Goal: Information Seeking & Learning: Compare options

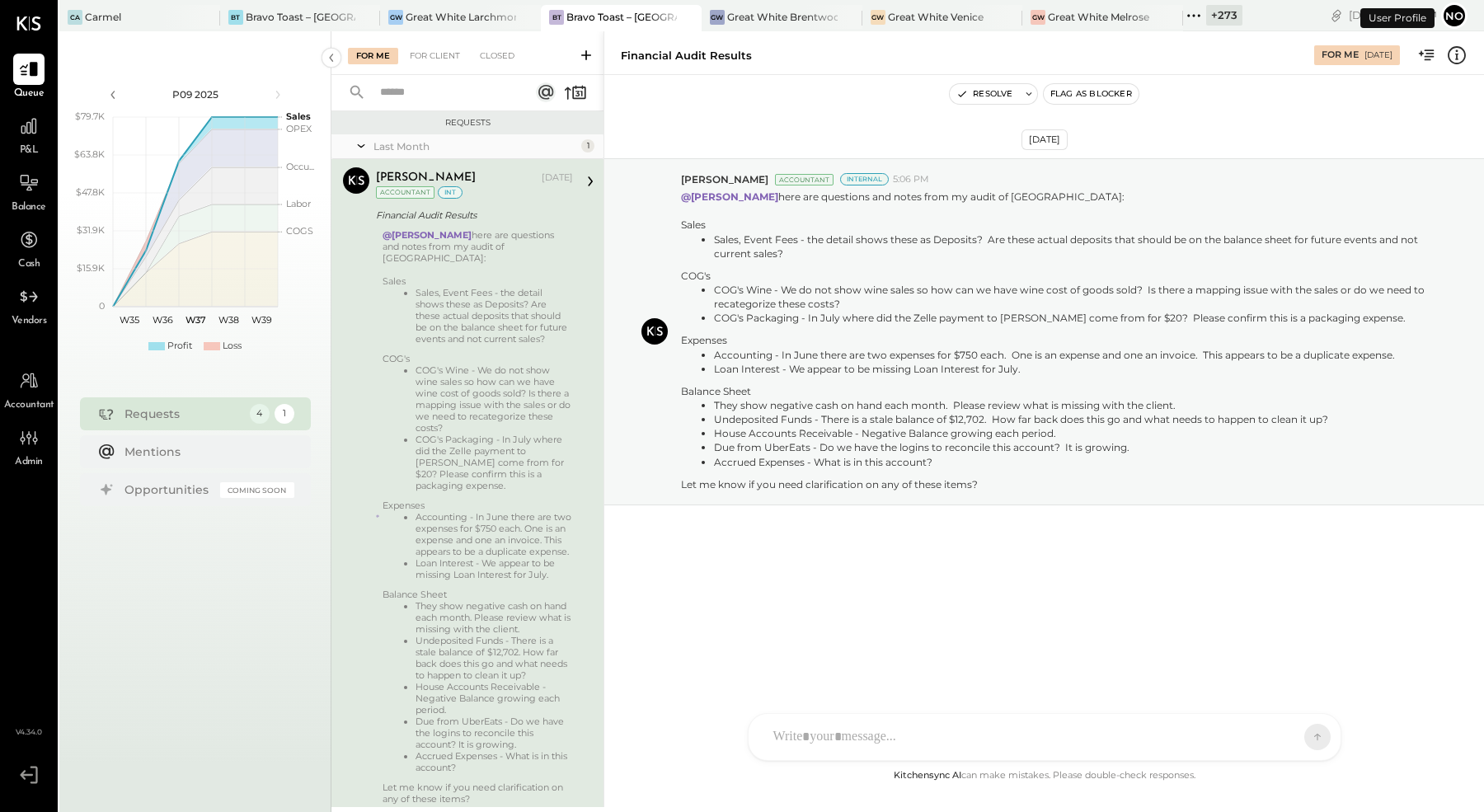
scroll to position [37, 0]
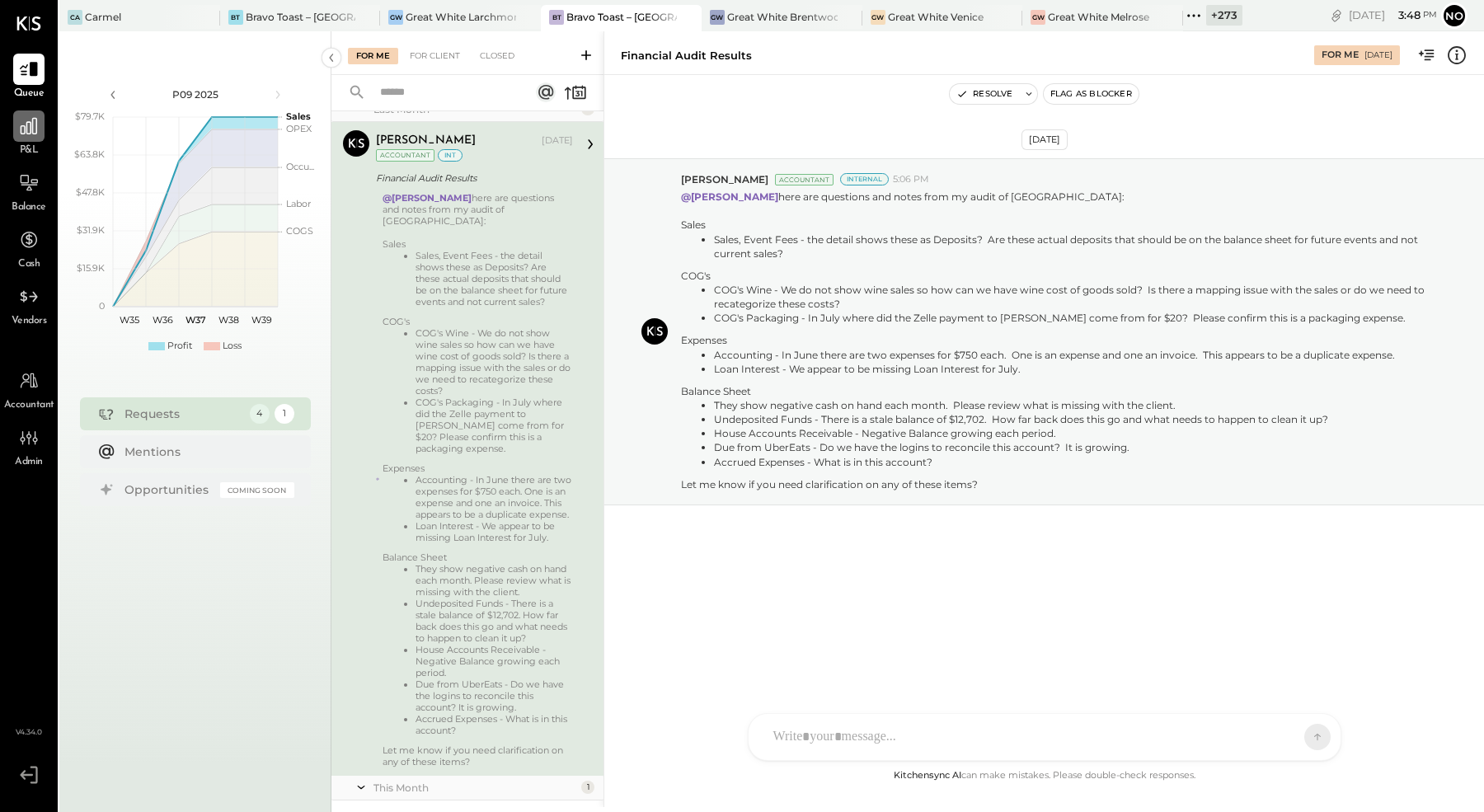
click at [33, 136] on div at bounding box center [29, 126] width 31 height 31
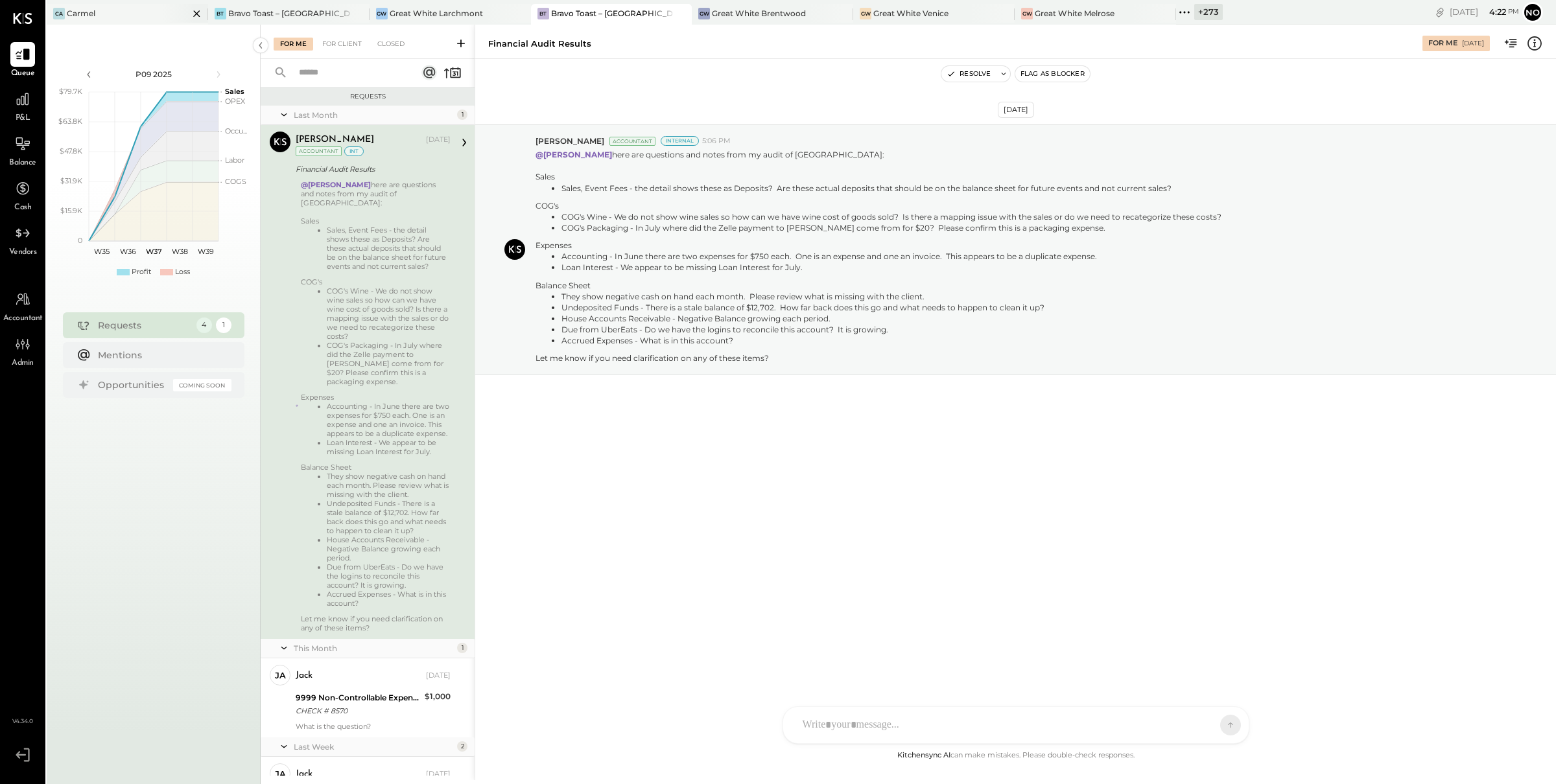
click at [122, 15] on div "Ca Carmel" at bounding box center [117, 14] width 142 height 12
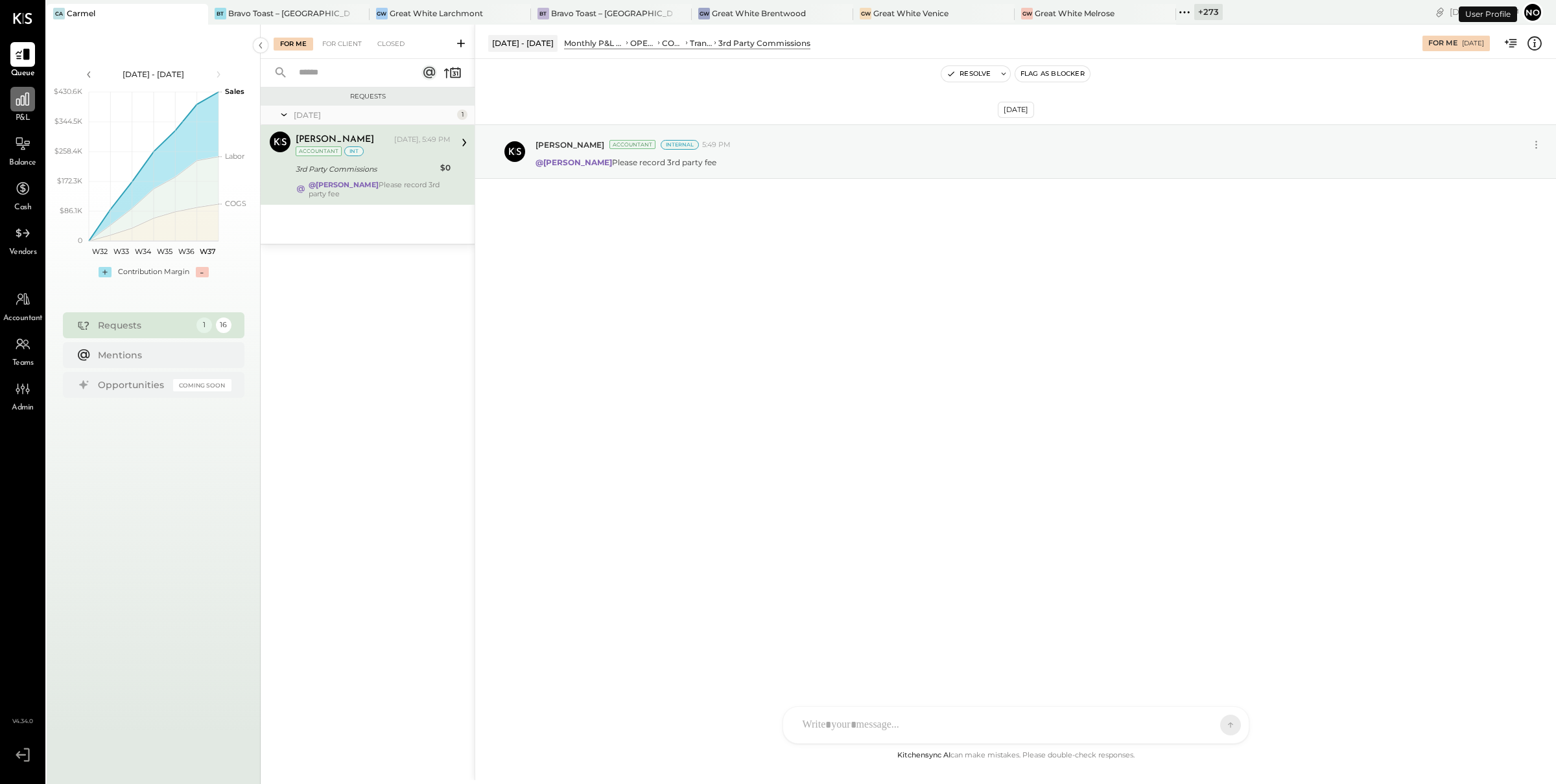
click at [15, 107] on div at bounding box center [22, 99] width 25 height 25
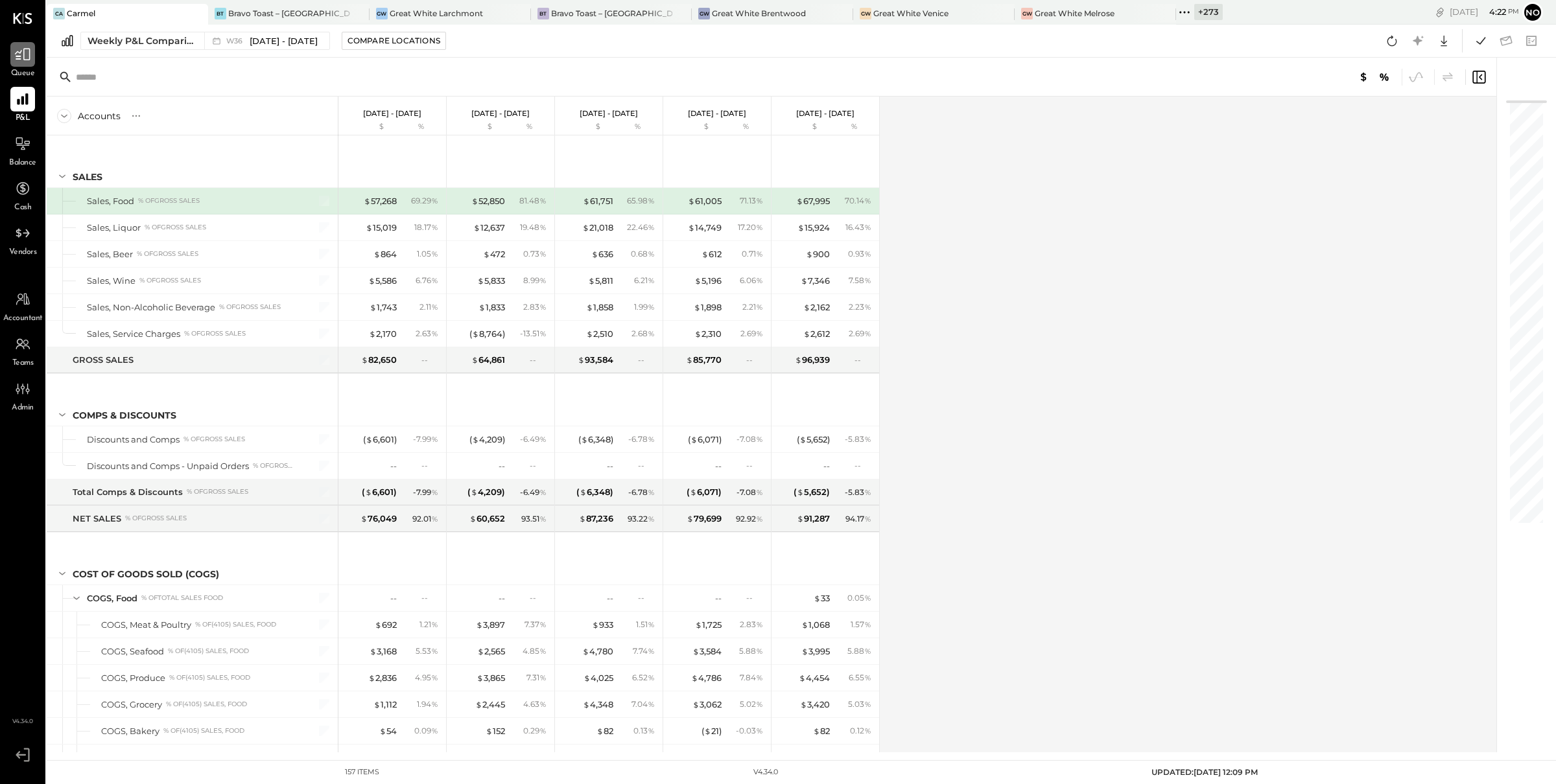
click at [22, 53] on icon at bounding box center [22, 54] width 15 height 12
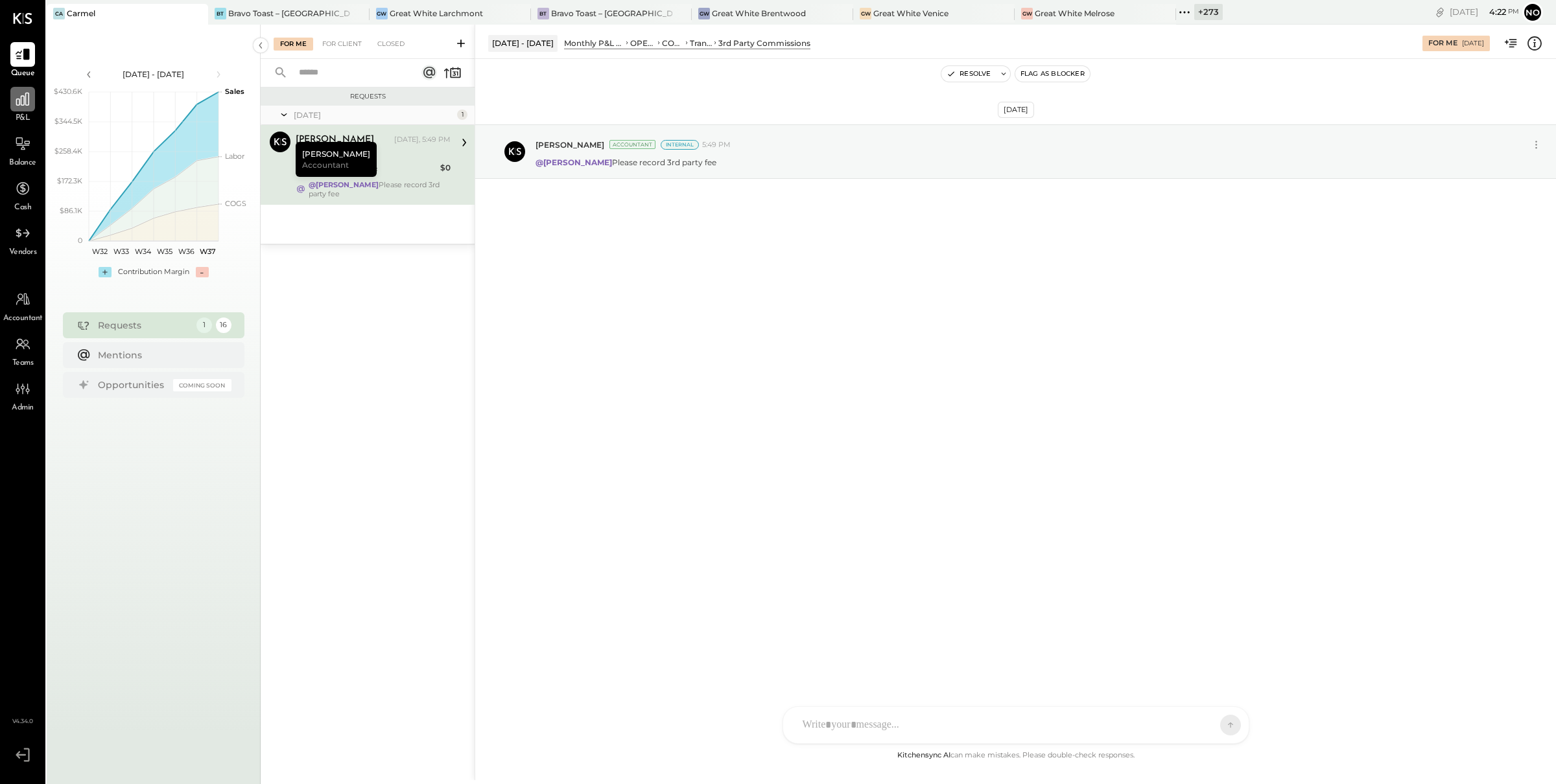
click at [25, 109] on div at bounding box center [22, 99] width 25 height 25
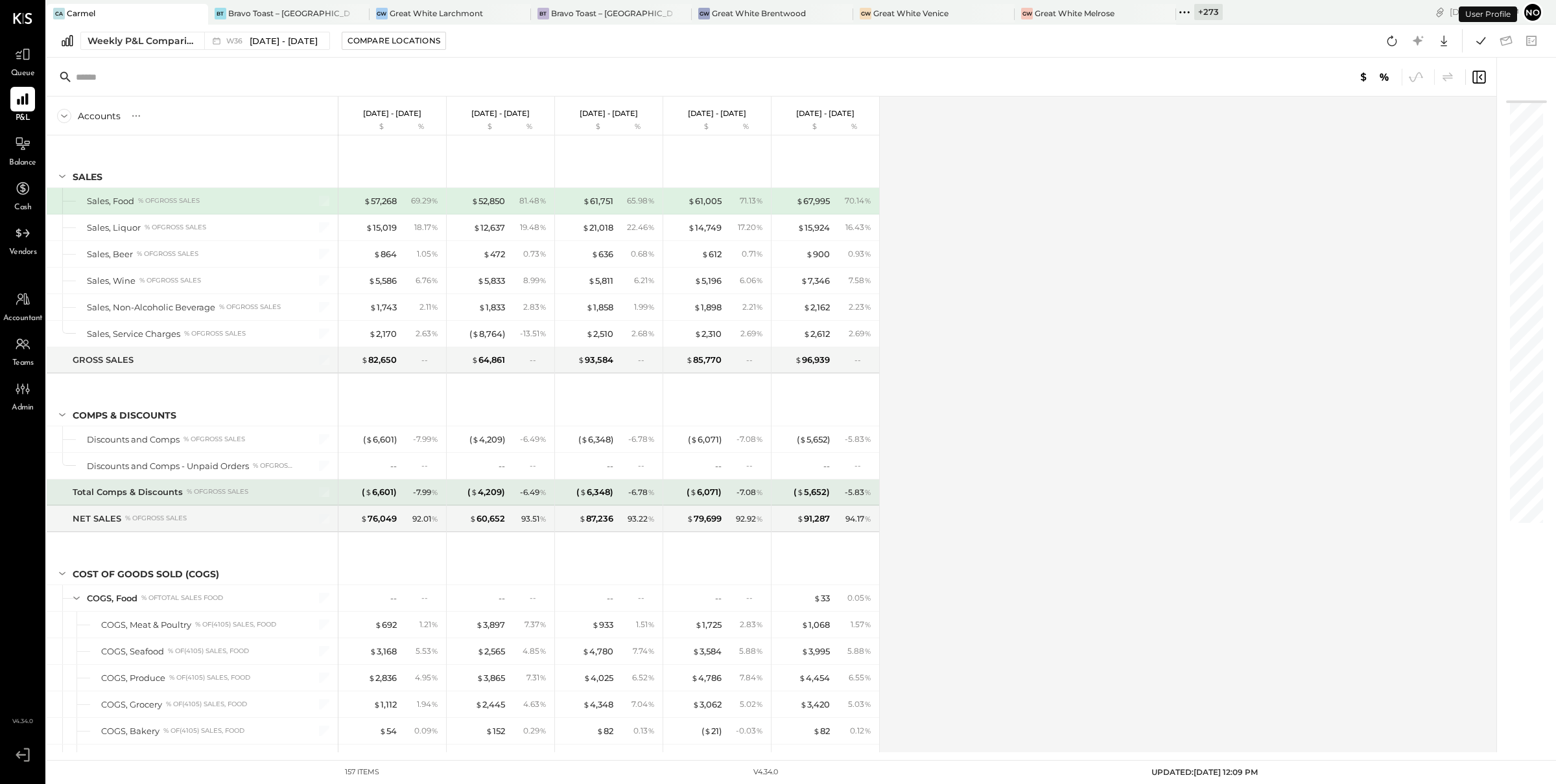
scroll to position [280, 0]
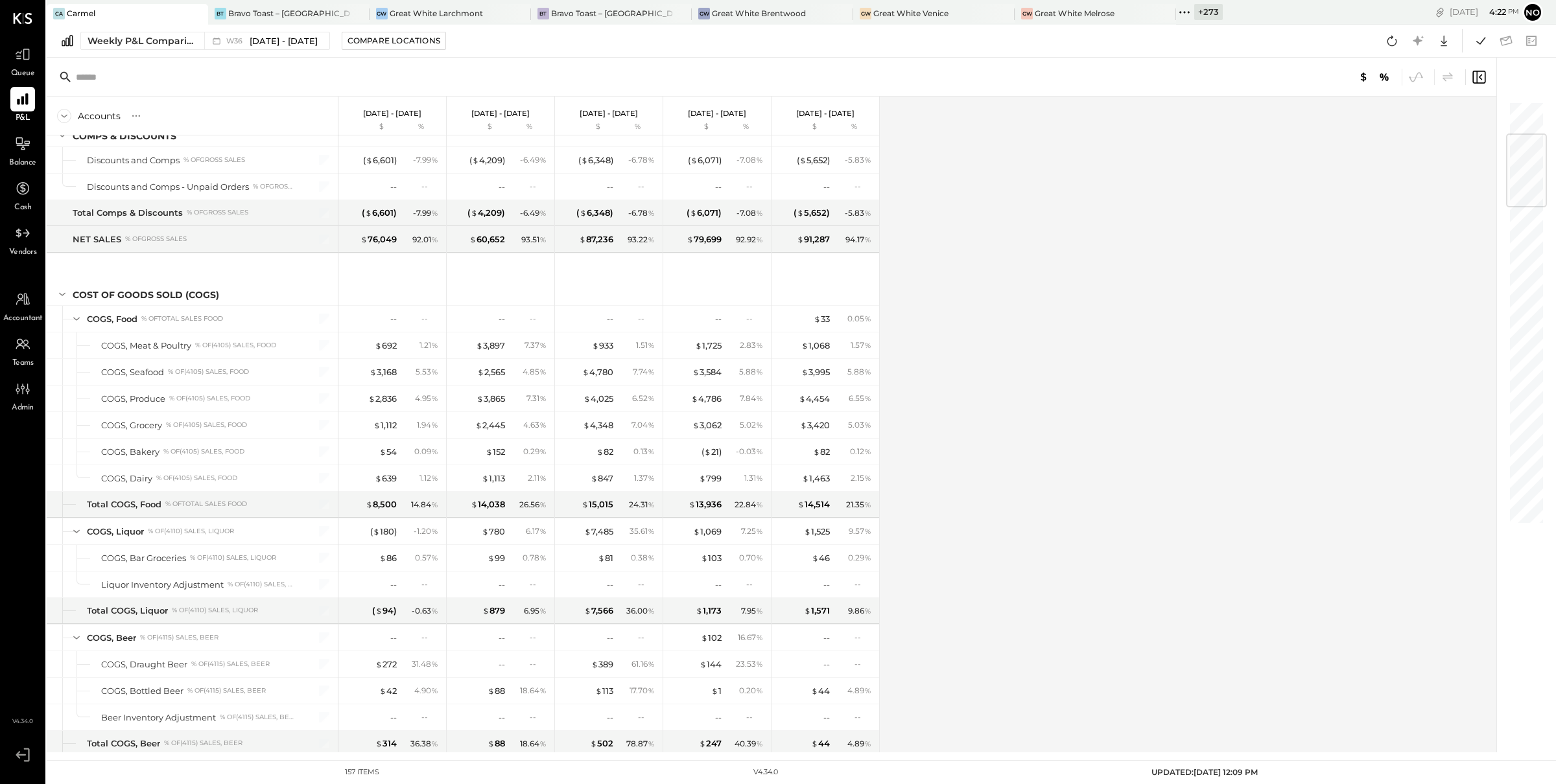
click at [1176, 15] on icon at bounding box center [1184, 12] width 17 height 17
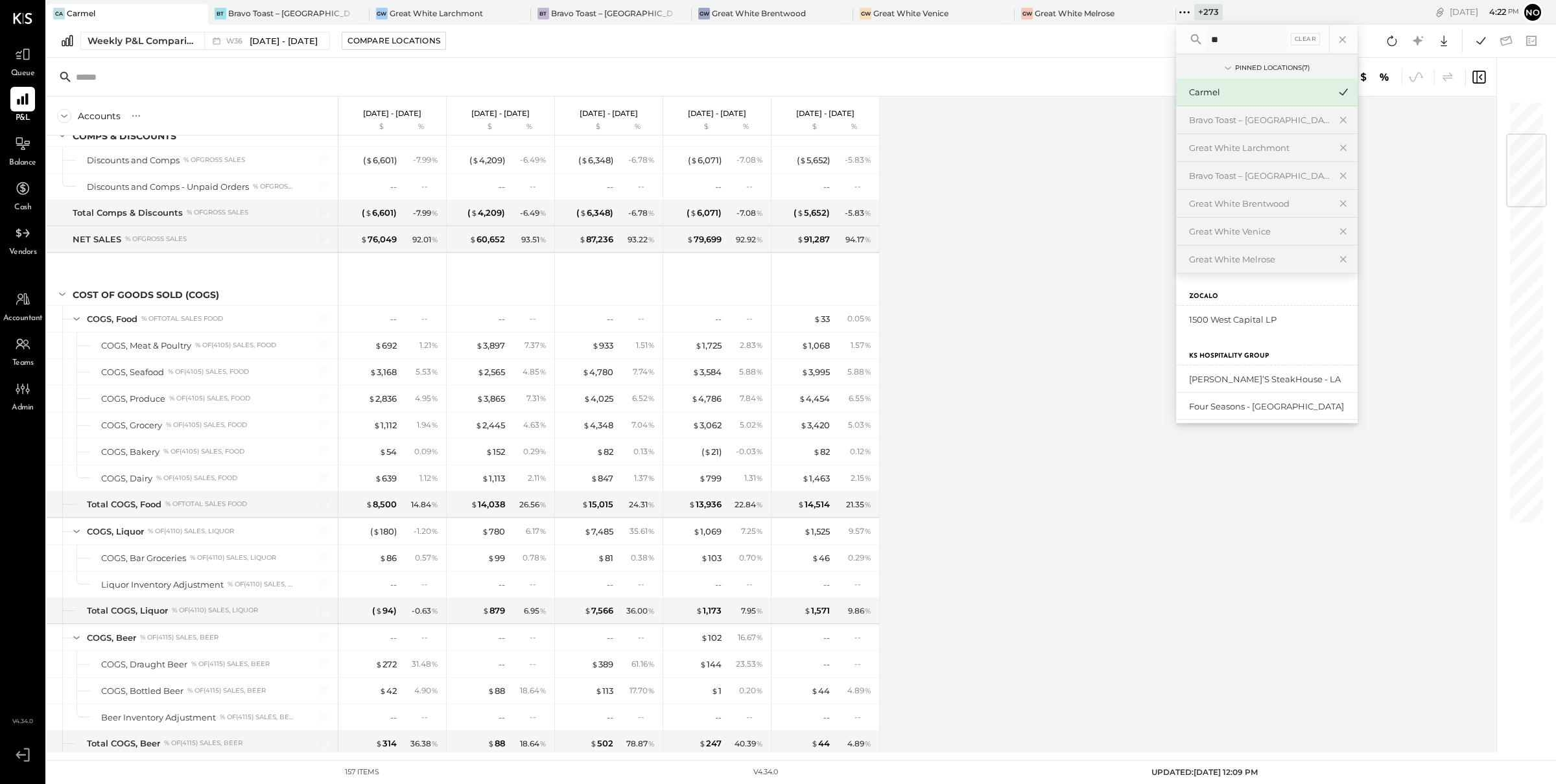
type input "*"
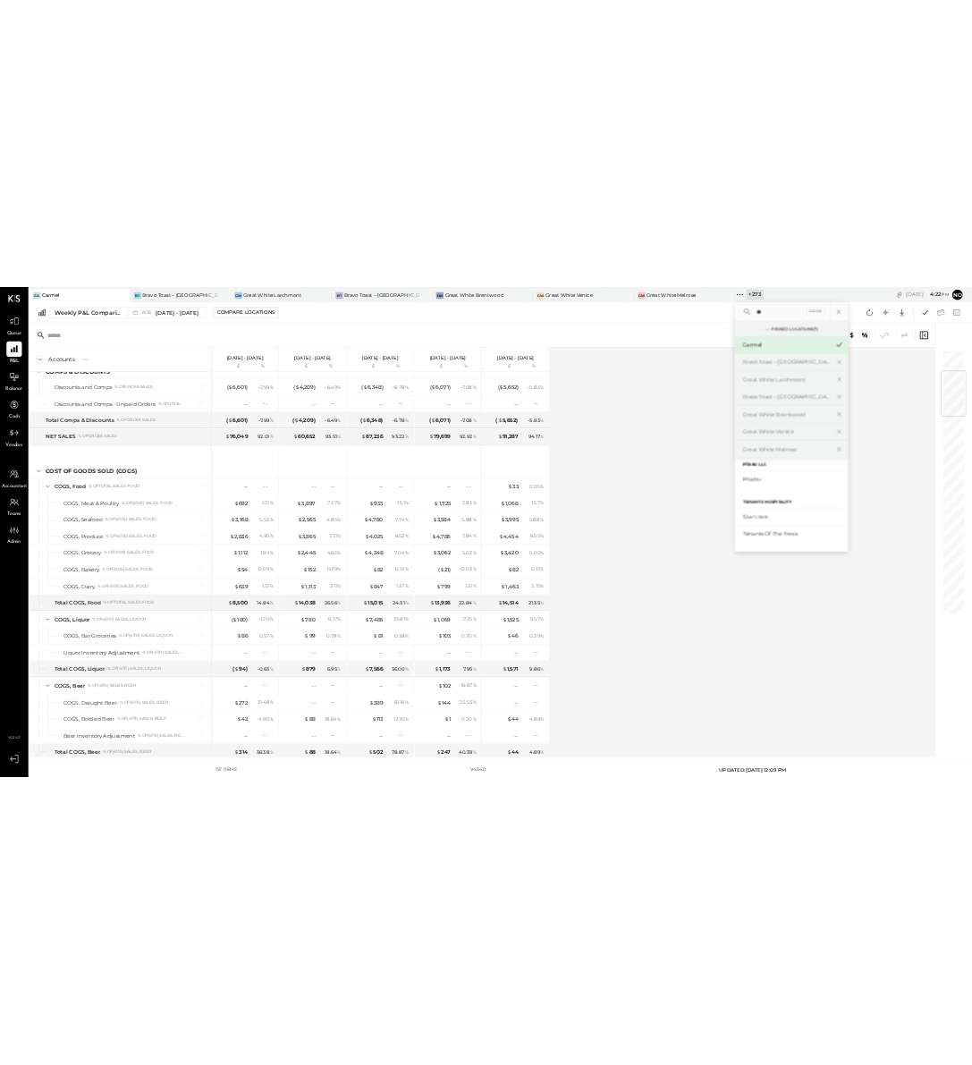
scroll to position [2385, 0]
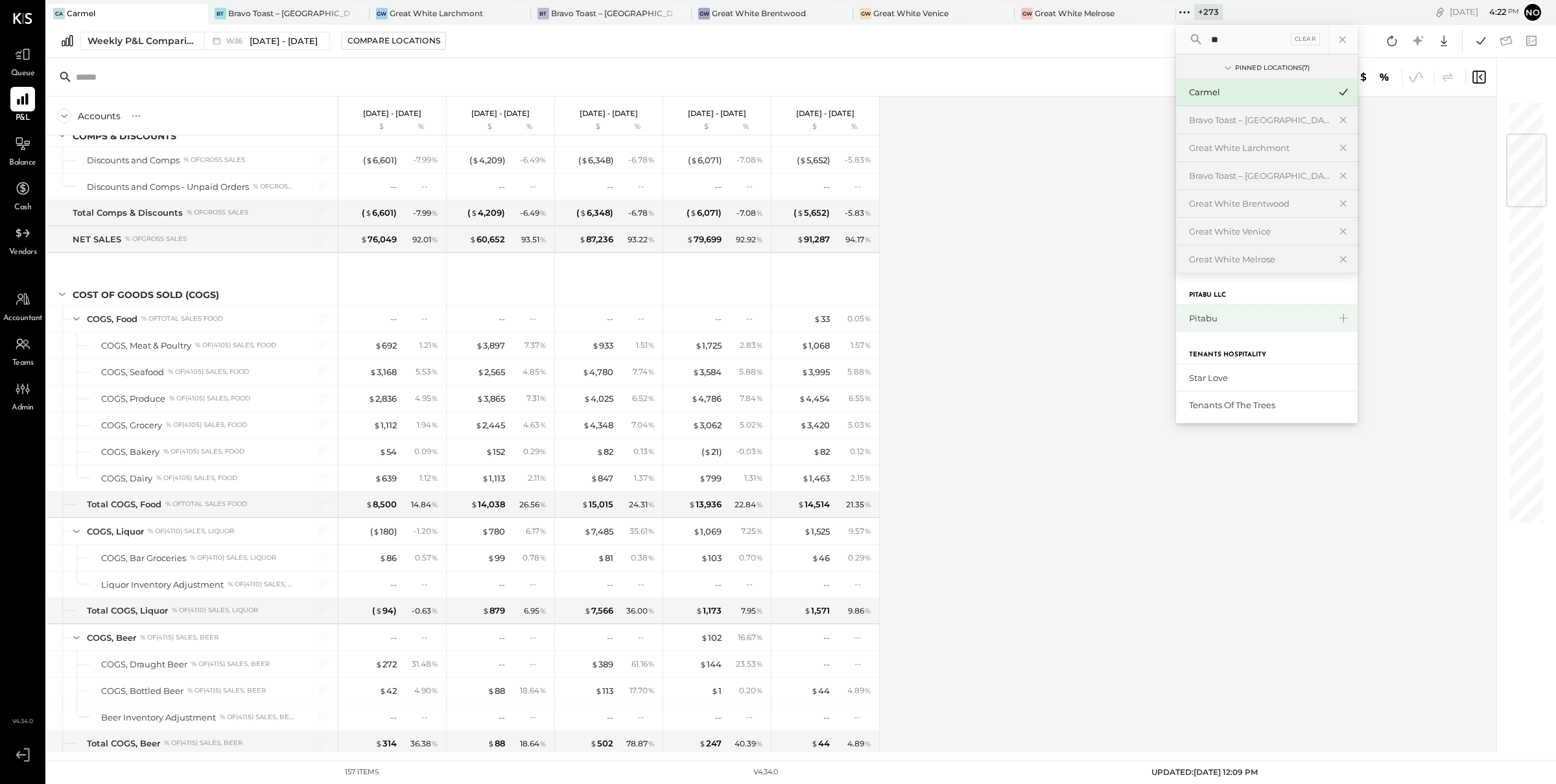
type input "**"
click at [1189, 318] on div "Pitabu" at bounding box center [1259, 318] width 140 height 12
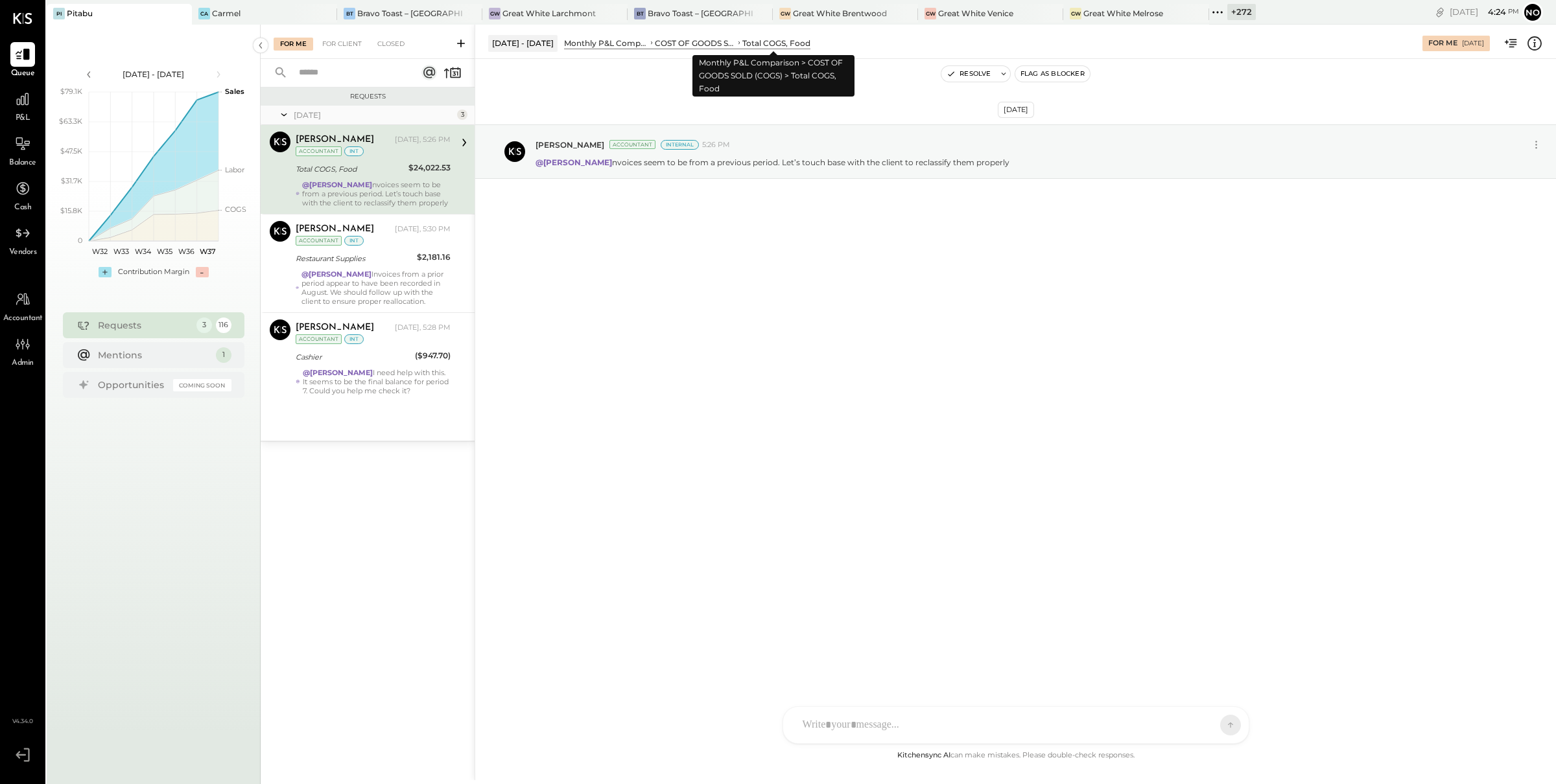
click at [759, 41] on div "Total COGS, Food" at bounding box center [776, 43] width 68 height 11
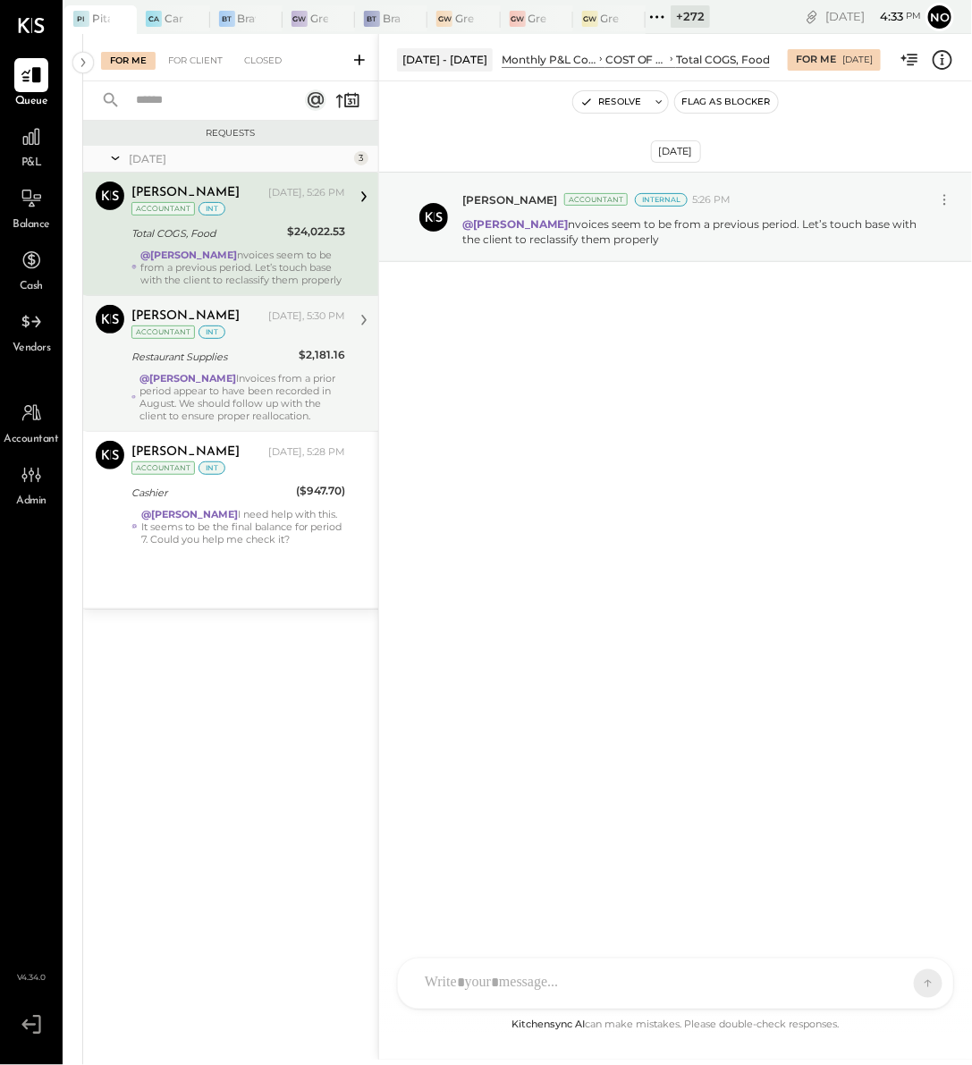
click at [152, 386] on div "@Alejandro Bueno Invoices from a prior period appear to have been recorded in A…" at bounding box center [243, 397] width 206 height 50
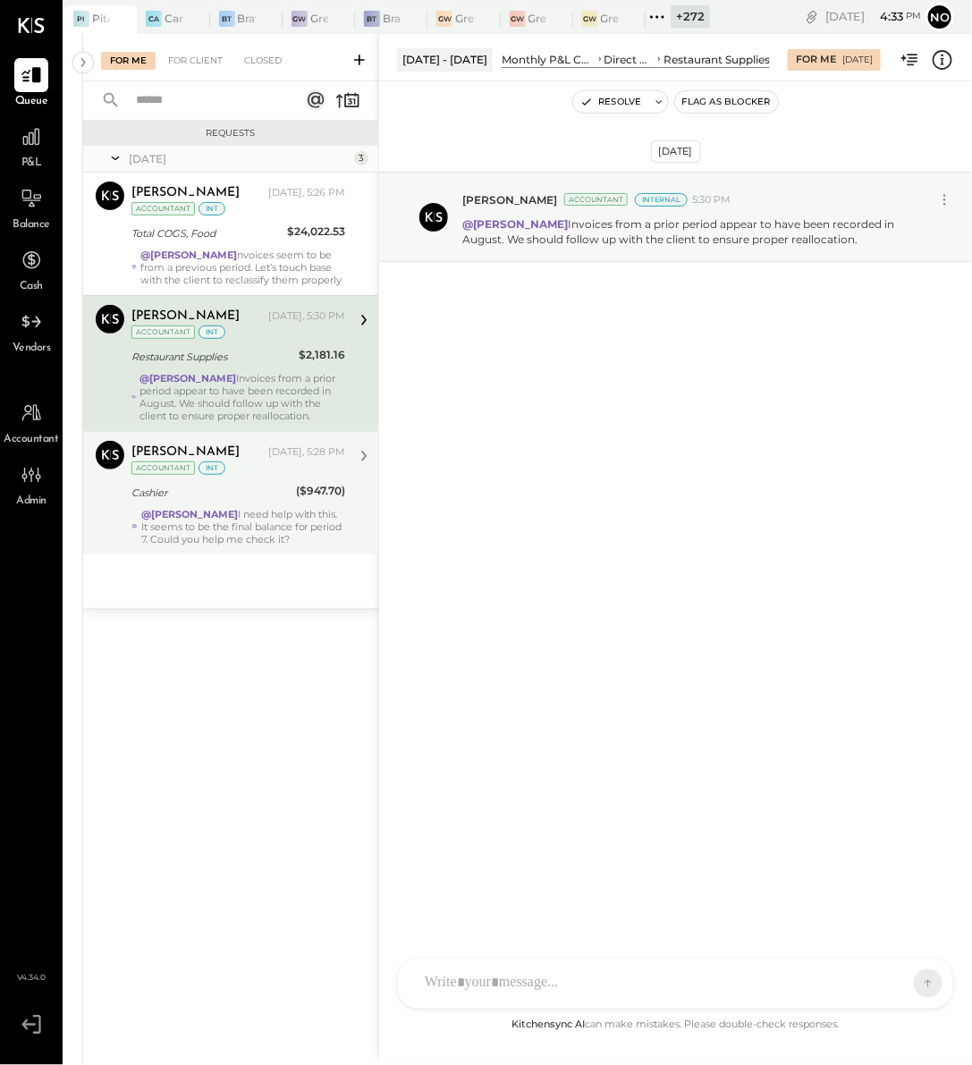
click at [216, 511] on strong "@Noemi Balmaceda" at bounding box center [189, 514] width 97 height 13
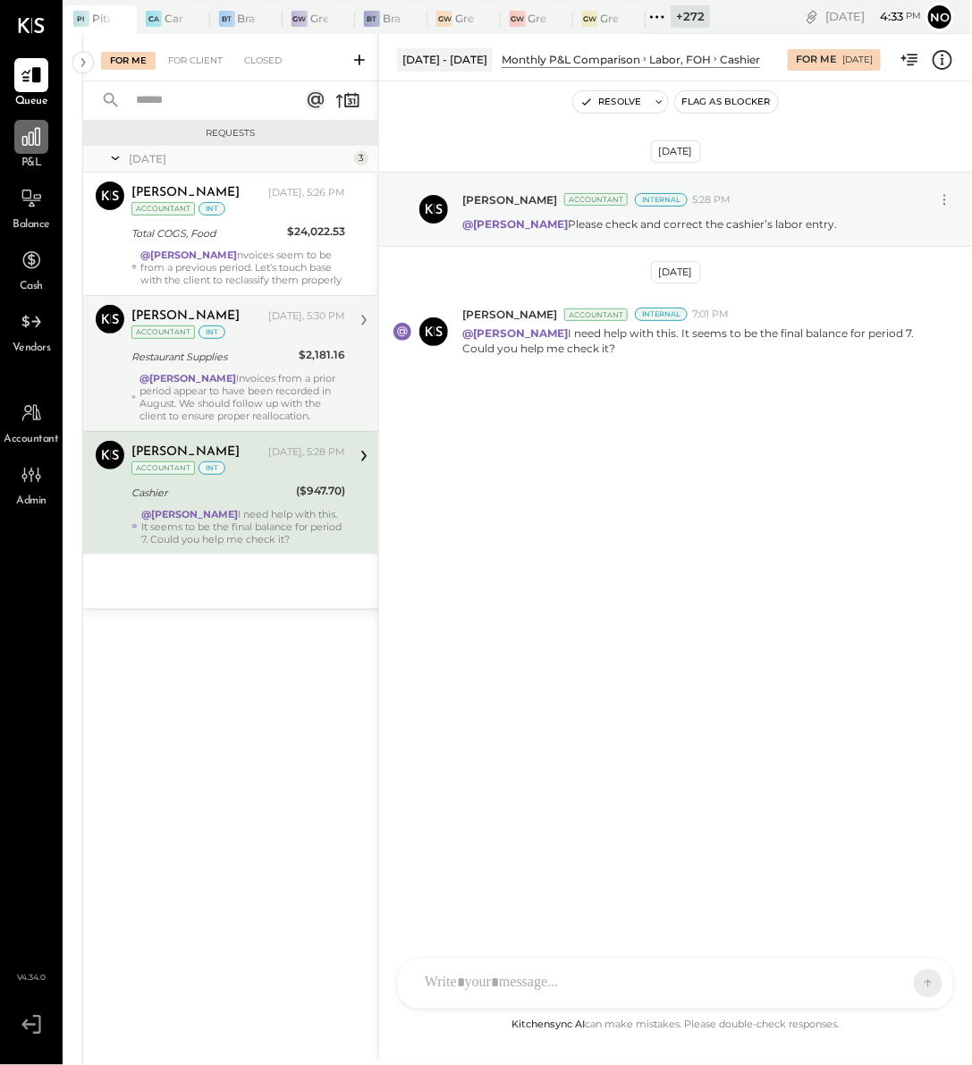
click at [39, 142] on icon at bounding box center [31, 137] width 18 height 18
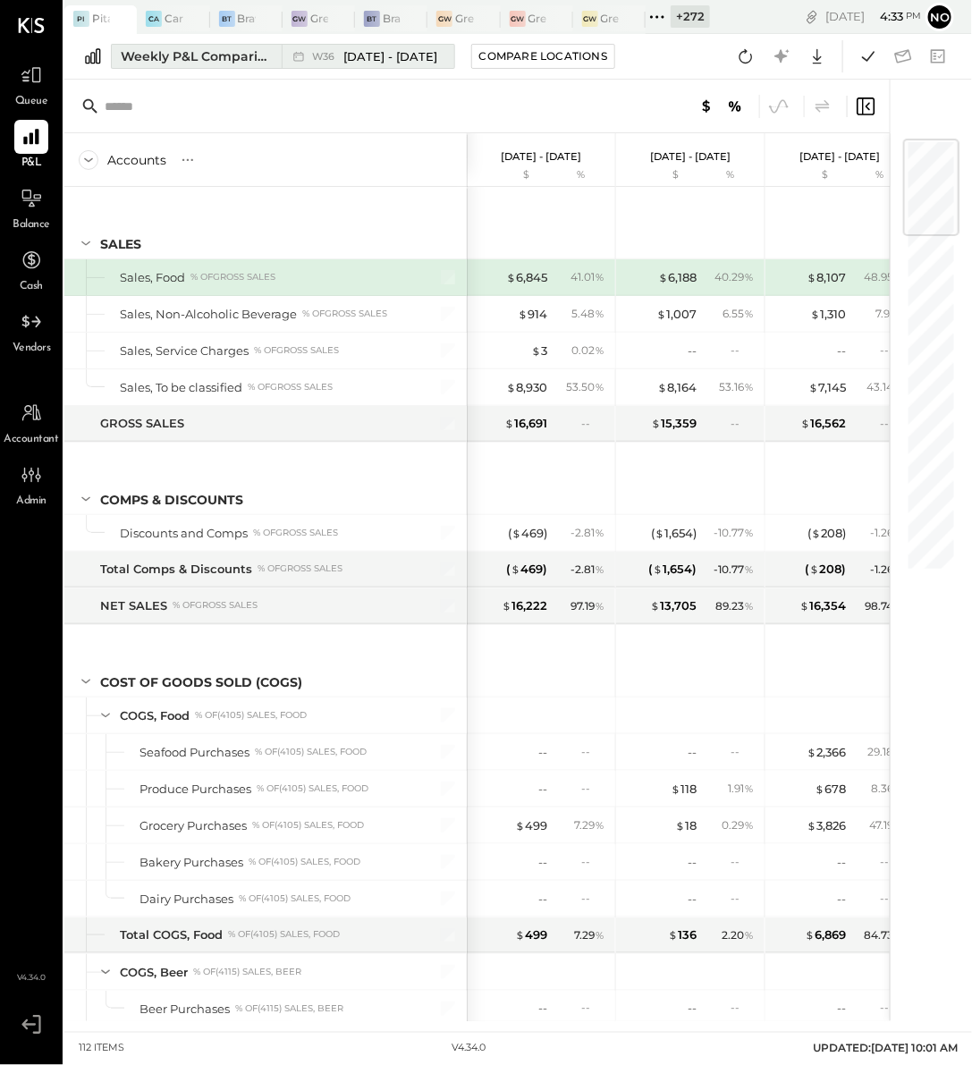
click at [314, 52] on span "W36" at bounding box center [326, 57] width 28 height 10
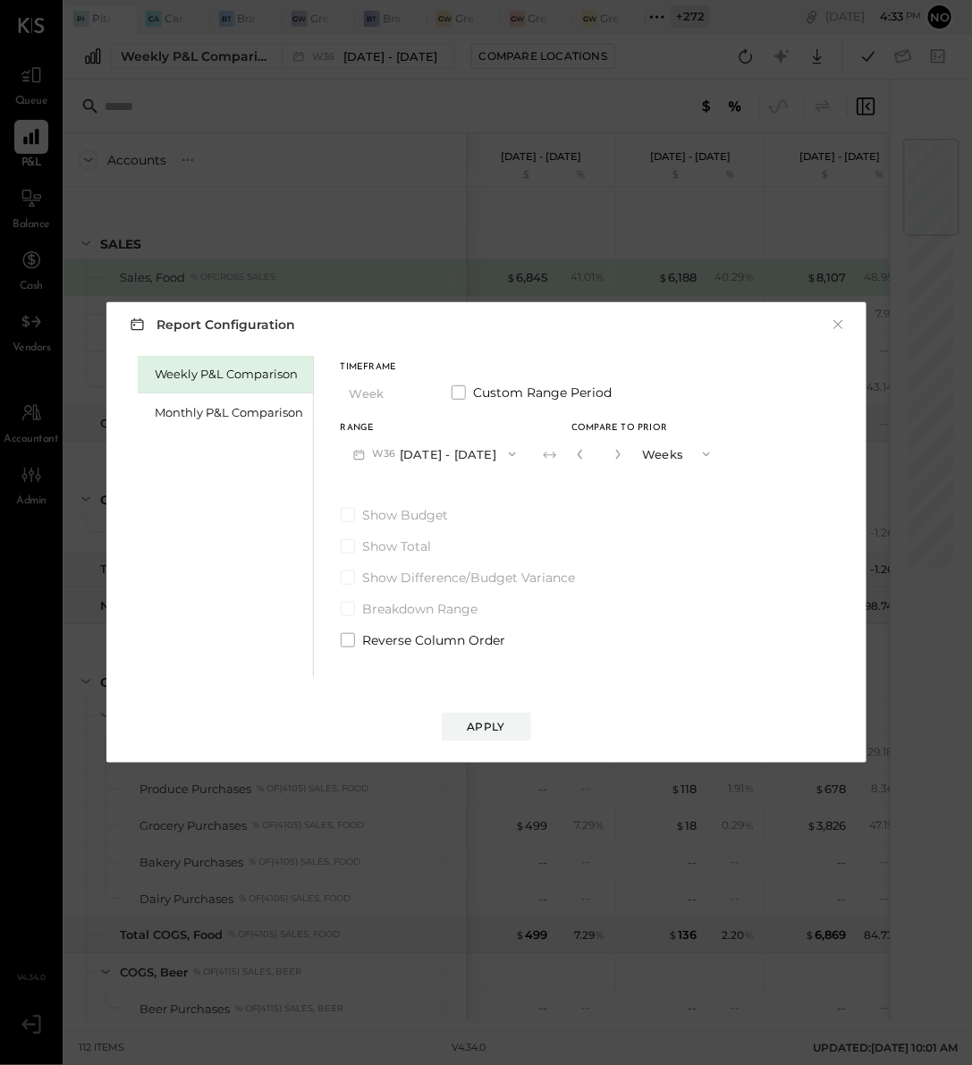
click at [434, 465] on button "W36 Sep 1 - 7, 2025" at bounding box center [435, 453] width 189 height 33
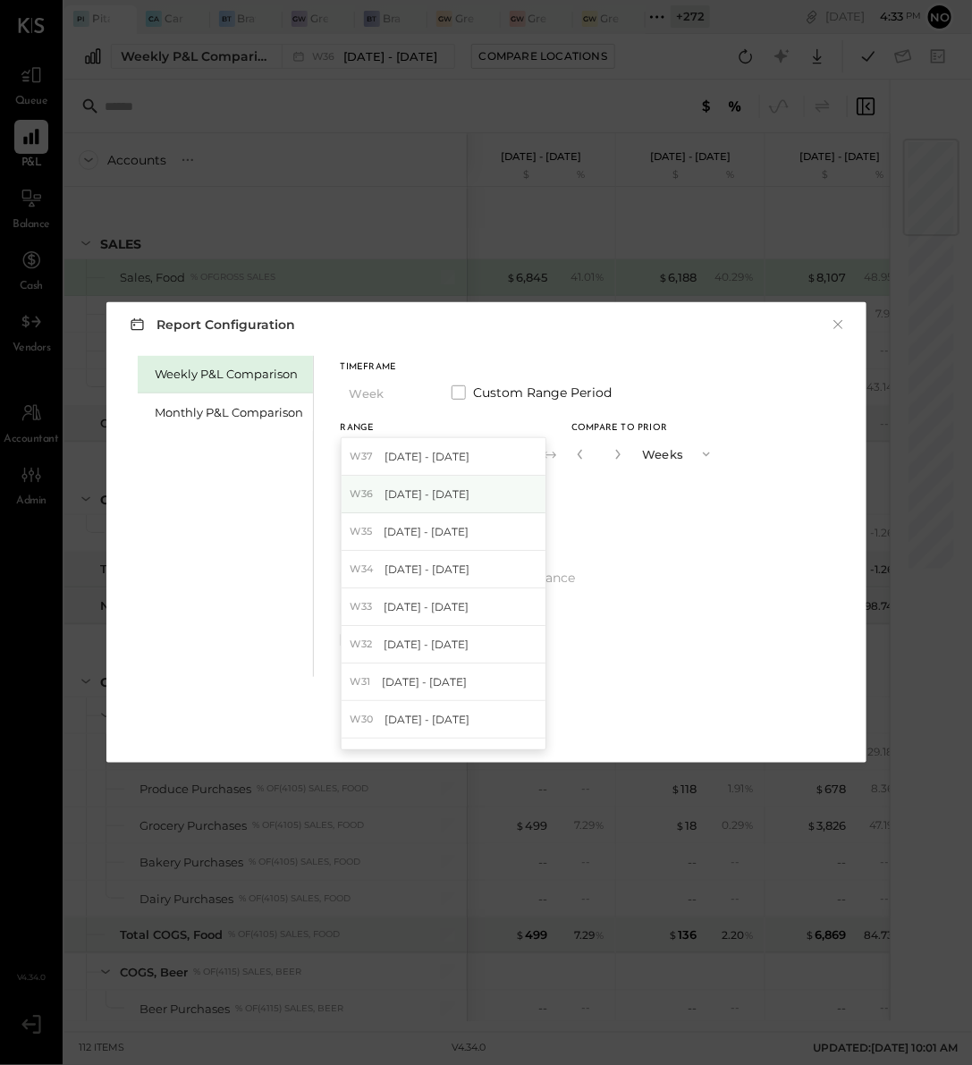
click at [427, 508] on div "W36 Sep 1 - 7, 2025" at bounding box center [444, 495] width 204 height 38
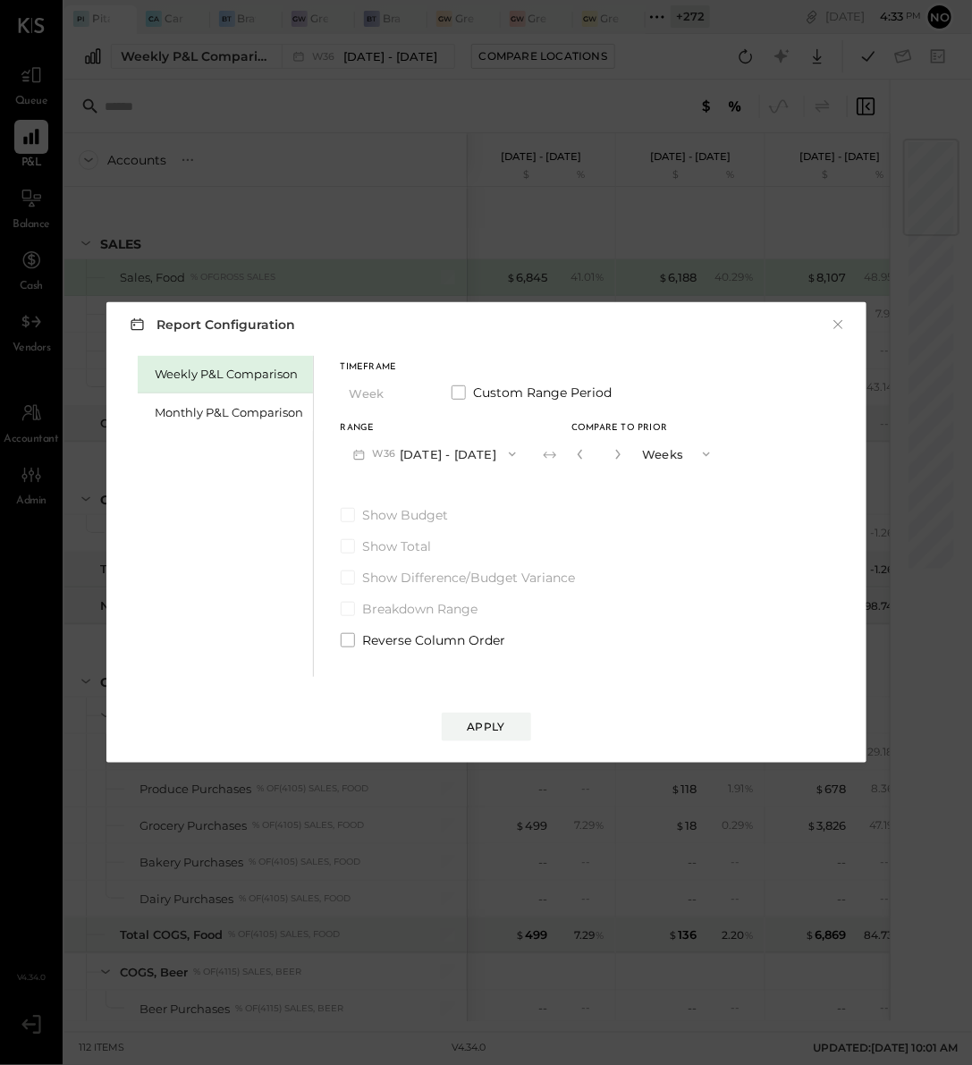
click at [426, 458] on button "W36 Sep 1 - 7, 2025" at bounding box center [435, 453] width 189 height 33
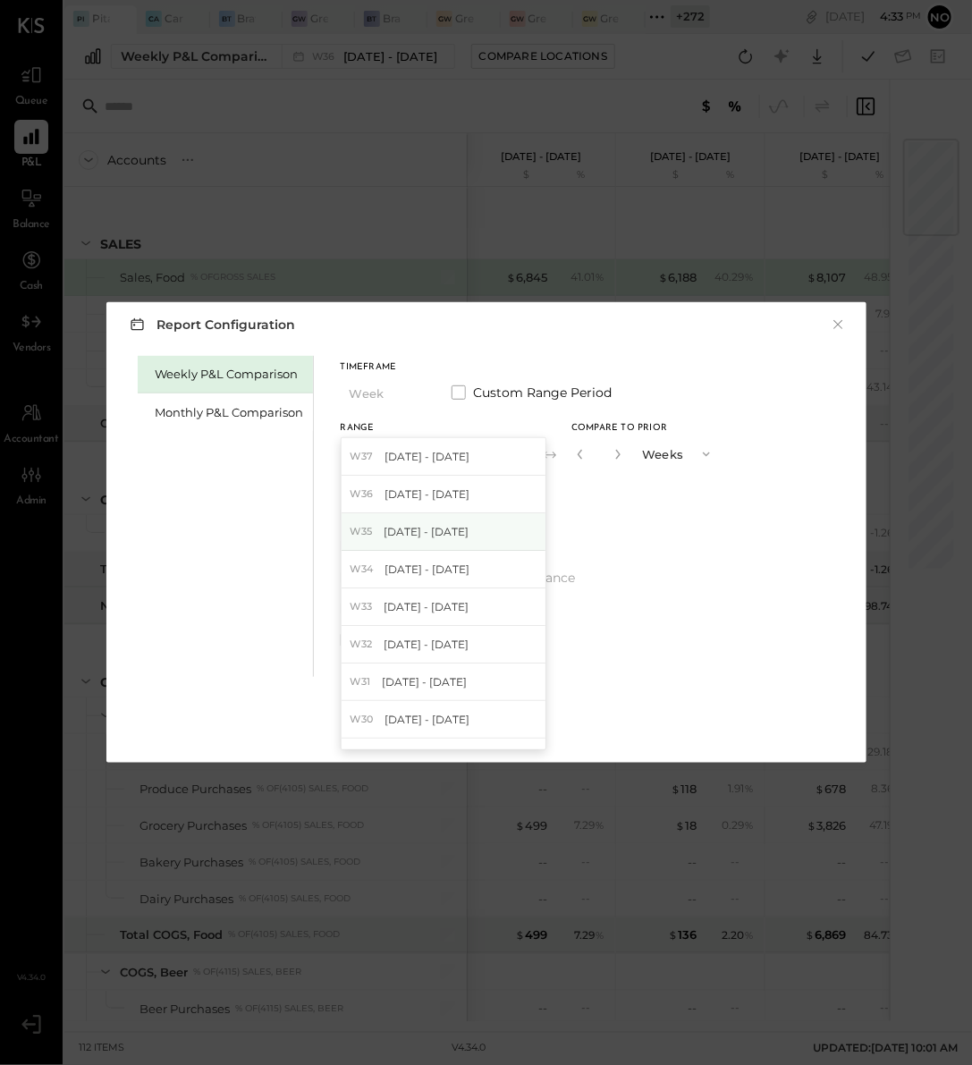
click at [420, 530] on span "Aug 25 - 31, 2025" at bounding box center [426, 531] width 85 height 15
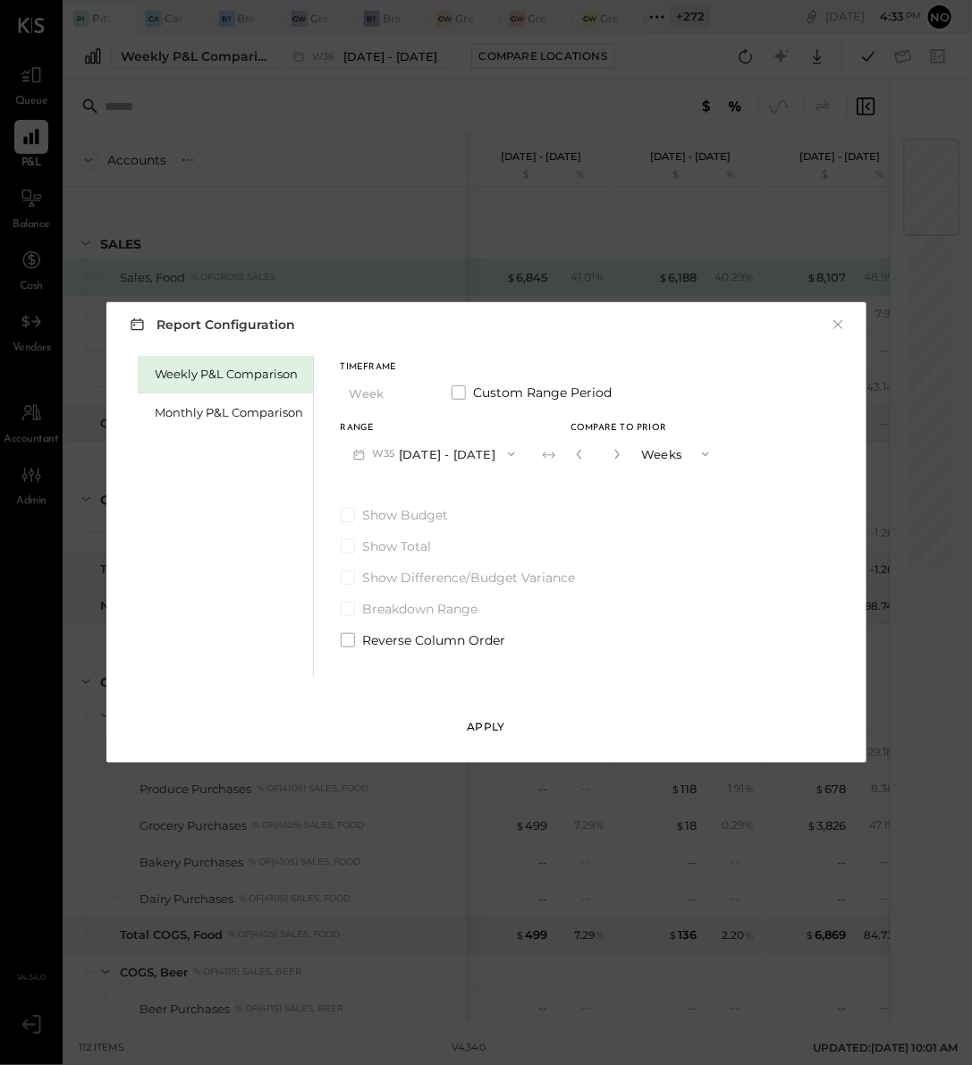
click at [461, 734] on button "Apply" at bounding box center [486, 727] width 89 height 29
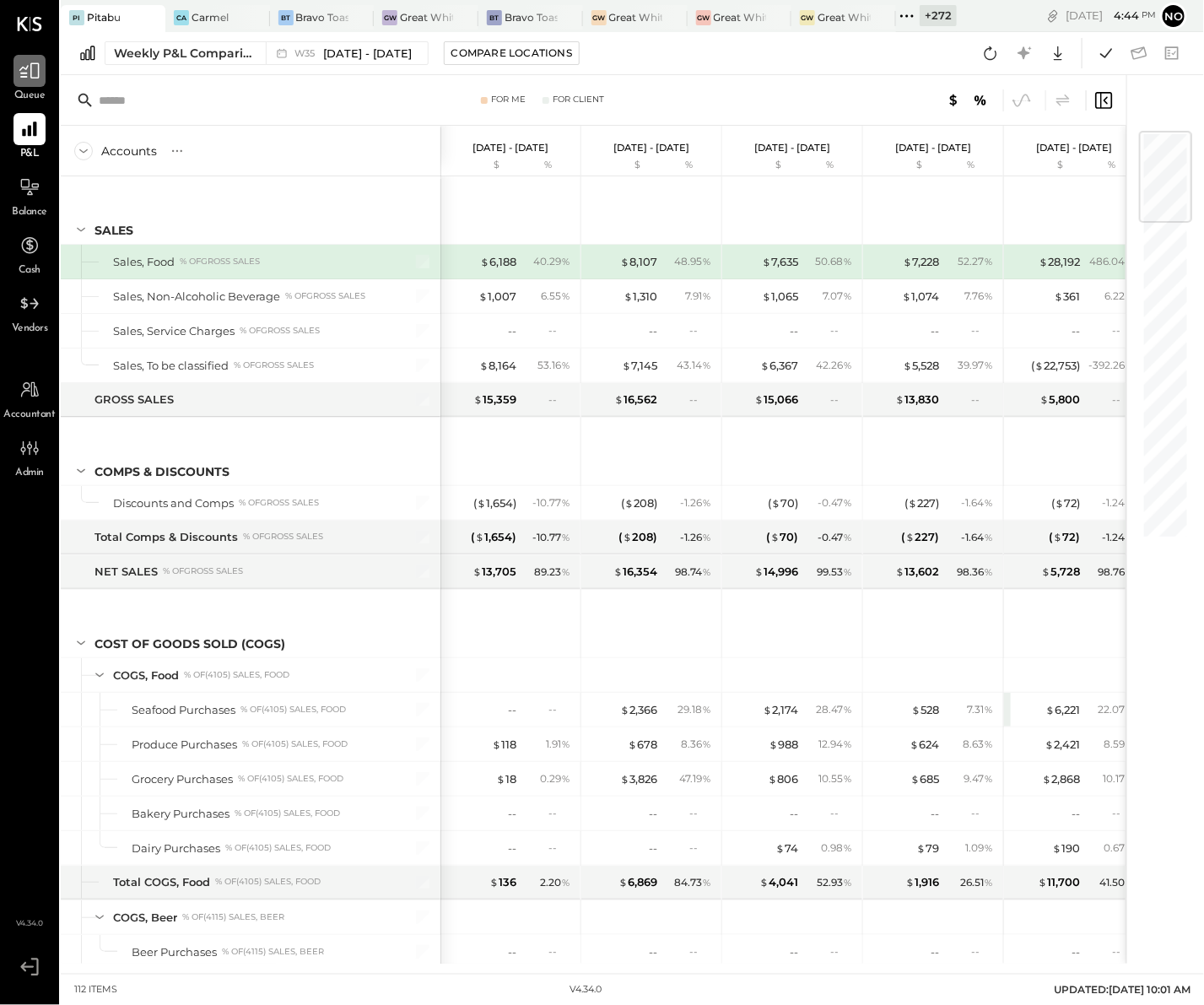
click at [26, 77] on icon at bounding box center [29, 71] width 20 height 16
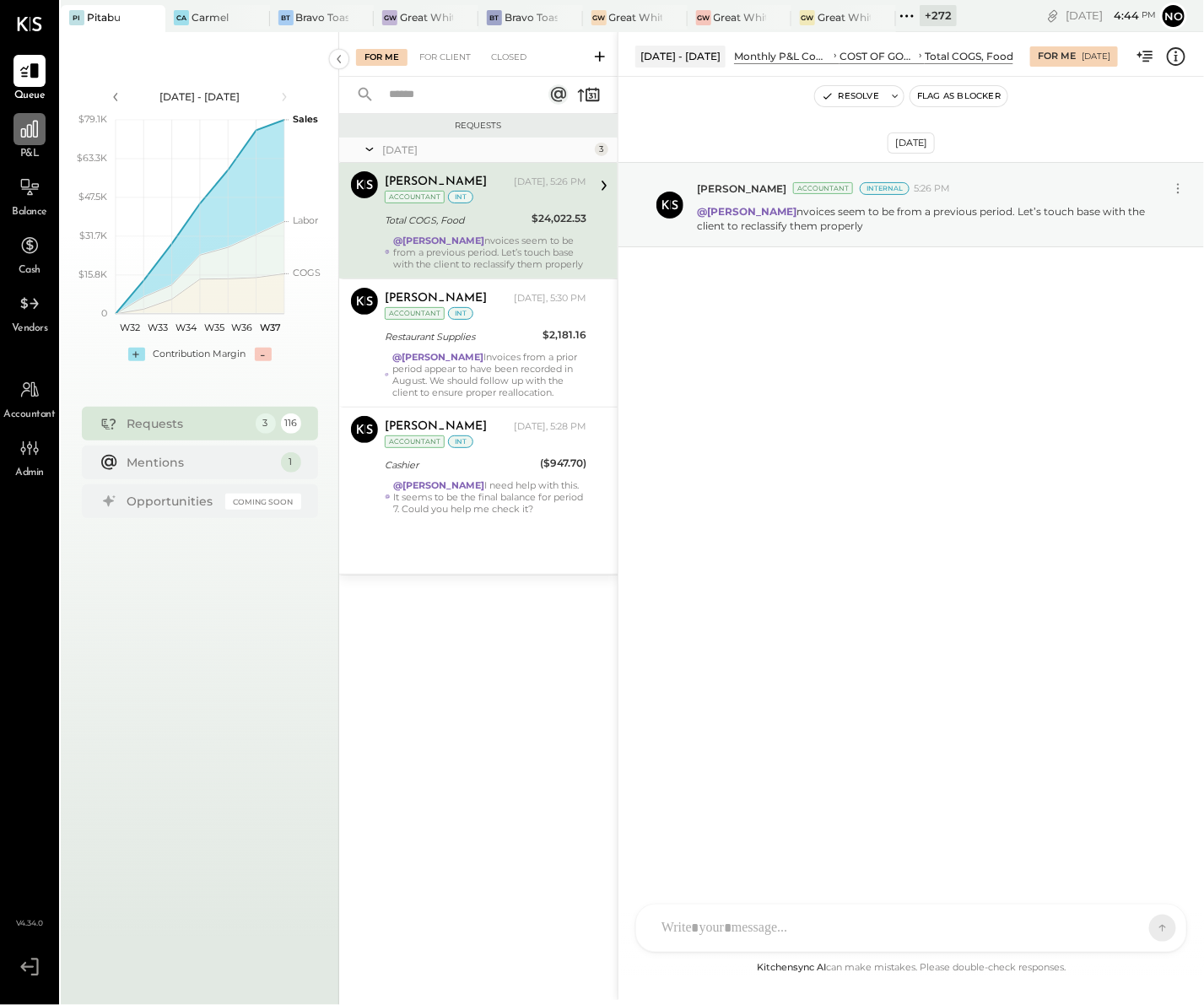
click at [29, 141] on div at bounding box center [29, 129] width 32 height 32
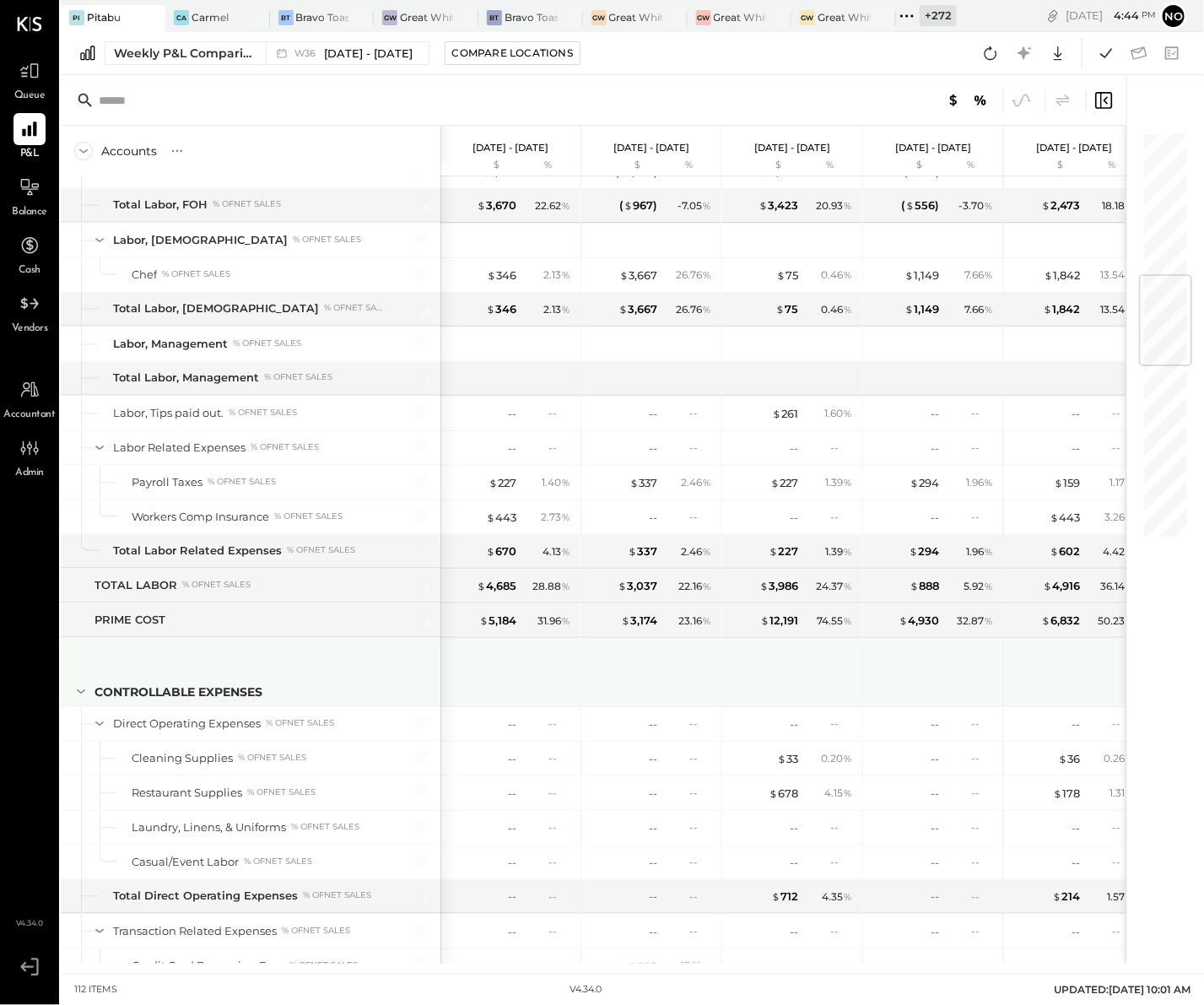
scroll to position [901, 0]
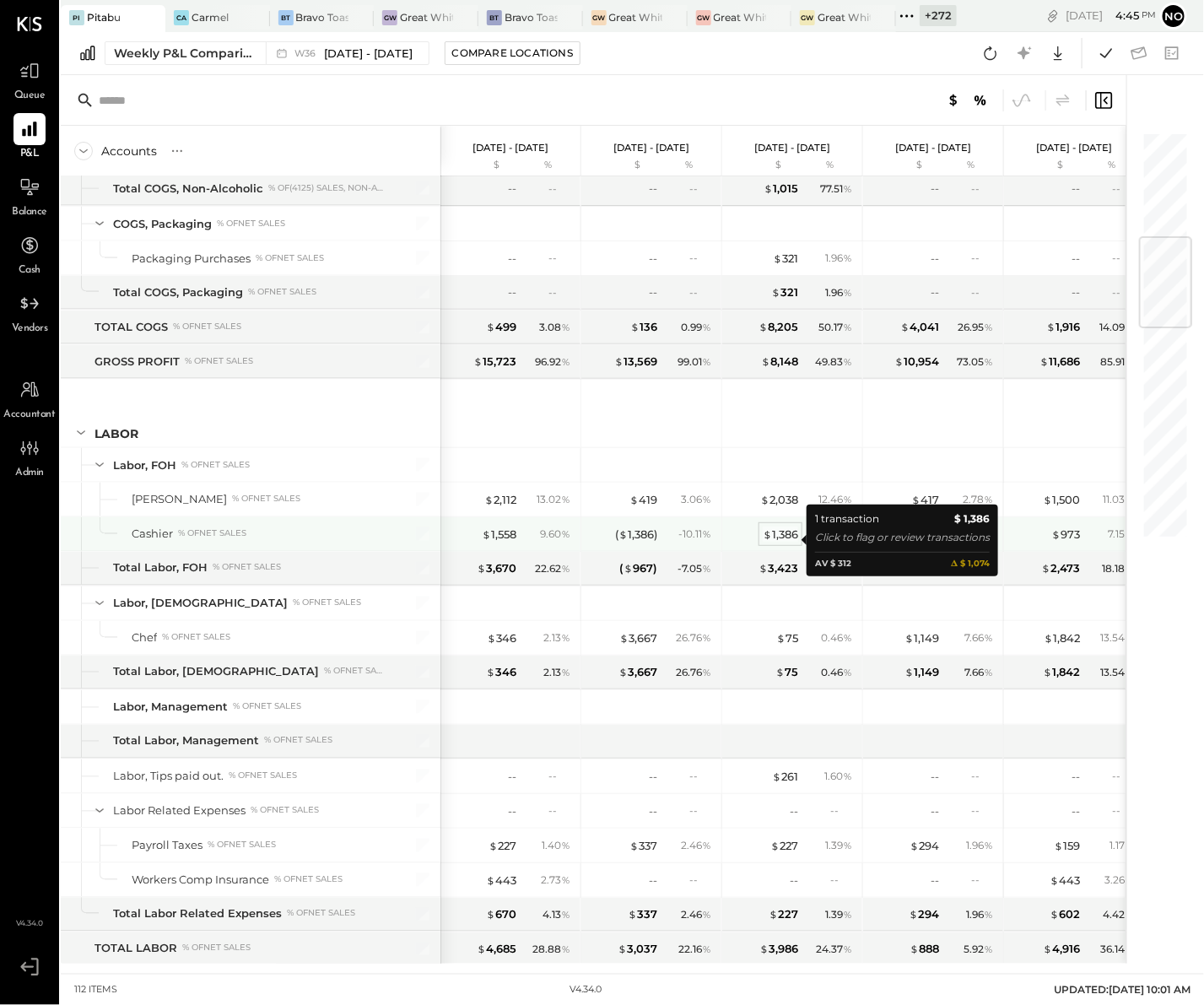
click at [788, 542] on div "$ 1,386" at bounding box center [781, 534] width 36 height 16
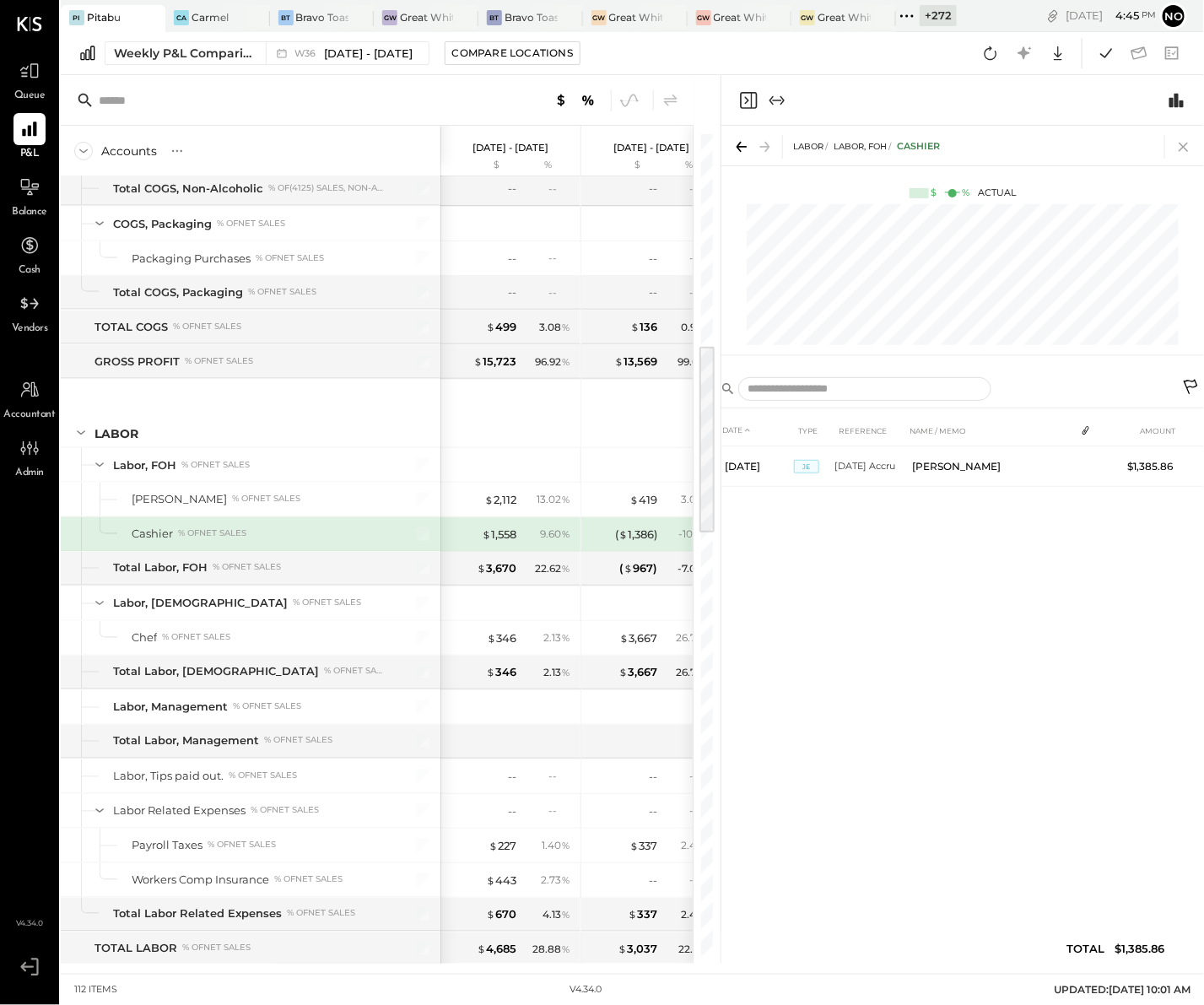
click at [1192, 146] on icon at bounding box center [1183, 146] width 24 height 24
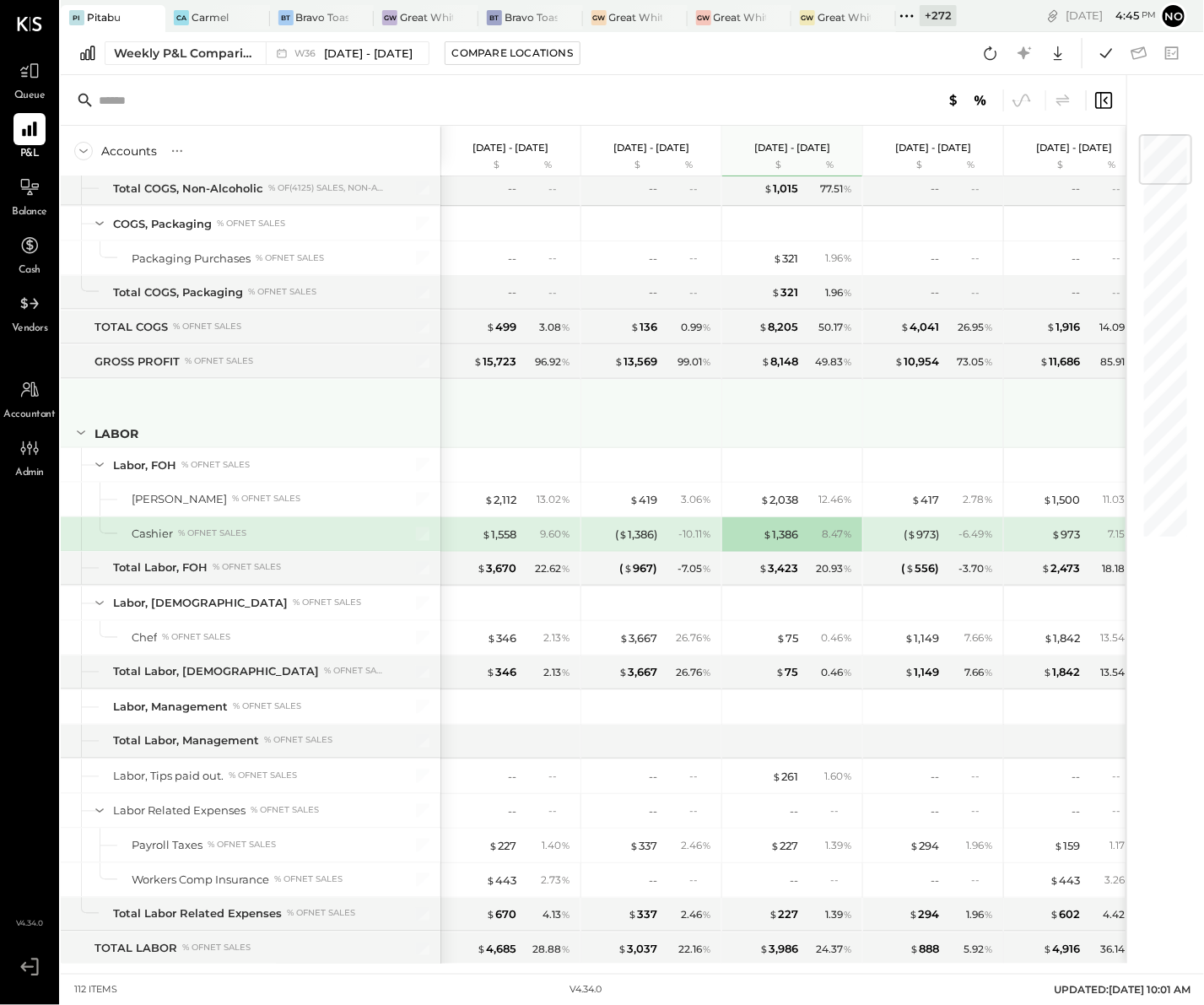
scroll to position [0, 19]
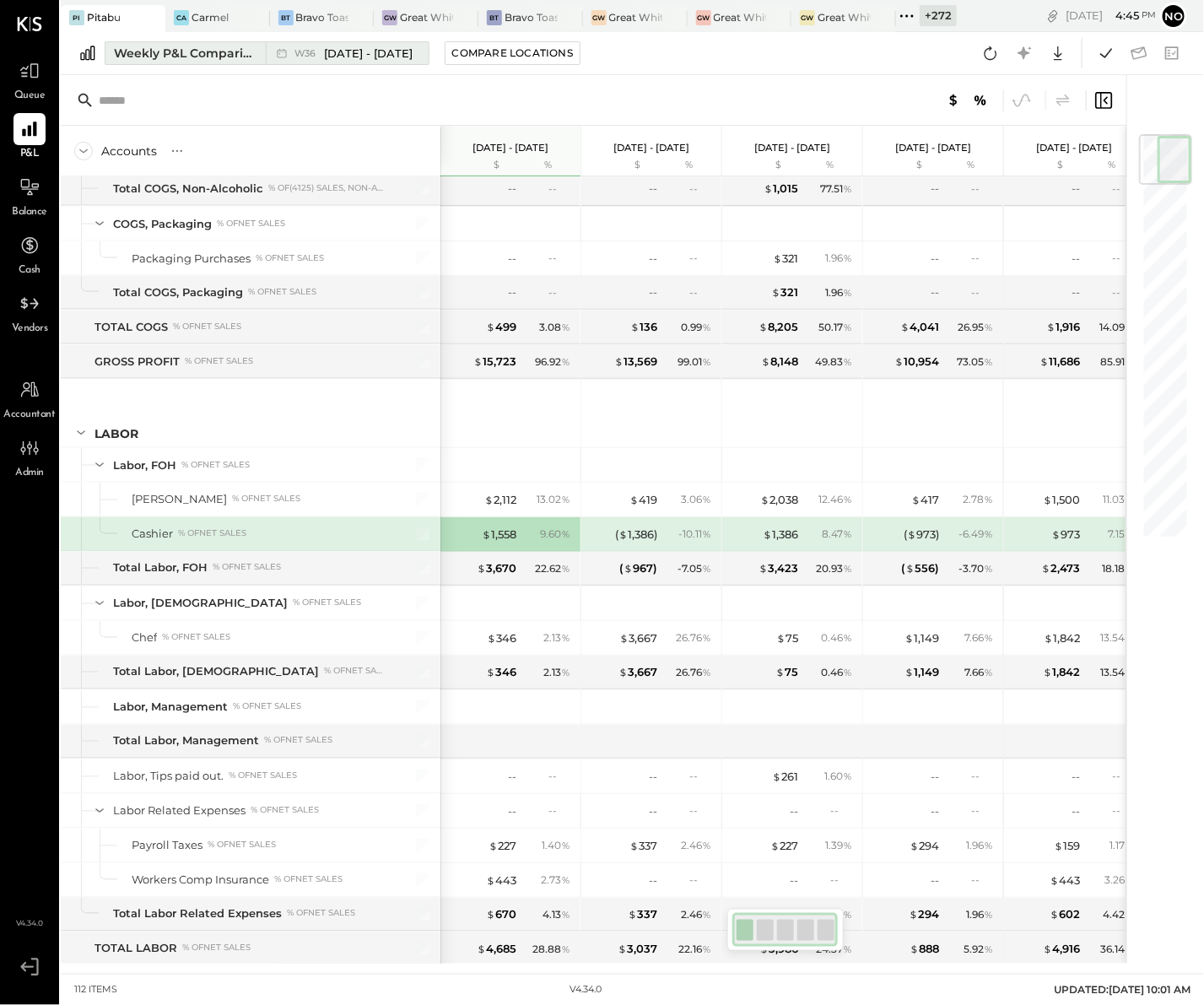
click at [172, 49] on div "Weekly P&L Comparison" at bounding box center [185, 53] width 142 height 17
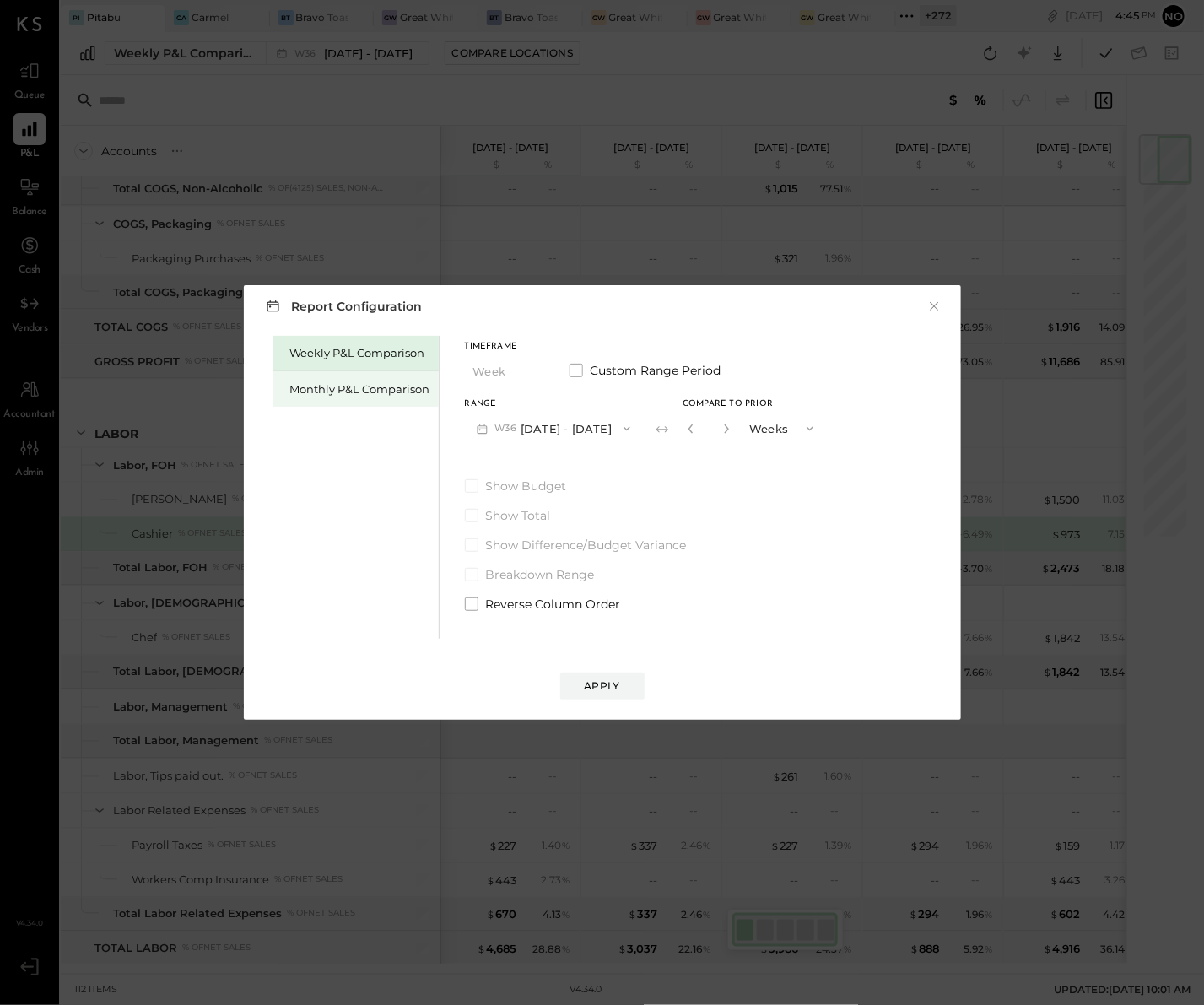
click at [368, 377] on div "Monthly P&L Comparison" at bounding box center [356, 390] width 165 height 36
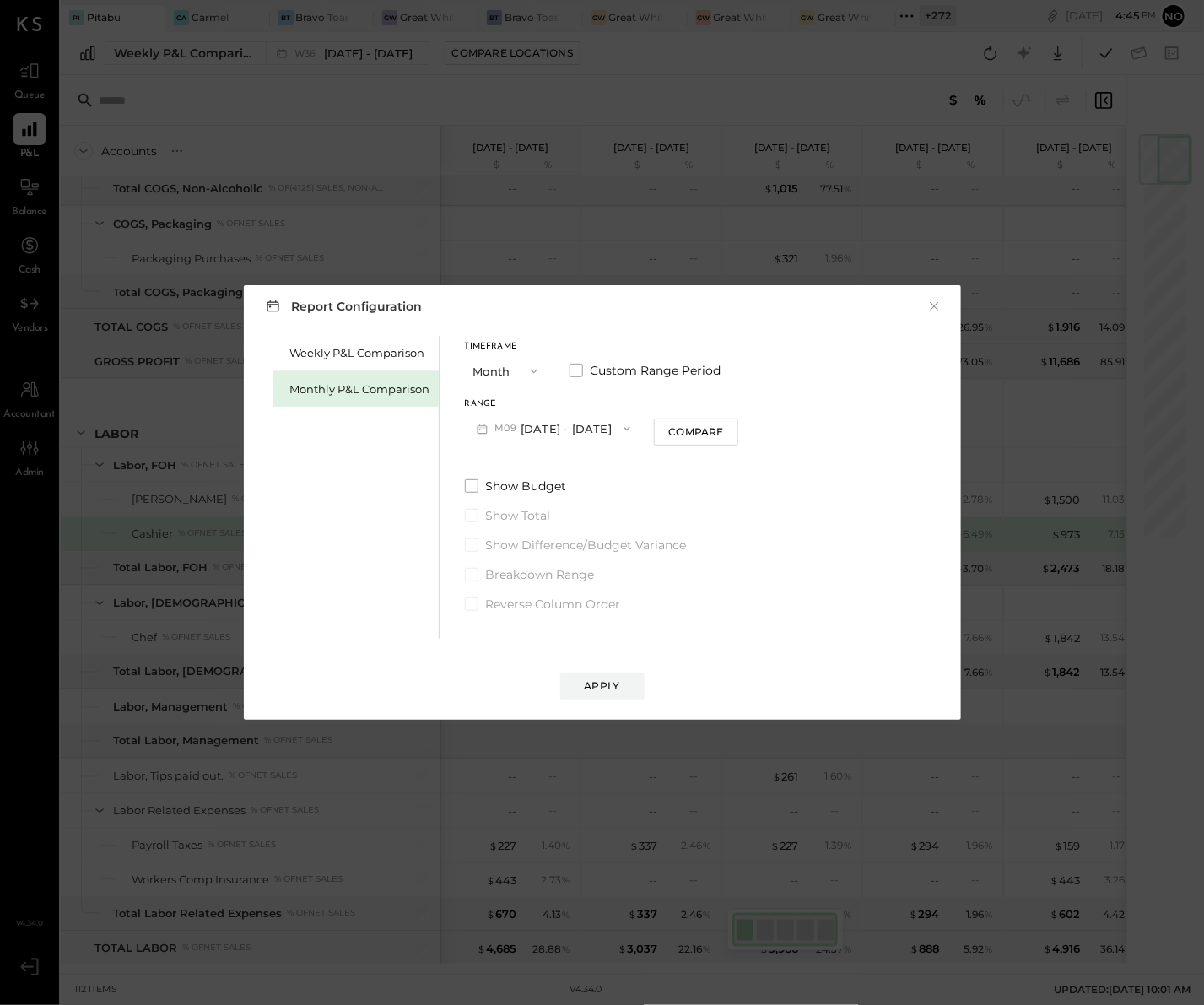
click at [600, 430] on button "M09 Sep 1 - 30, 2025" at bounding box center [554, 427] width 178 height 31
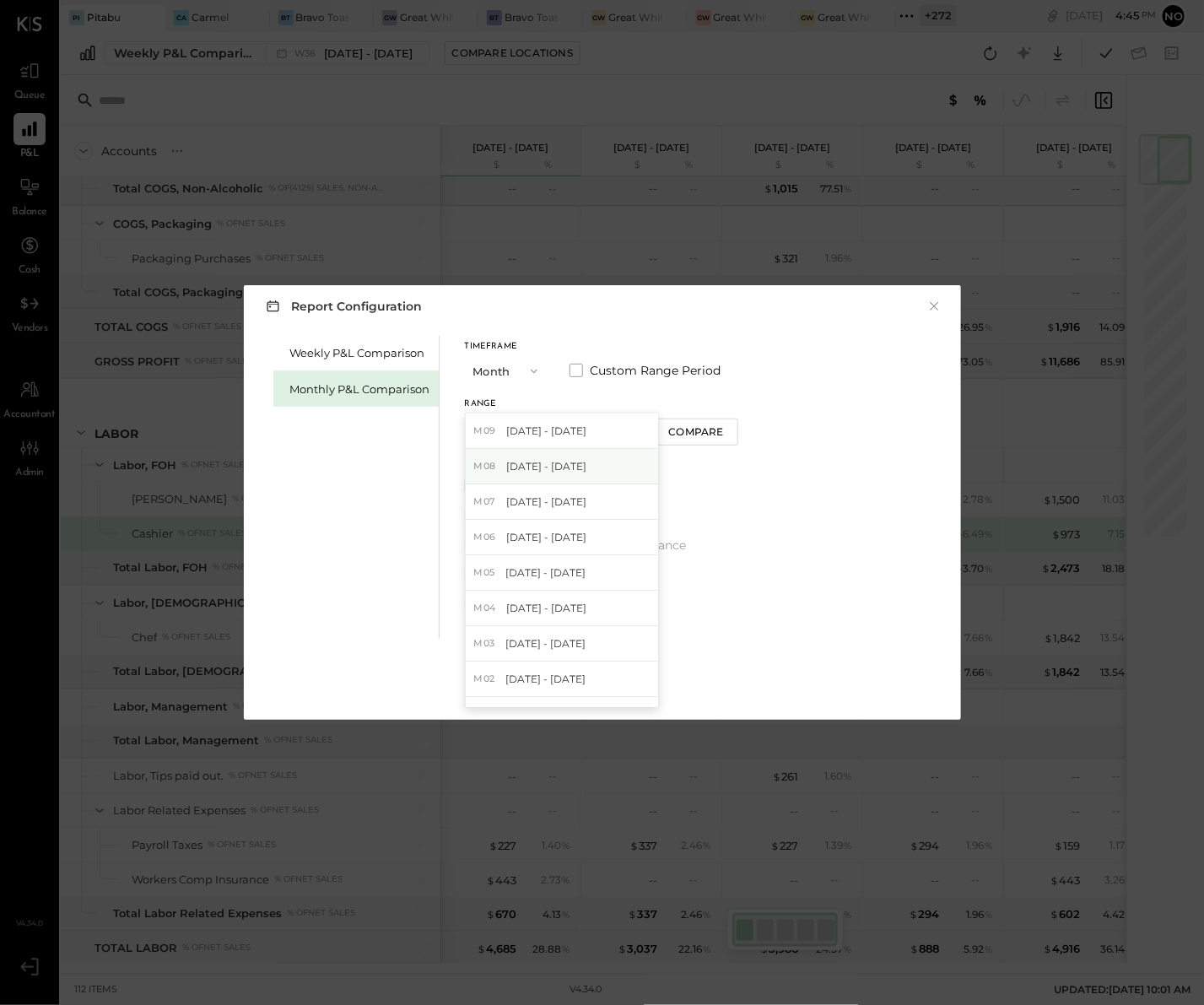
click at [564, 471] on span "[DATE] - [DATE]" at bounding box center [546, 466] width 80 height 14
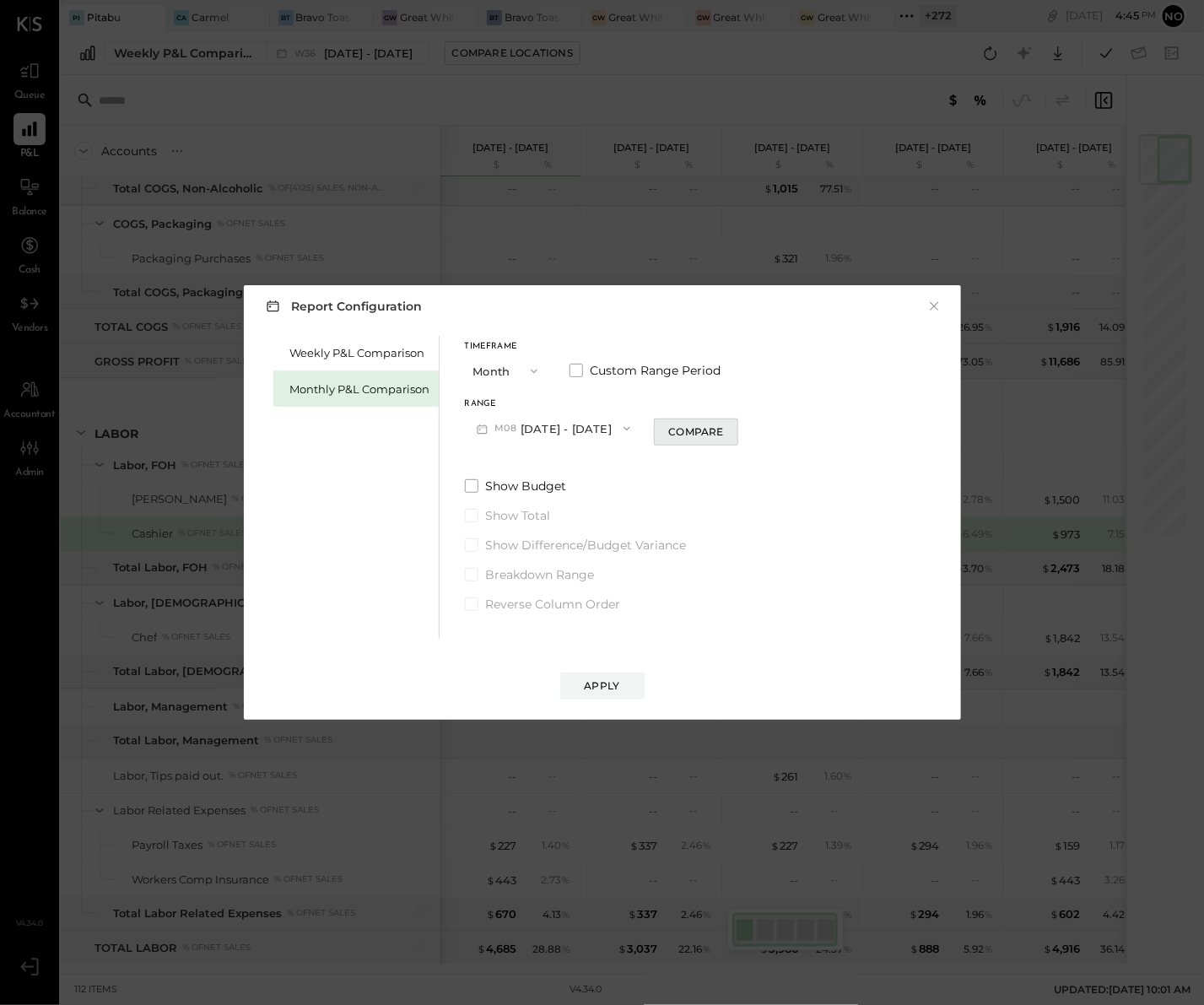
click at [695, 434] on div "Compare" at bounding box center [695, 431] width 55 height 14
click at [725, 431] on icon "button" at bounding box center [727, 428] width 10 height 10
click at [725, 430] on button "button" at bounding box center [727, 429] width 13 height 19
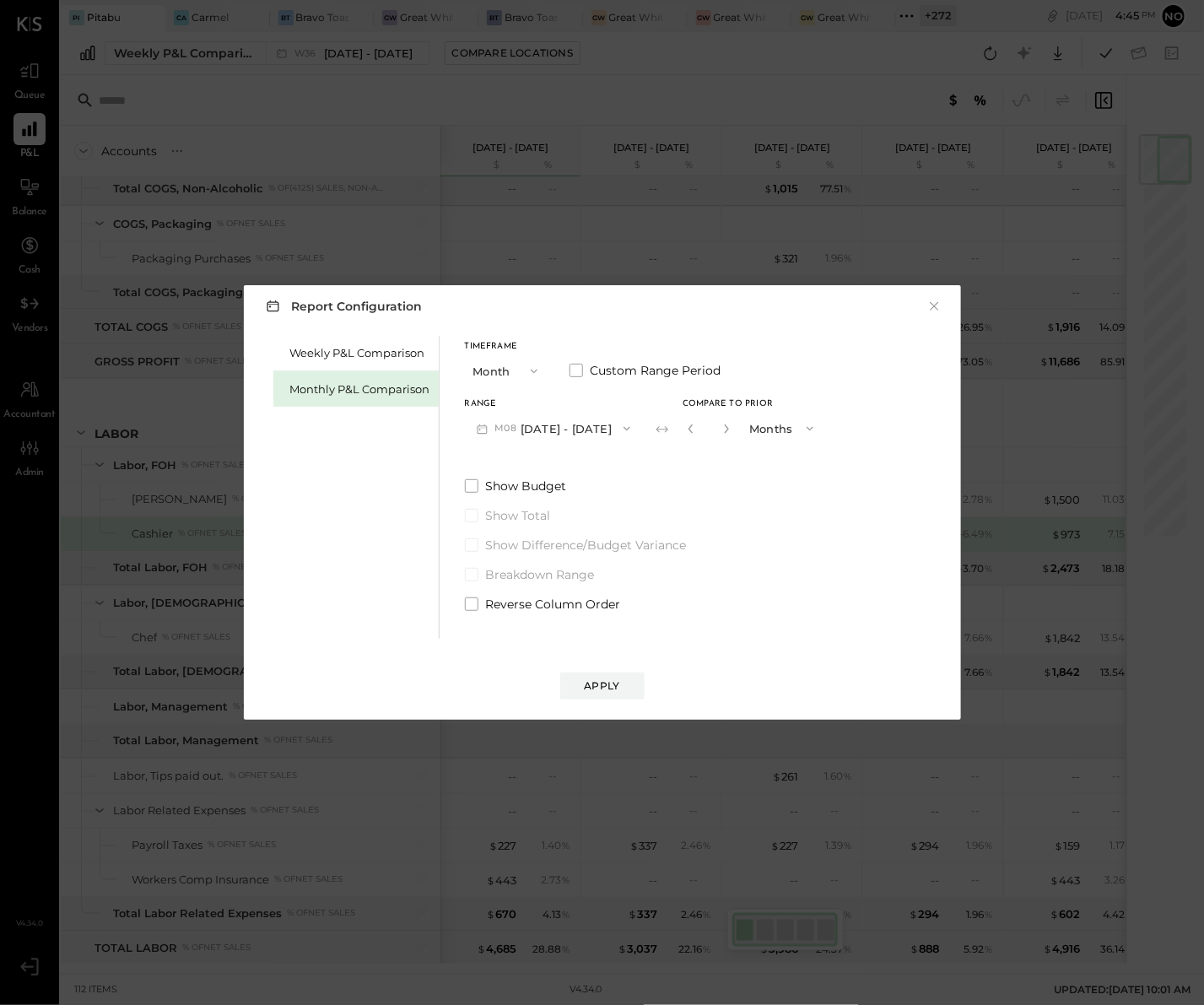
type input "*"
click at [596, 683] on div "Apply" at bounding box center [603, 685] width 36 height 14
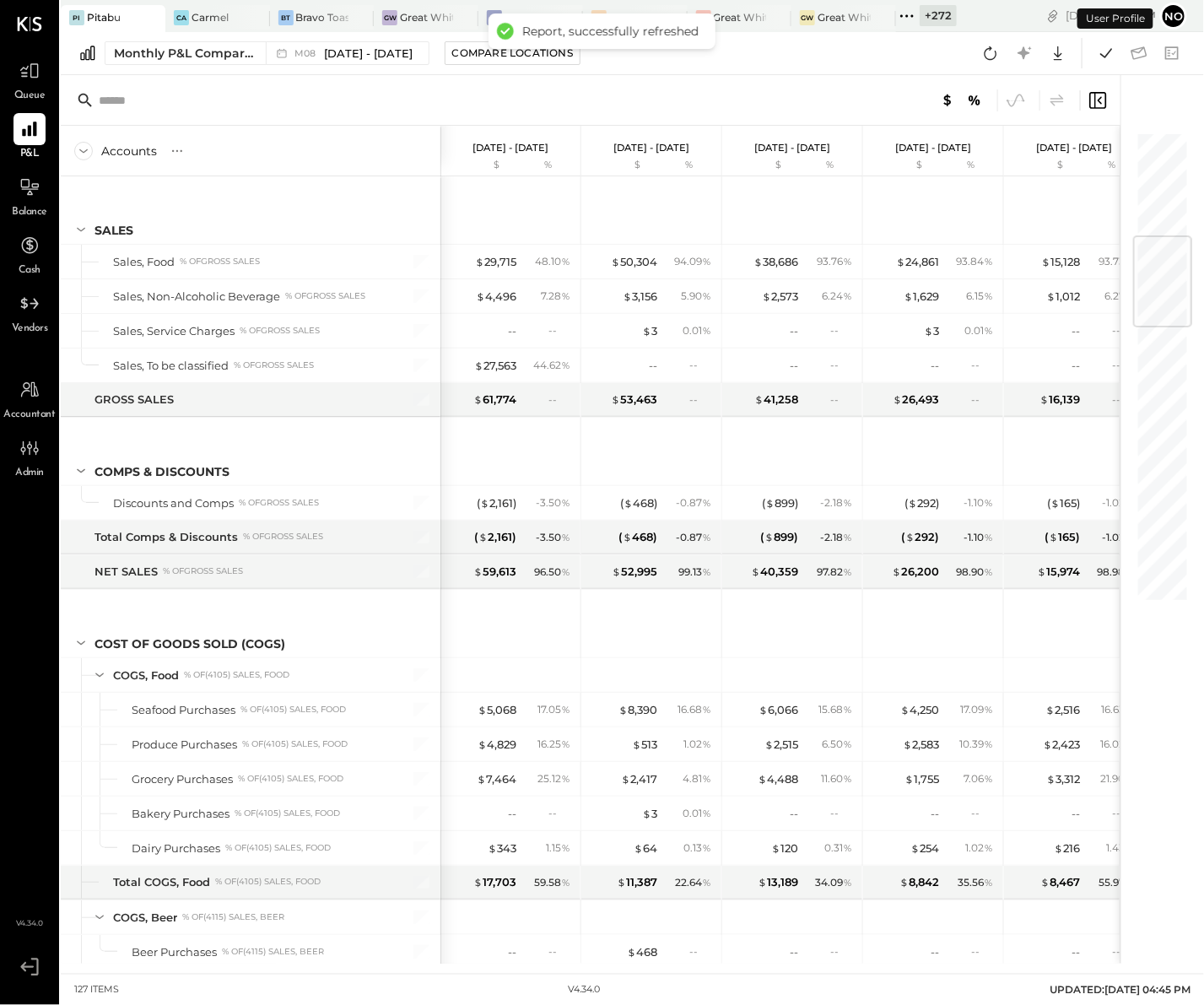
scroll to position [891, 0]
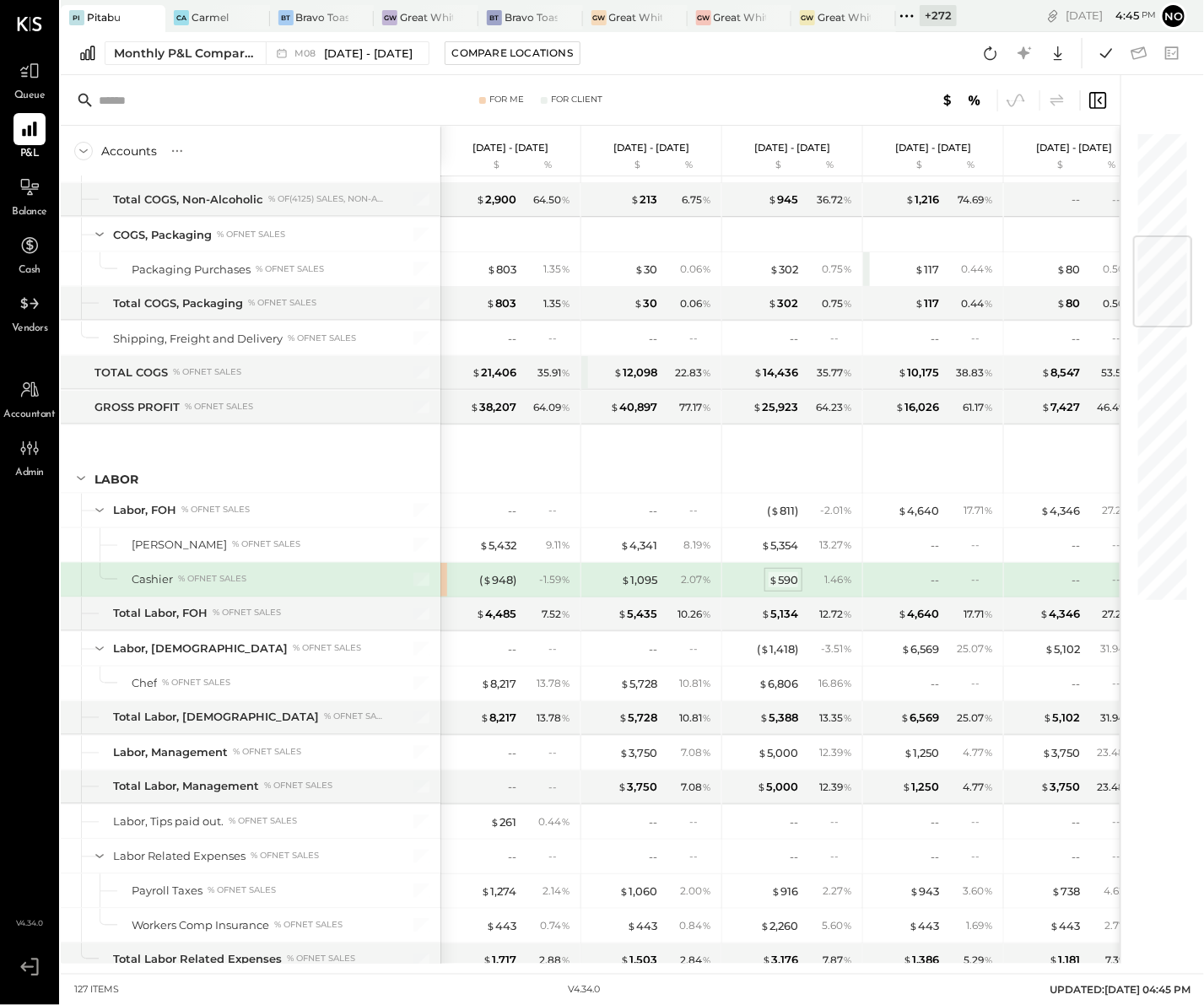
click at [782, 588] on div "$ 590" at bounding box center [783, 579] width 29 height 16
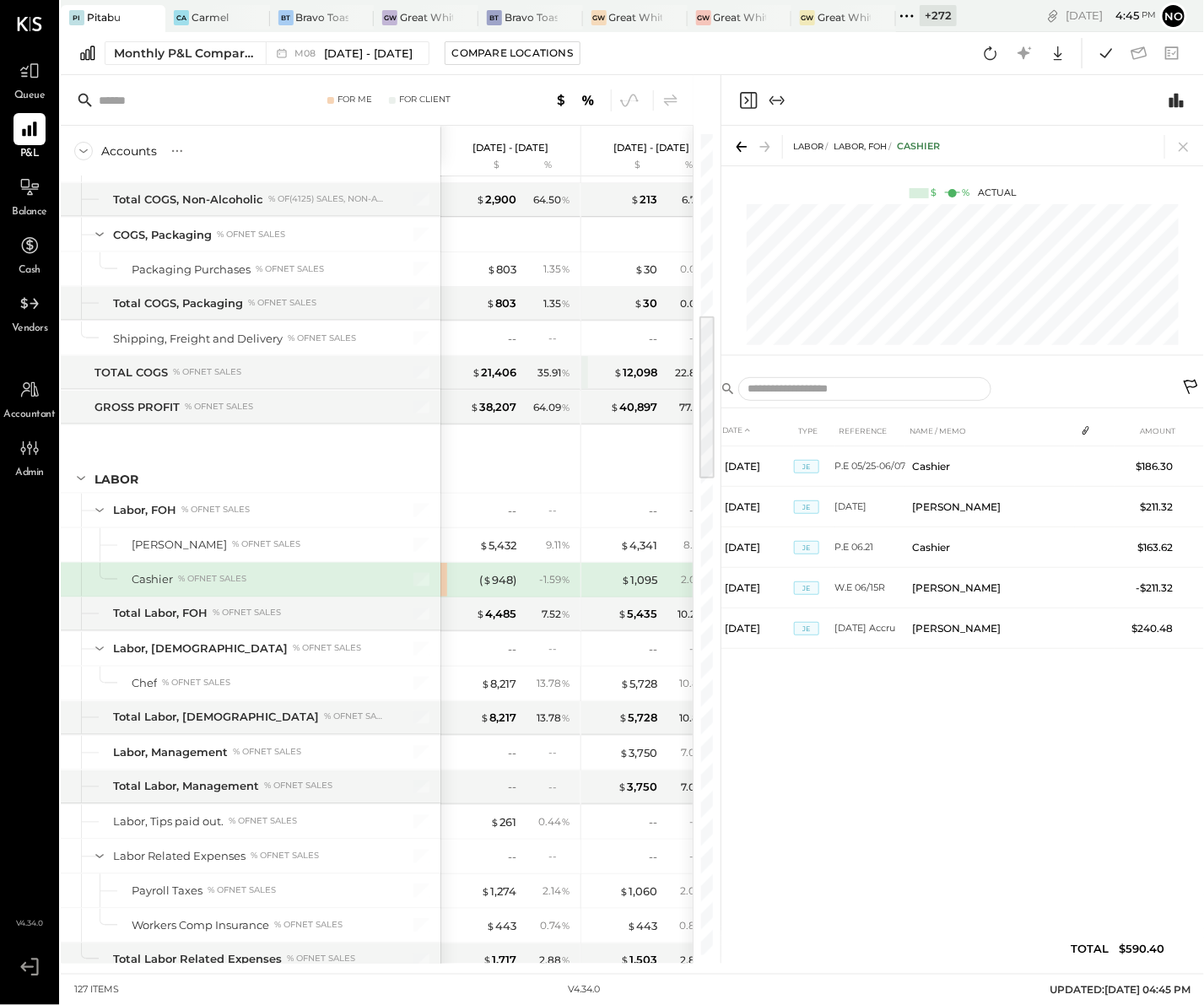
click at [1194, 141] on icon at bounding box center [1183, 146] width 24 height 24
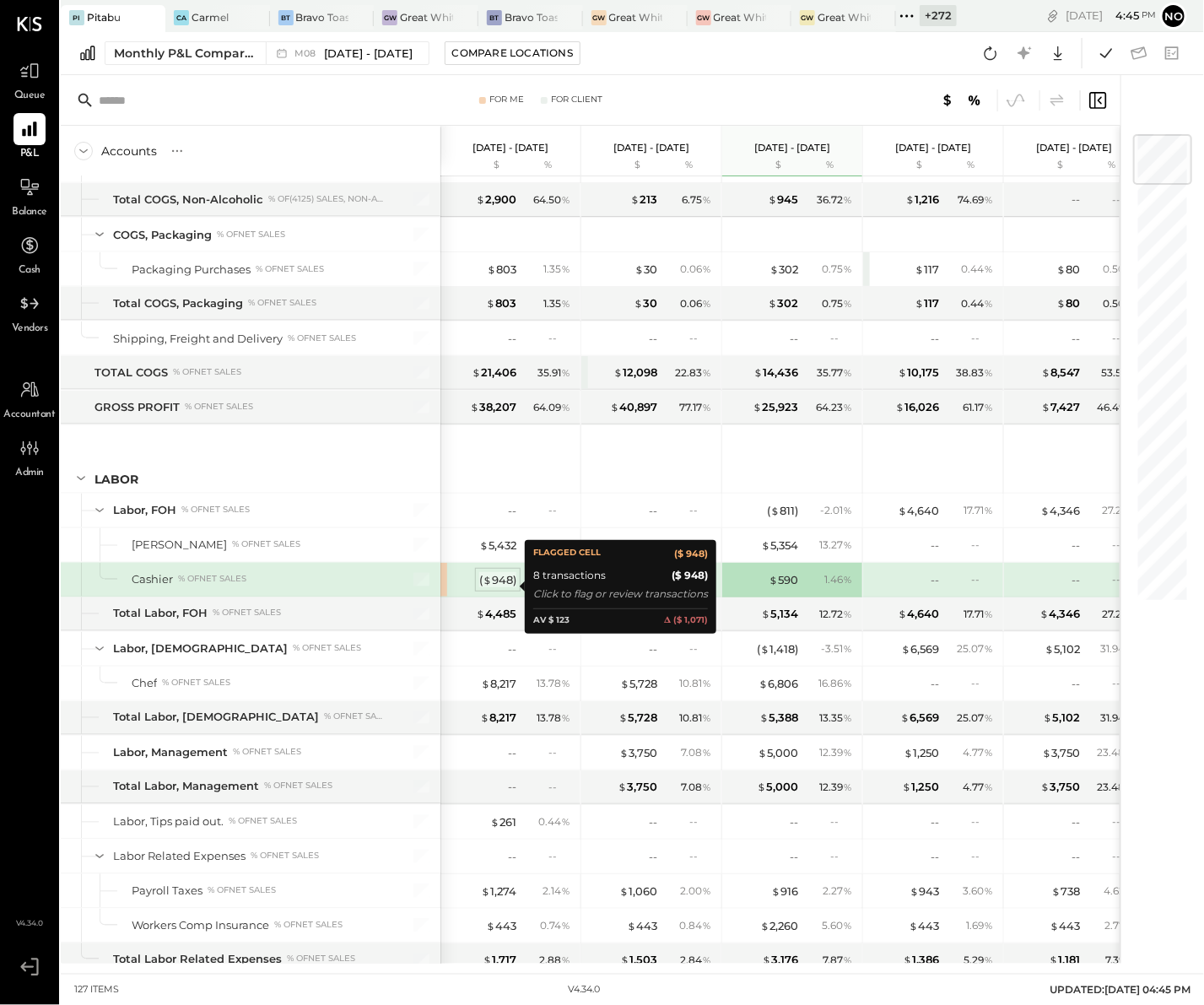
click at [504, 587] on div "( $ 948 )" at bounding box center [497, 579] width 37 height 16
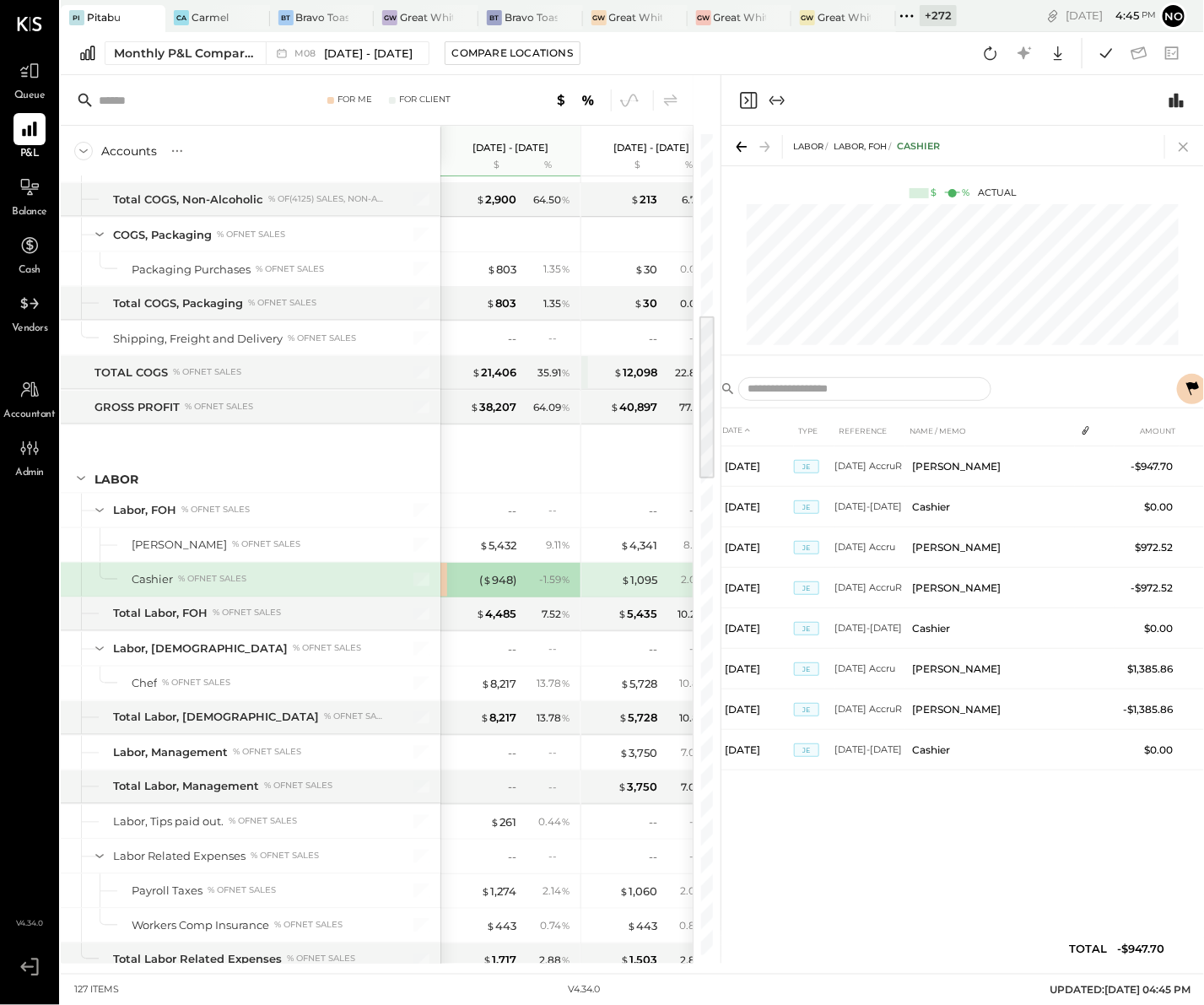
click at [1182, 150] on icon at bounding box center [1183, 146] width 24 height 24
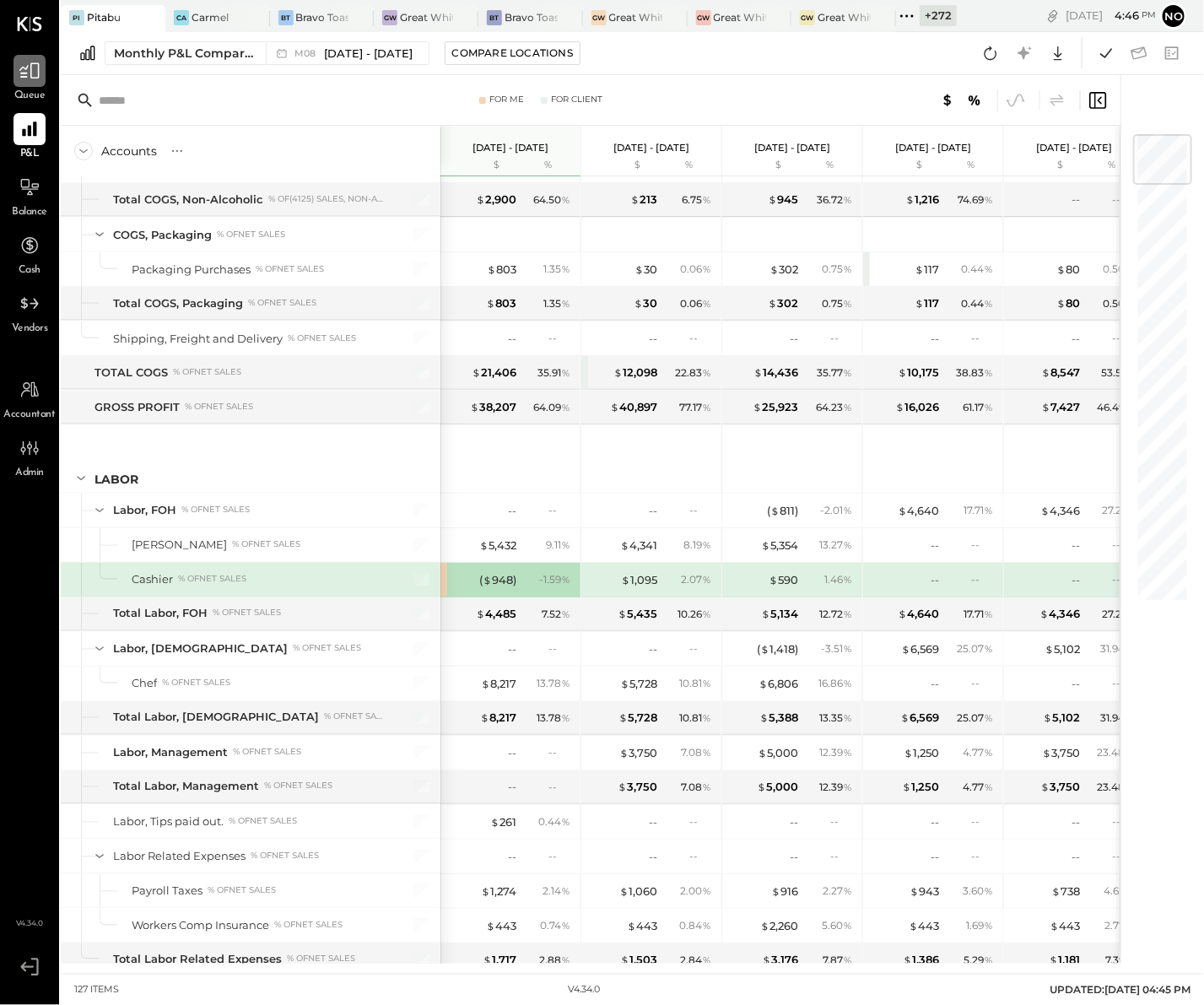
click at [32, 77] on icon at bounding box center [29, 71] width 20 height 16
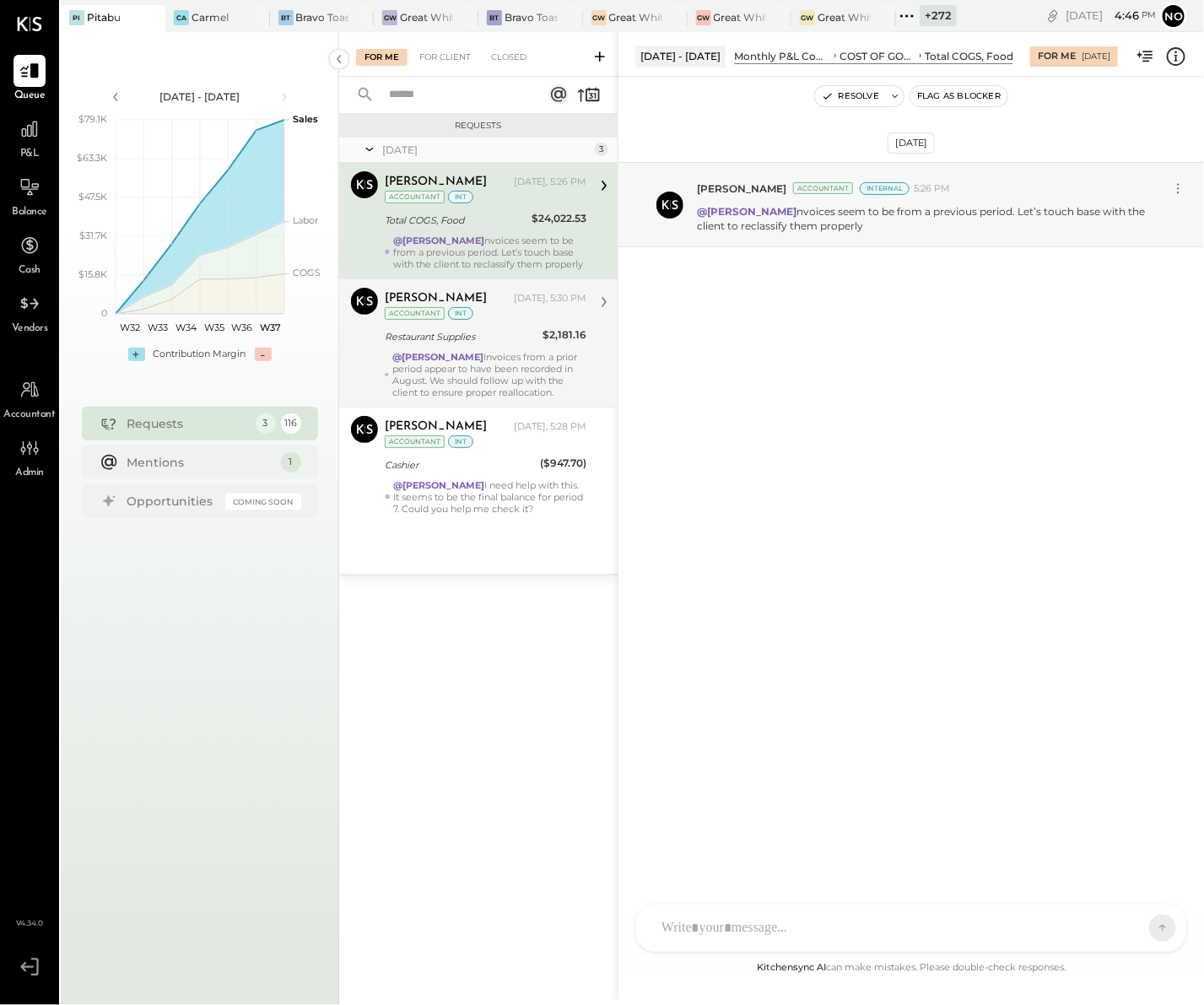
click at [499, 377] on div "@Alejandro Bueno Invoices from a prior period appear to have been recorded in A…" at bounding box center [490, 375] width 194 height 47
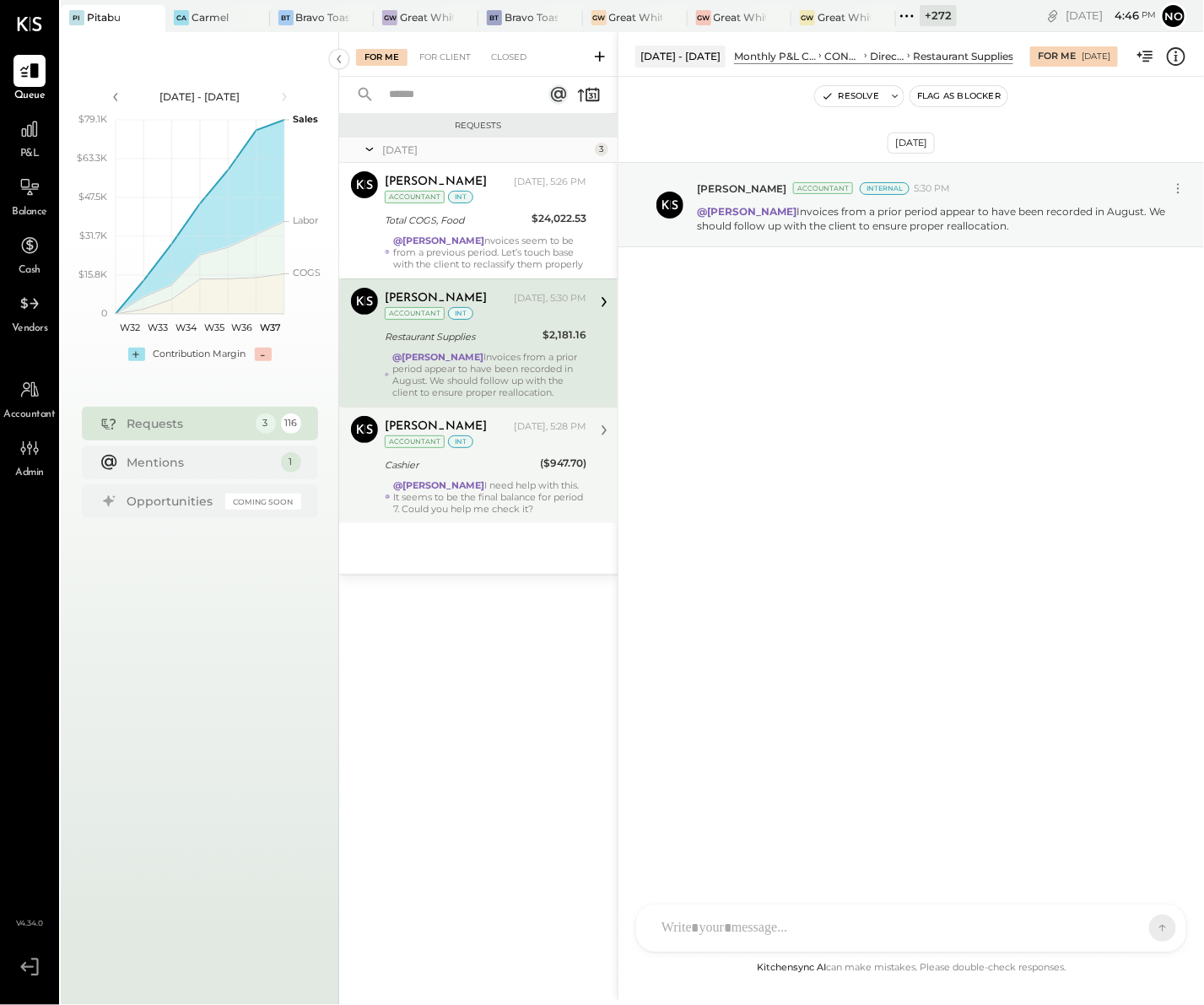
click at [493, 480] on div "@Noemi Balmaceda I need help with this. It seems to be the final balance for pe…" at bounding box center [491, 497] width 192 height 36
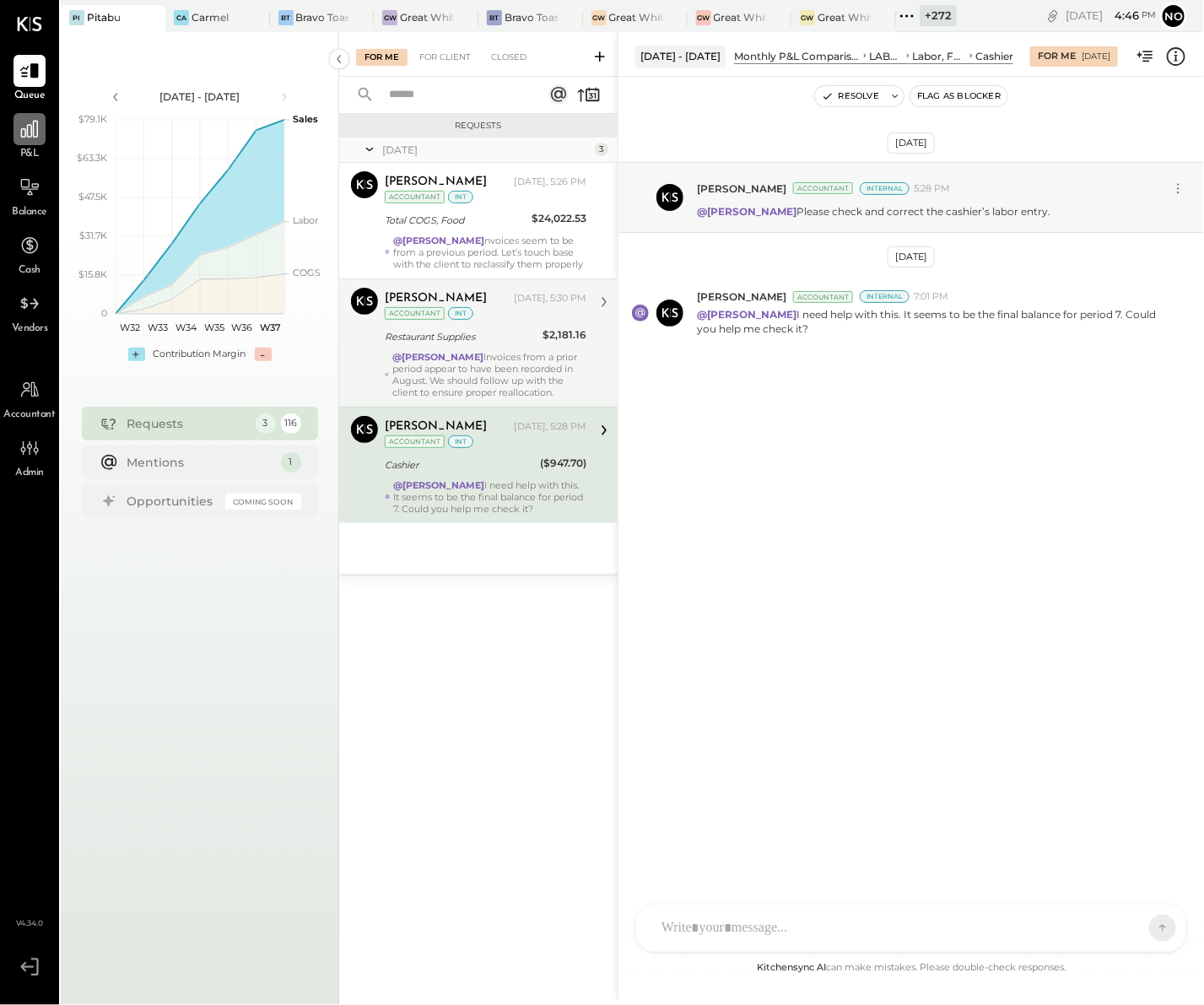
click at [25, 130] on icon at bounding box center [29, 129] width 17 height 17
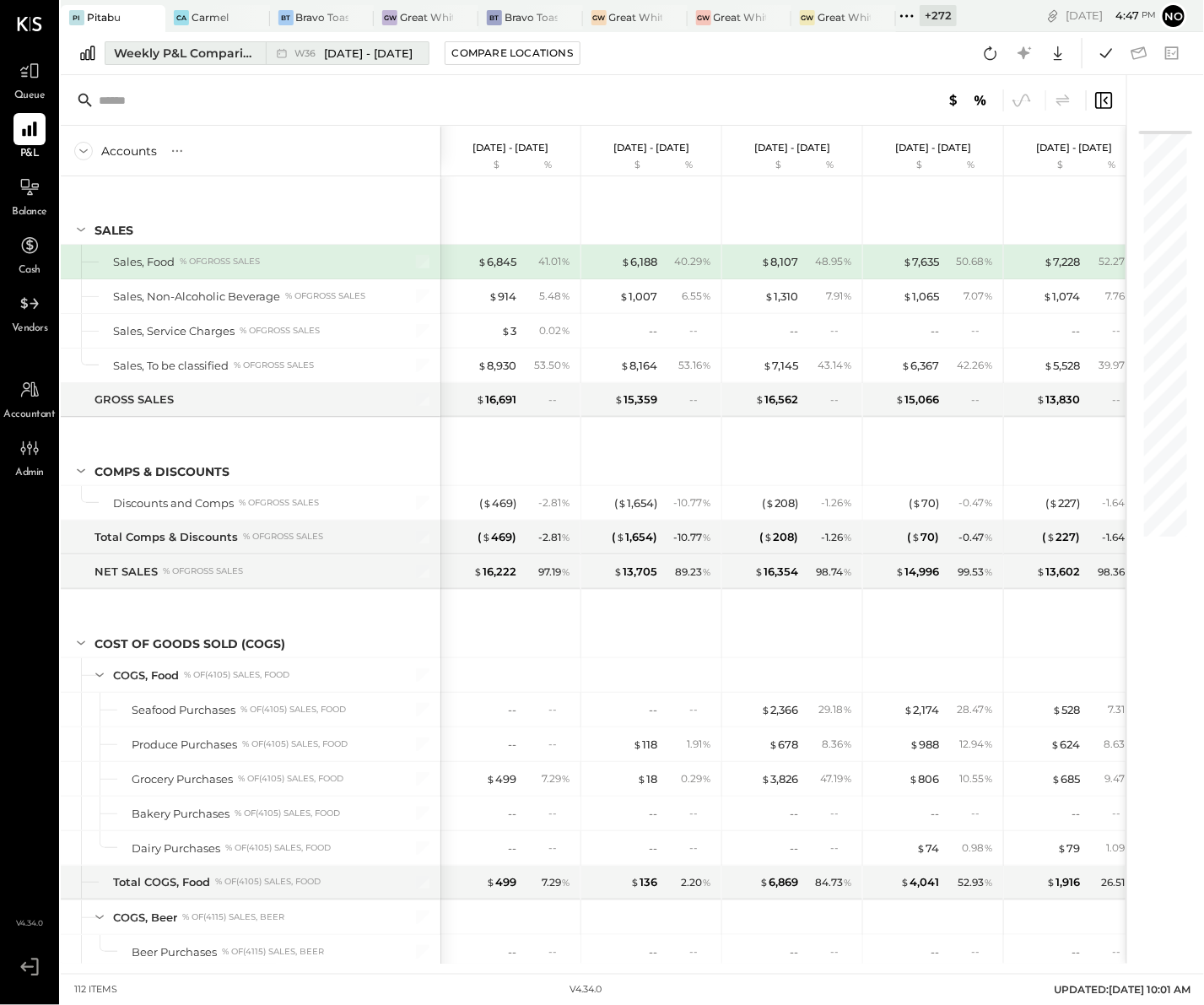
click at [255, 53] on div "Weekly P&L Comparison" at bounding box center [185, 53] width 142 height 17
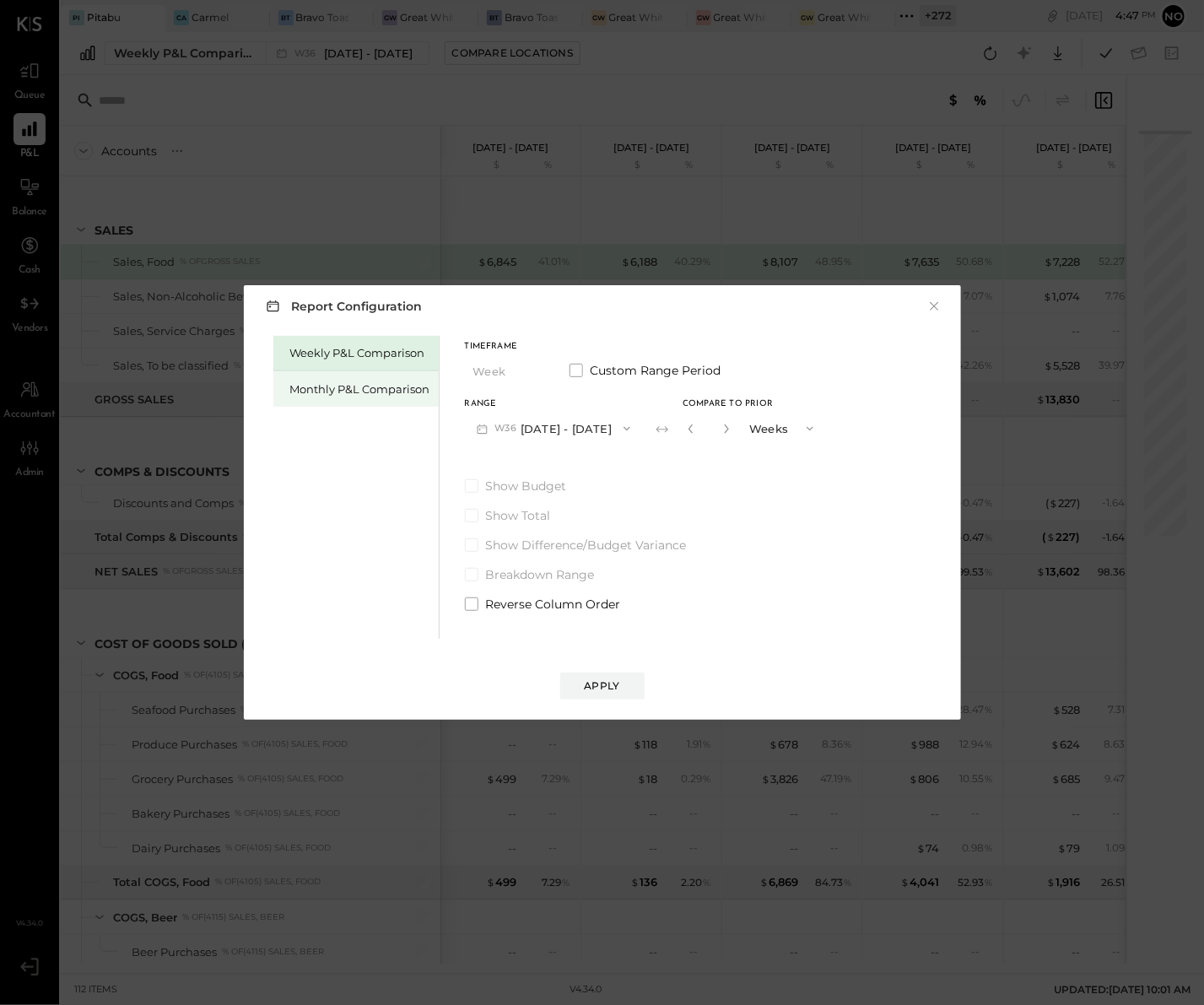
click at [368, 386] on div "Monthly P&L Comparison" at bounding box center [360, 389] width 140 height 16
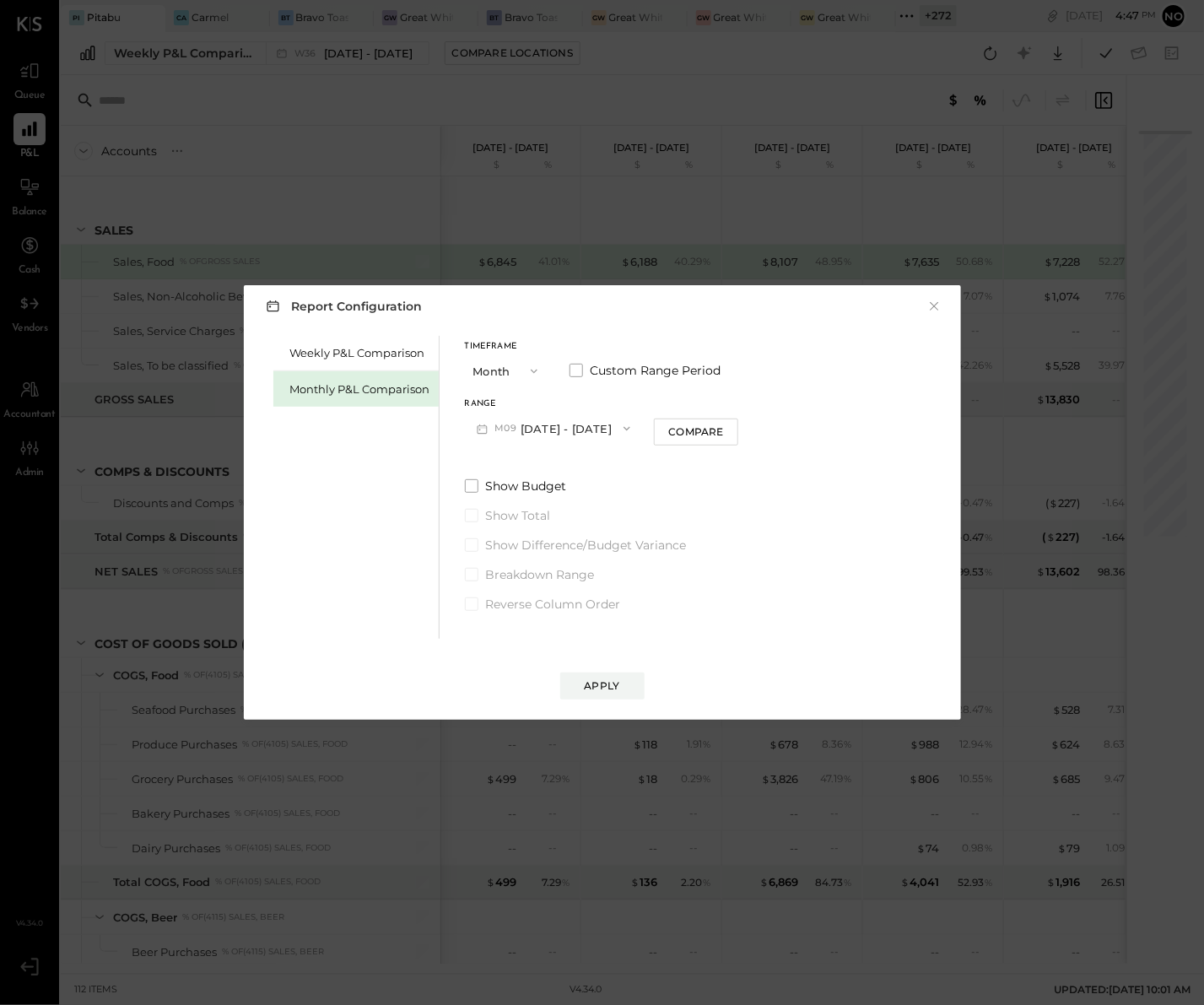
click at [588, 427] on button "M09 Sep 1 - 30, 2025" at bounding box center [554, 427] width 178 height 31
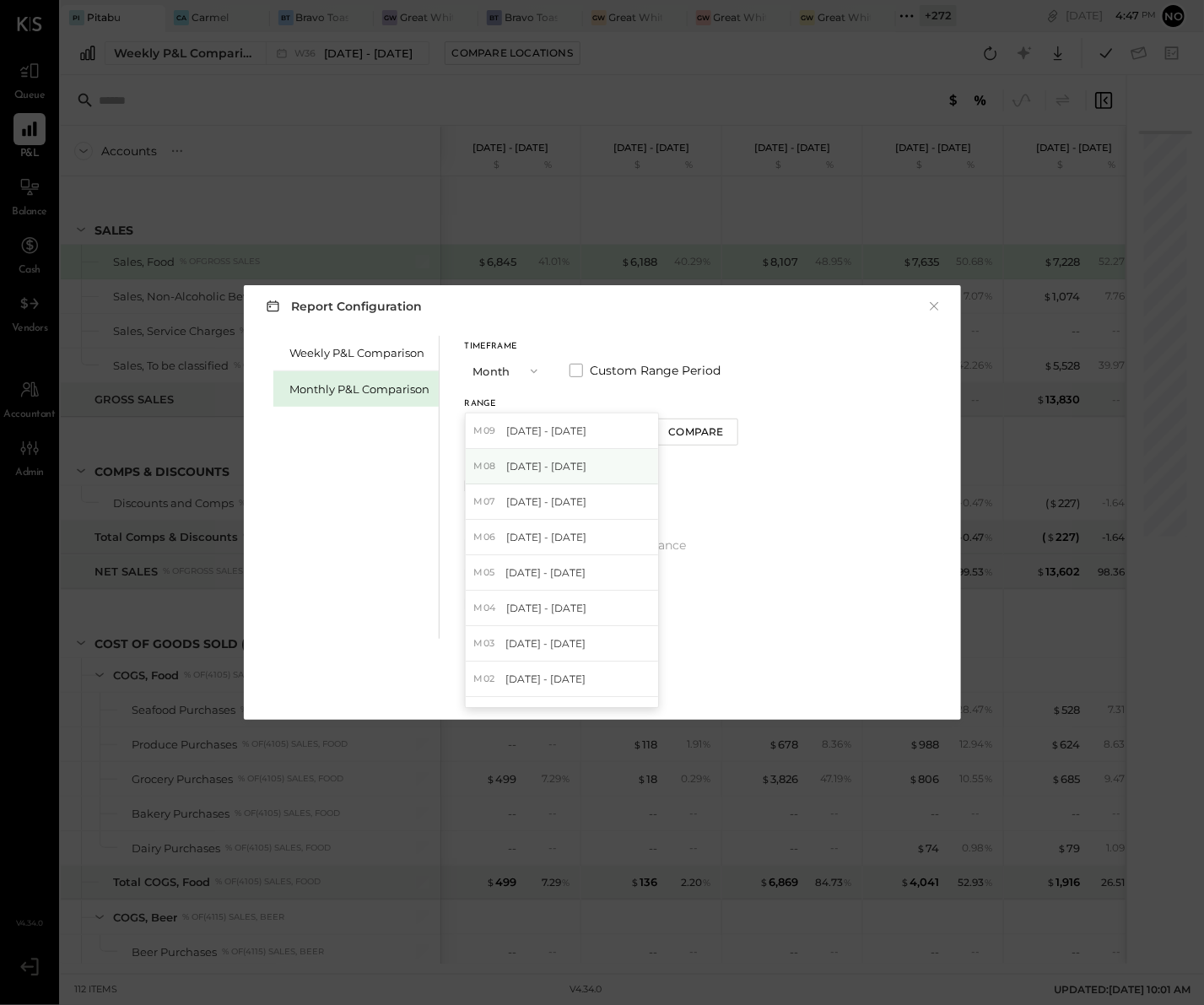
click at [580, 468] on span "[DATE] - [DATE]" at bounding box center [546, 466] width 80 height 14
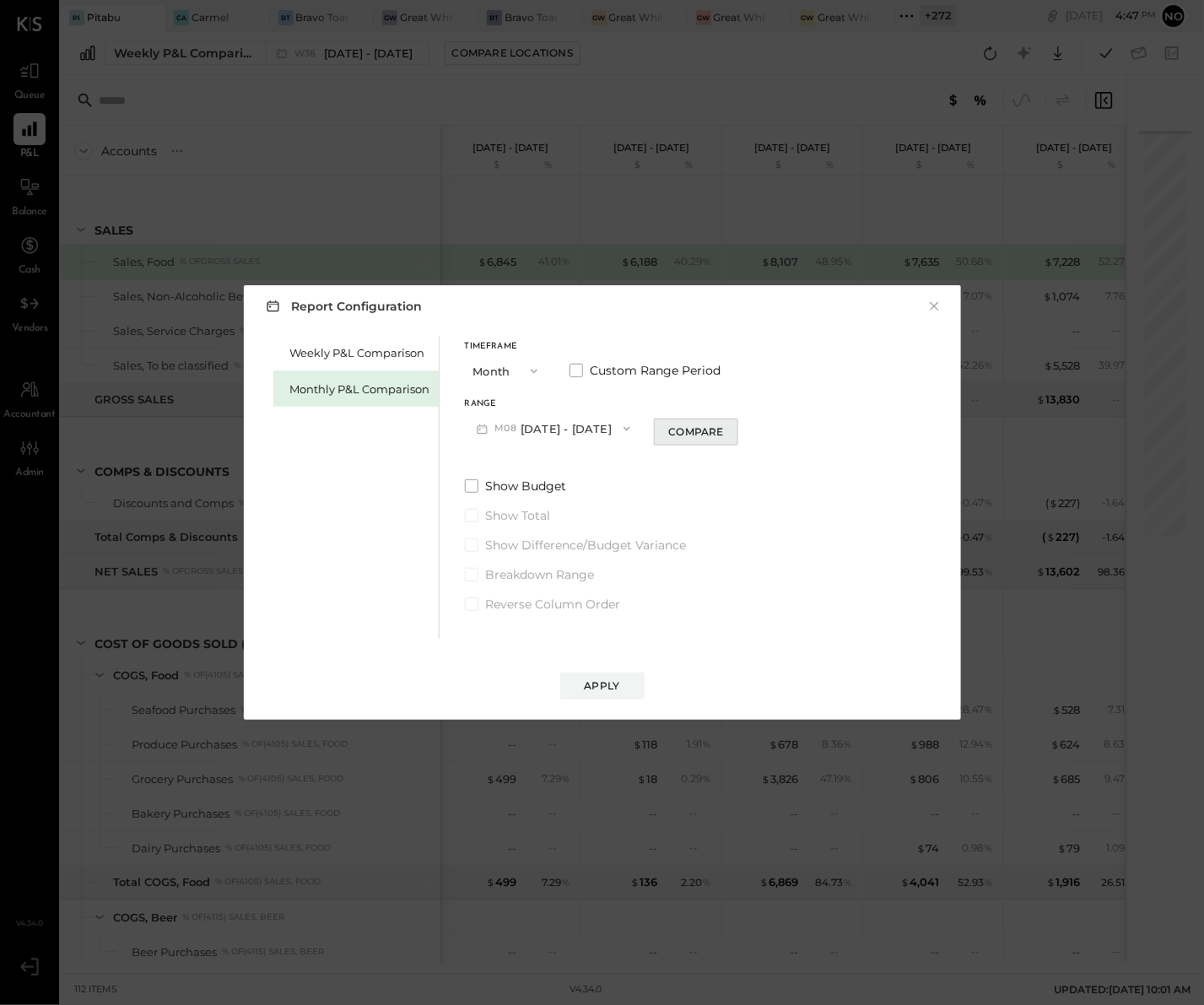
click at [709, 430] on div "Compare" at bounding box center [695, 431] width 55 height 14
click at [722, 427] on icon "button" at bounding box center [727, 428] width 10 height 10
type input "*"
click at [610, 685] on div "Apply" at bounding box center [603, 685] width 36 height 14
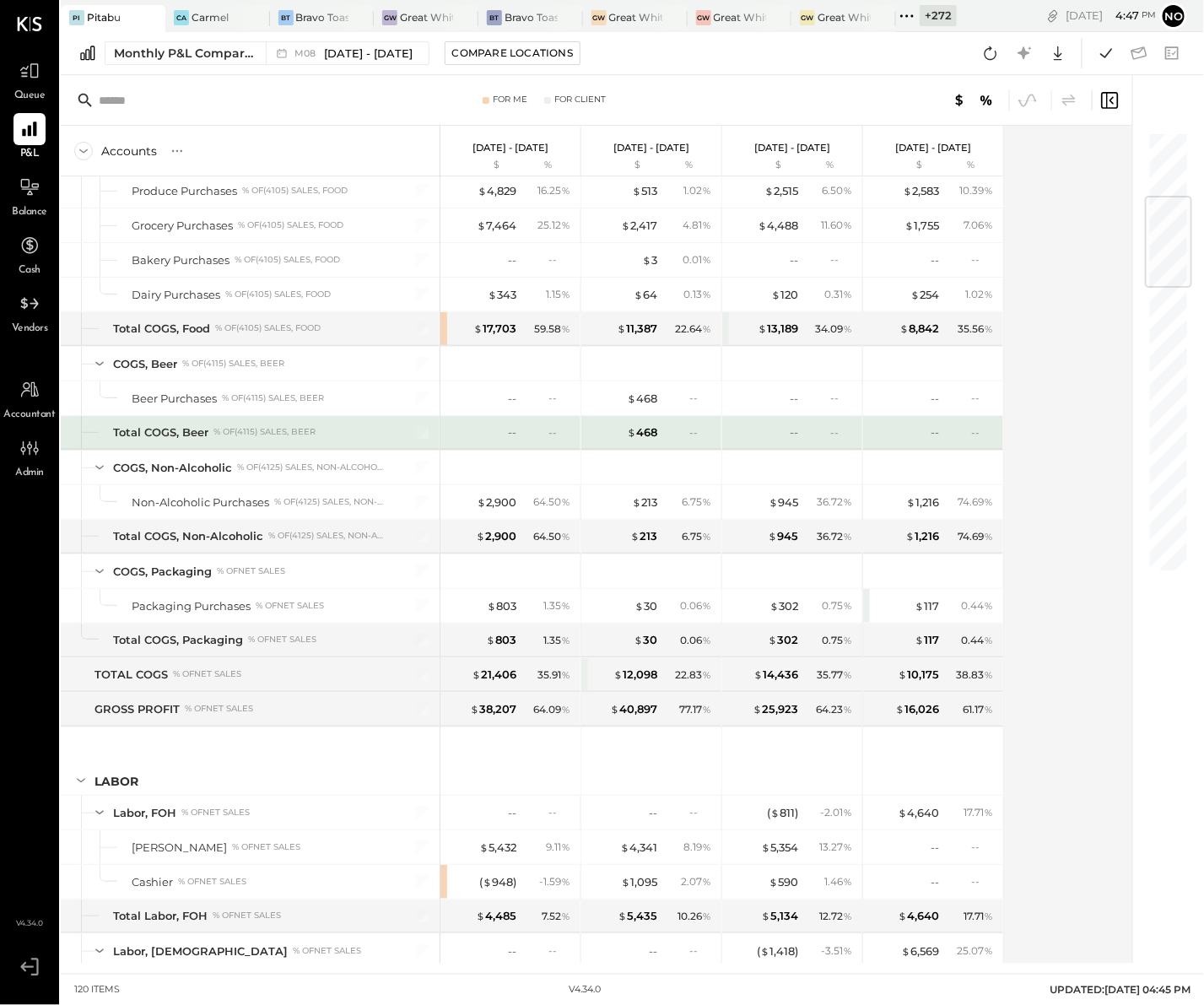
scroll to position [82, 0]
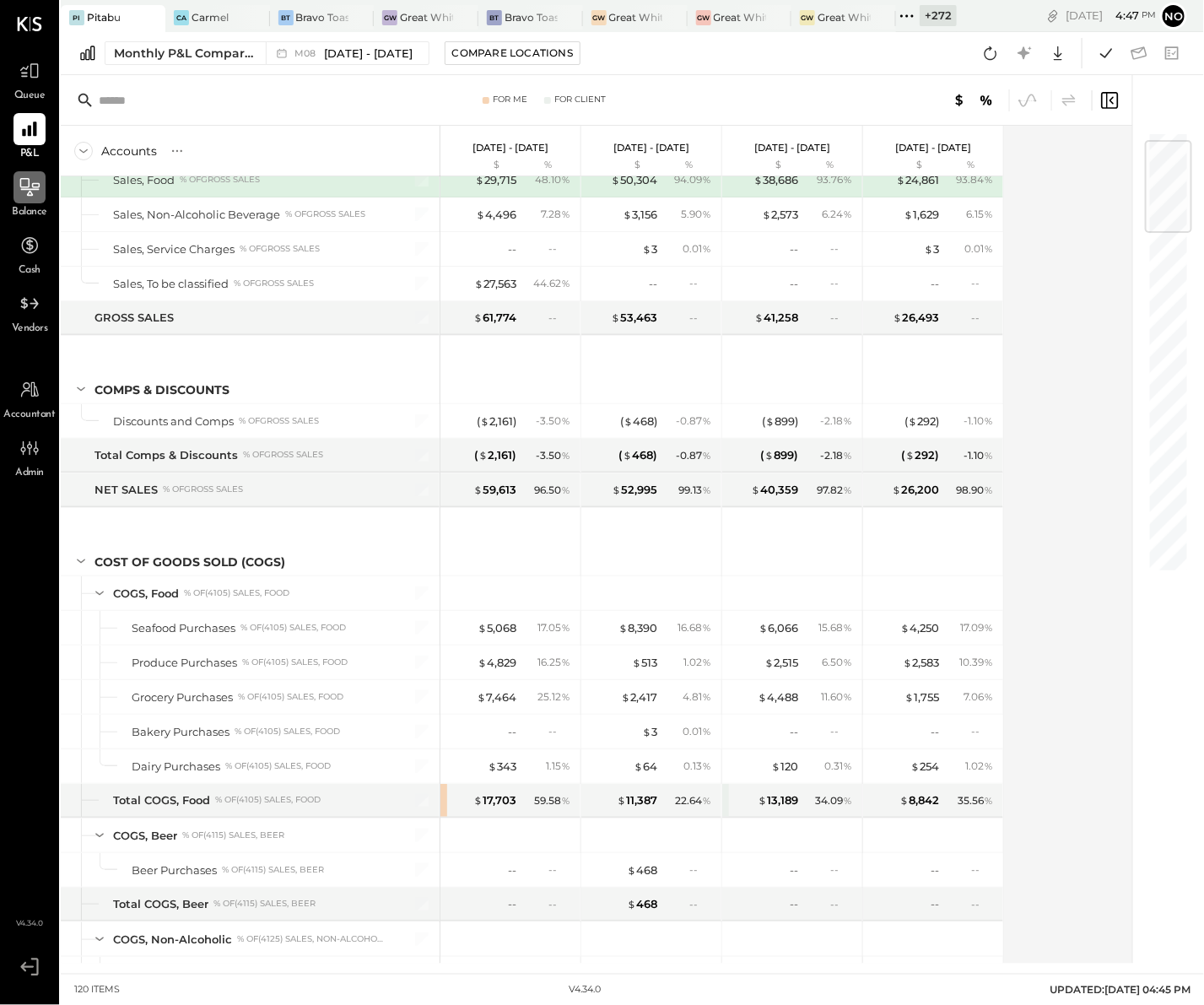
click at [25, 190] on icon at bounding box center [29, 187] width 22 height 22
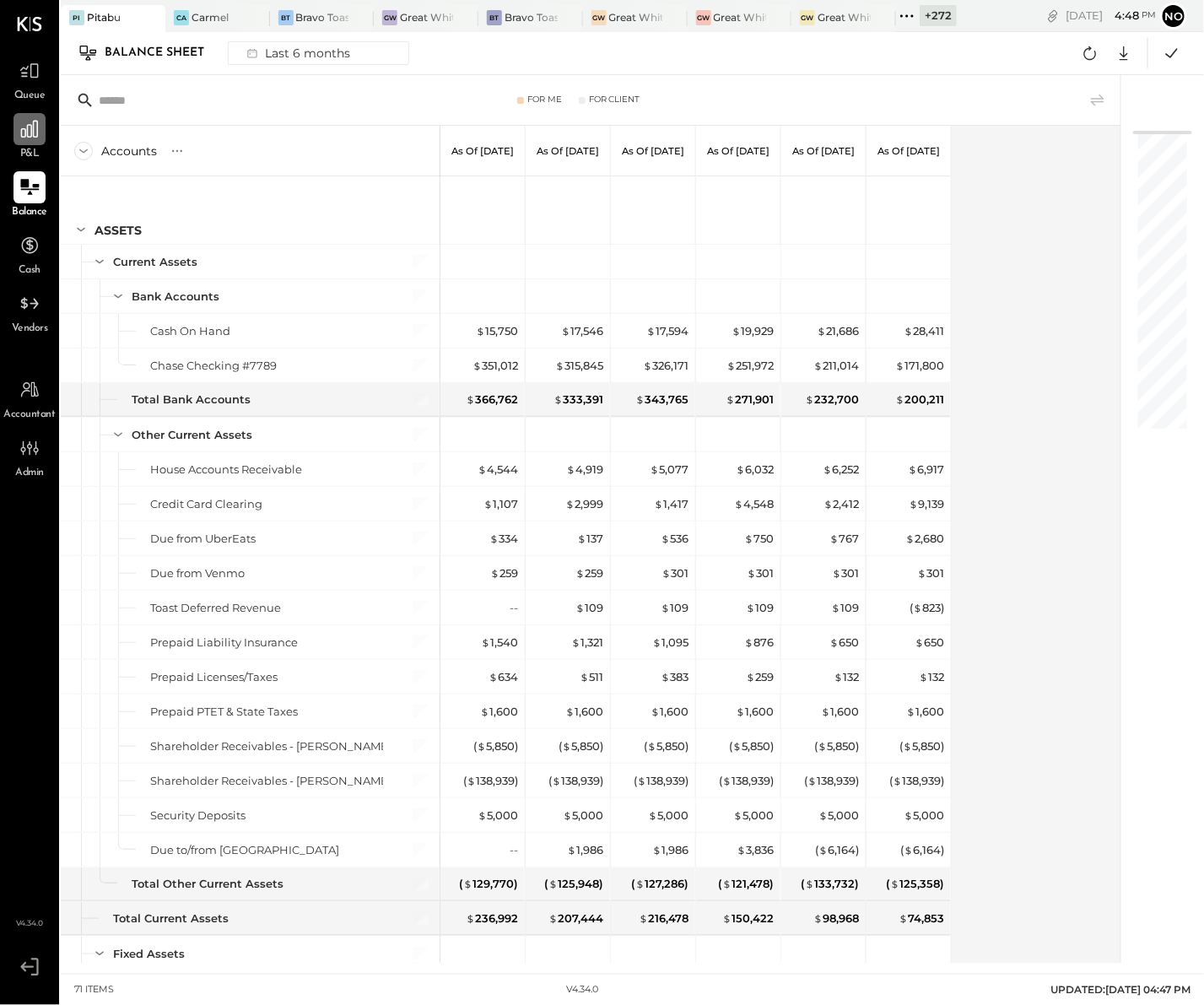
click at [35, 129] on icon at bounding box center [29, 128] width 22 height 22
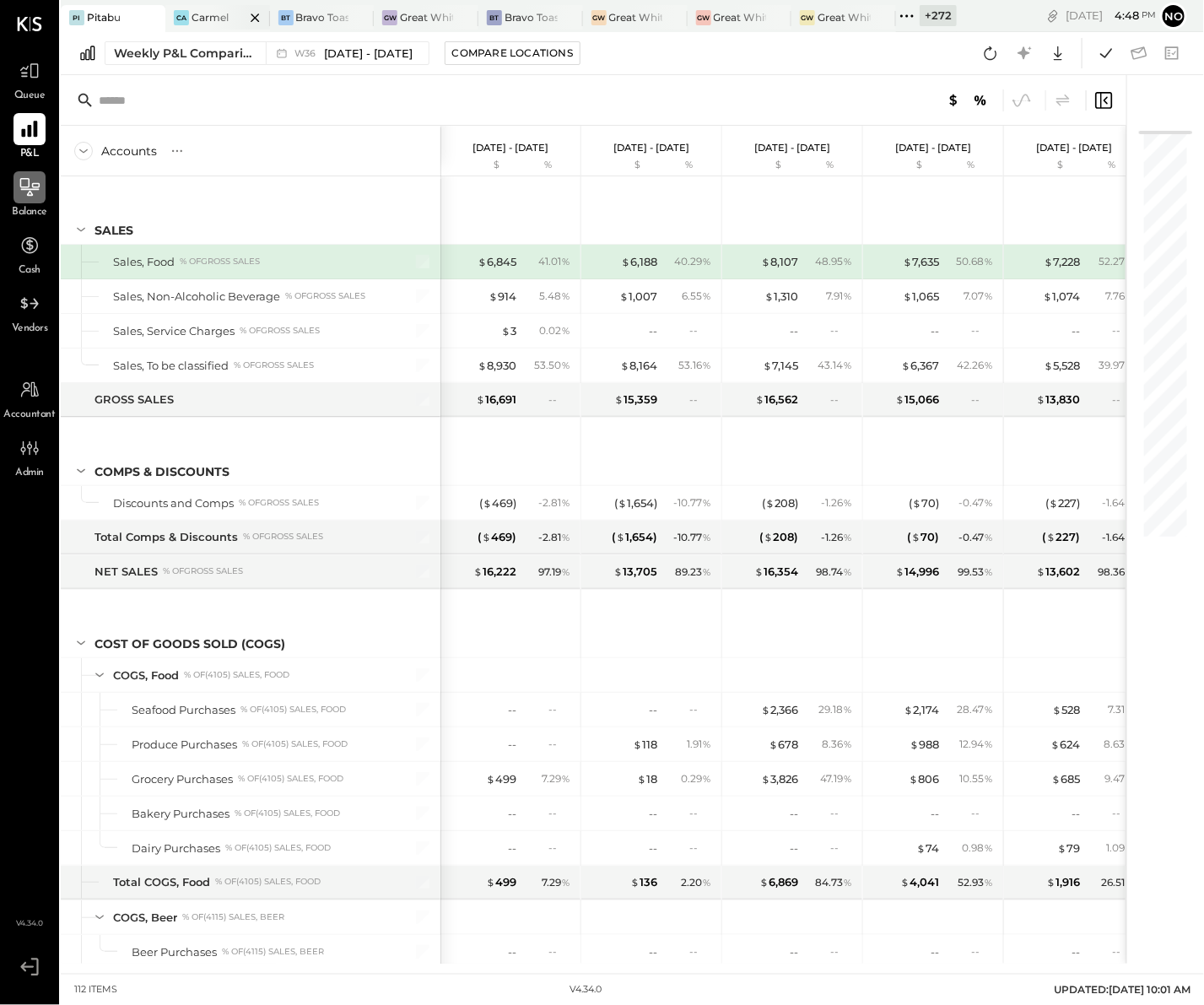
click at [204, 20] on div "Carmel" at bounding box center [209, 17] width 37 height 14
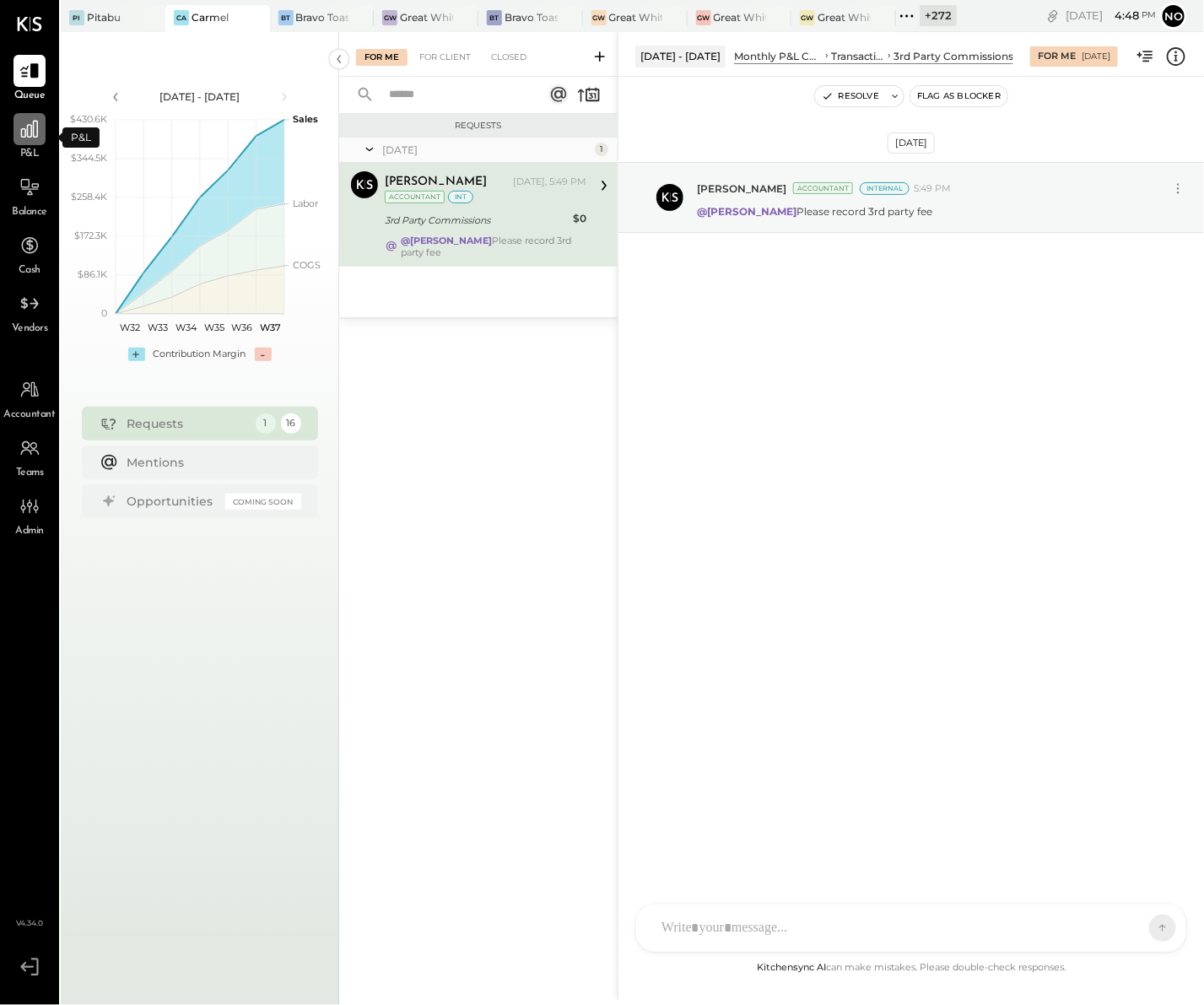
click at [32, 134] on icon at bounding box center [29, 128] width 22 height 22
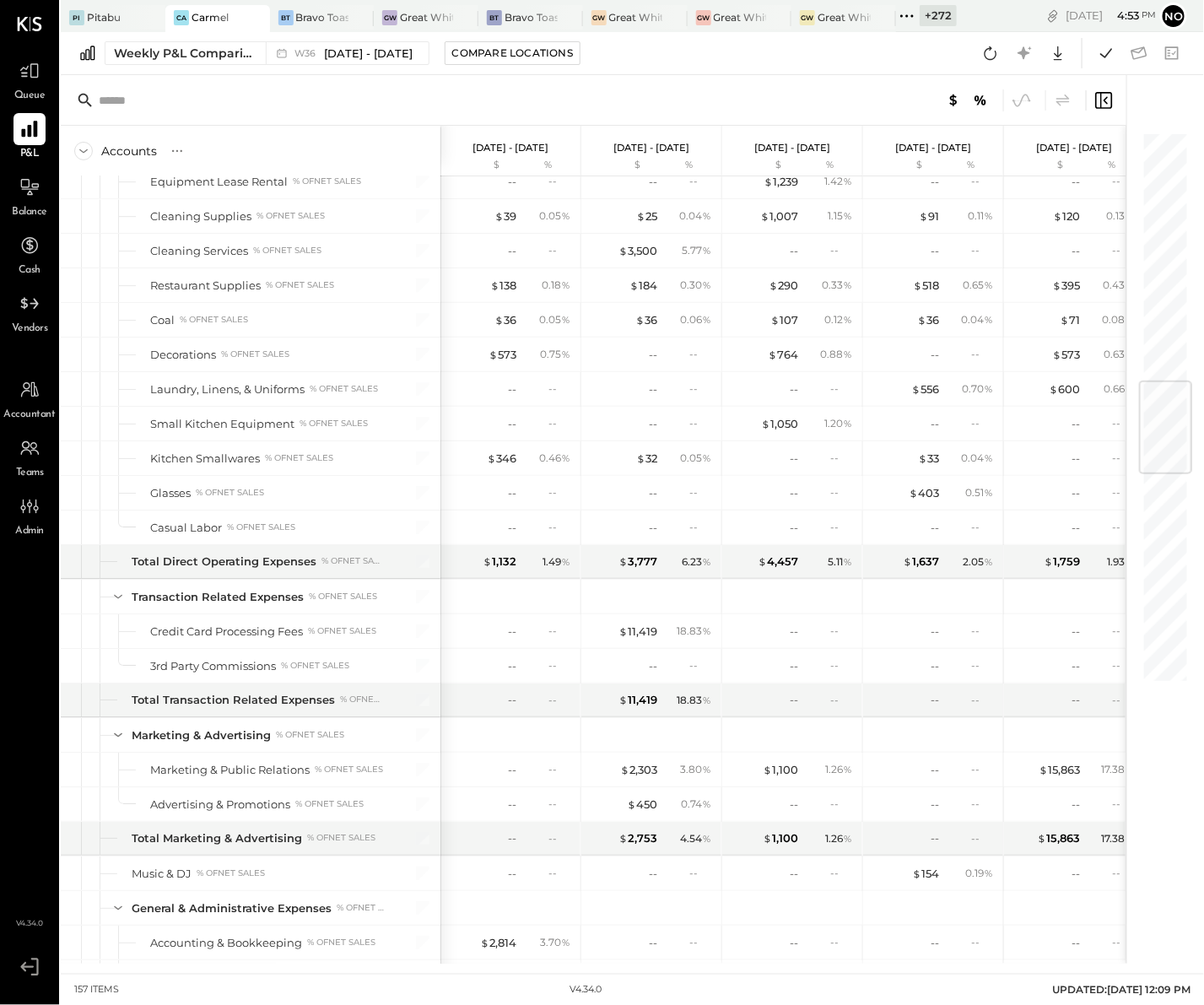
scroll to position [2099, 0]
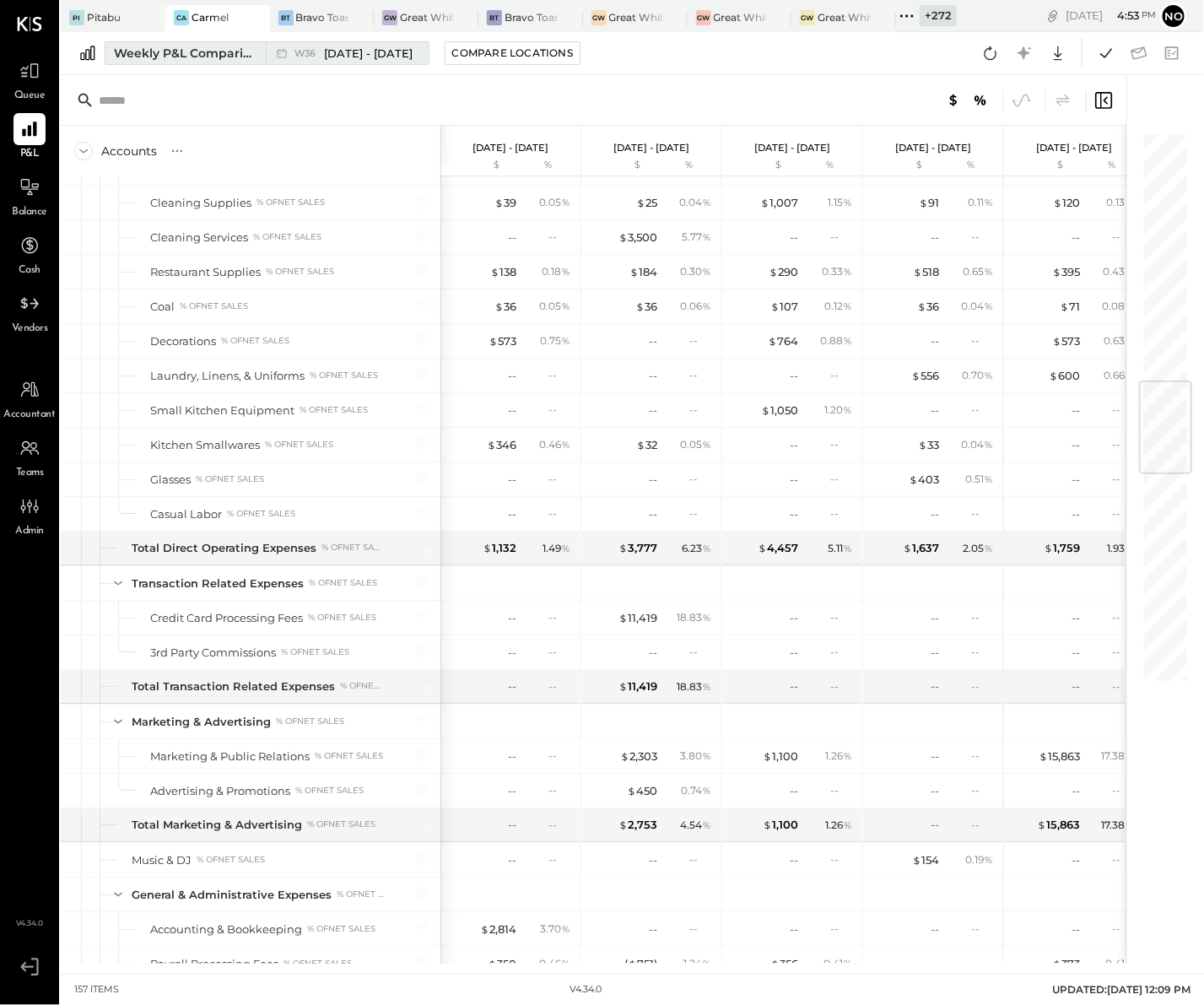
click at [208, 60] on div "Weekly P&L Comparison" at bounding box center [185, 53] width 142 height 17
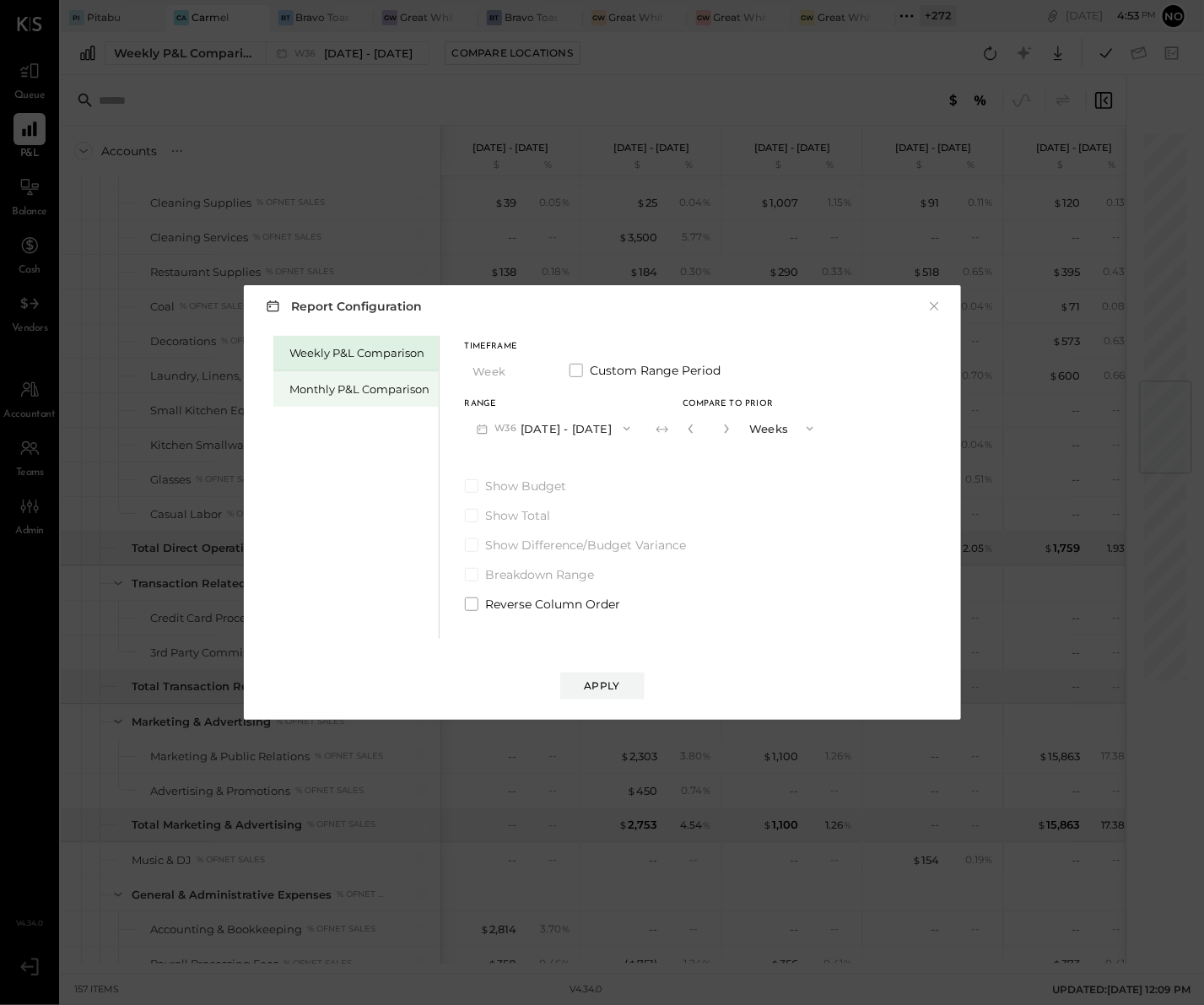
click at [388, 385] on div "Monthly P&L Comparison" at bounding box center [360, 389] width 140 height 16
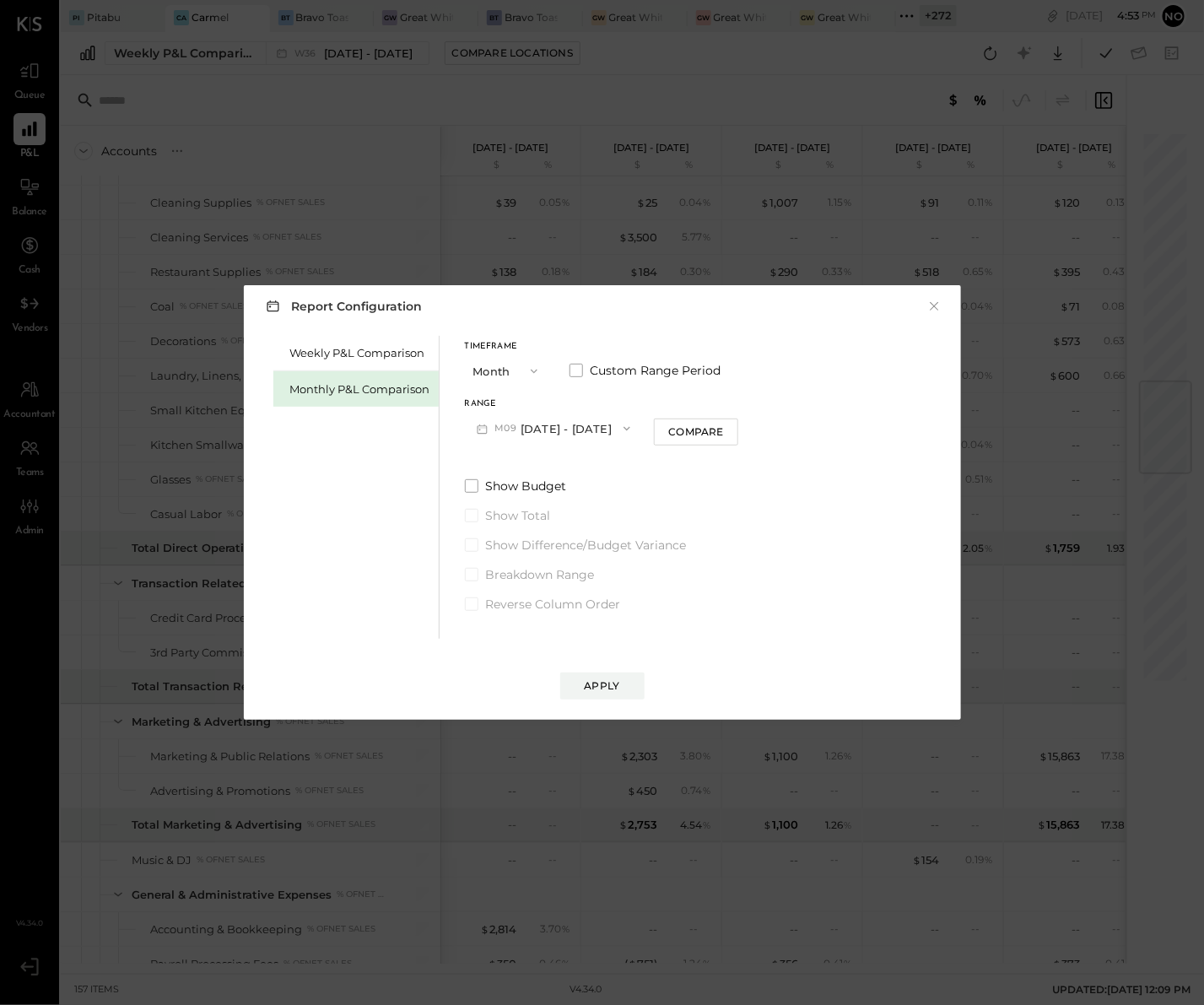
click at [601, 424] on button "M09 Sep 1 - 30, 2025" at bounding box center [554, 427] width 178 height 31
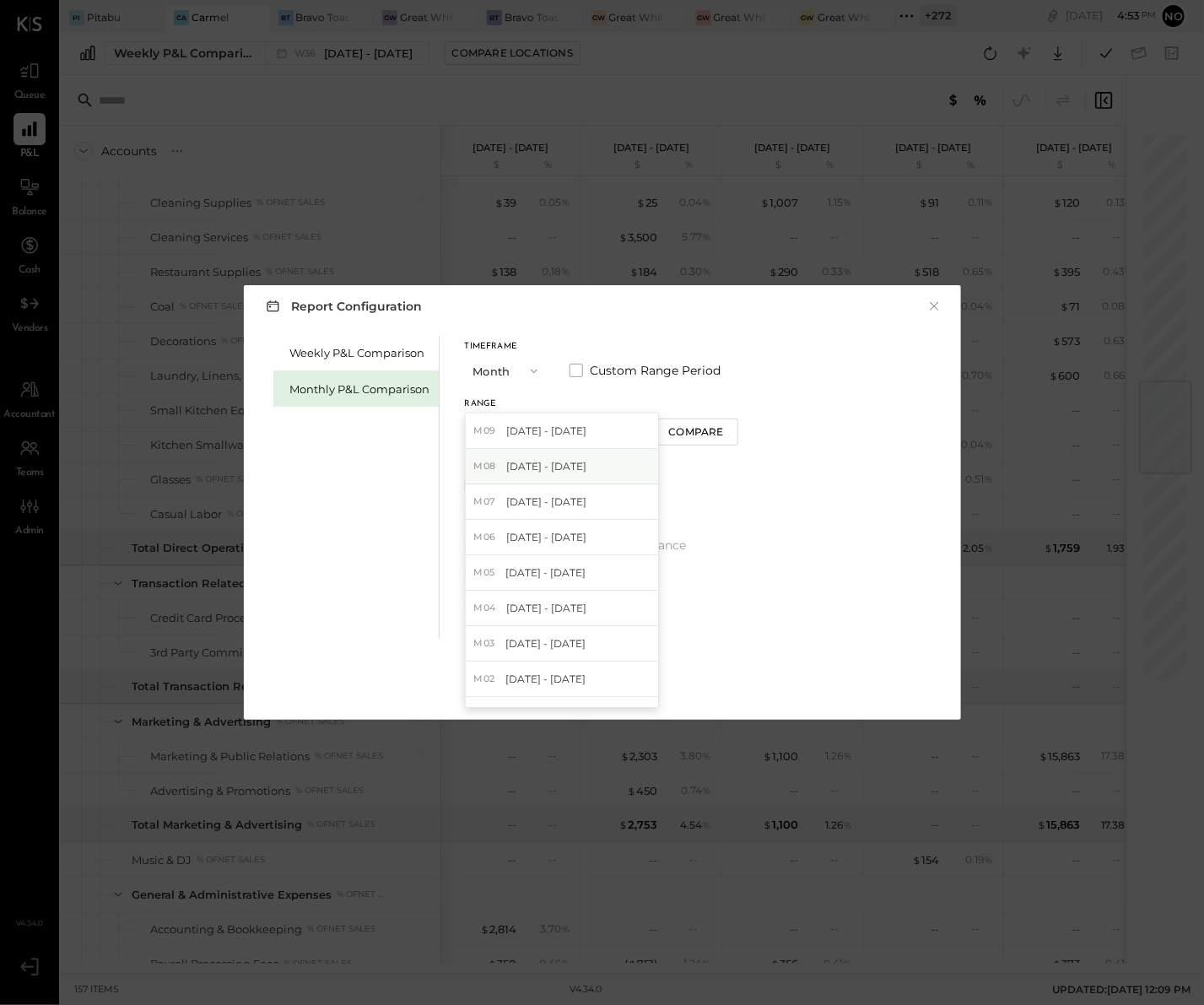
click at [567, 477] on div "M08 Aug 1 - 31, 2025" at bounding box center [562, 467] width 192 height 36
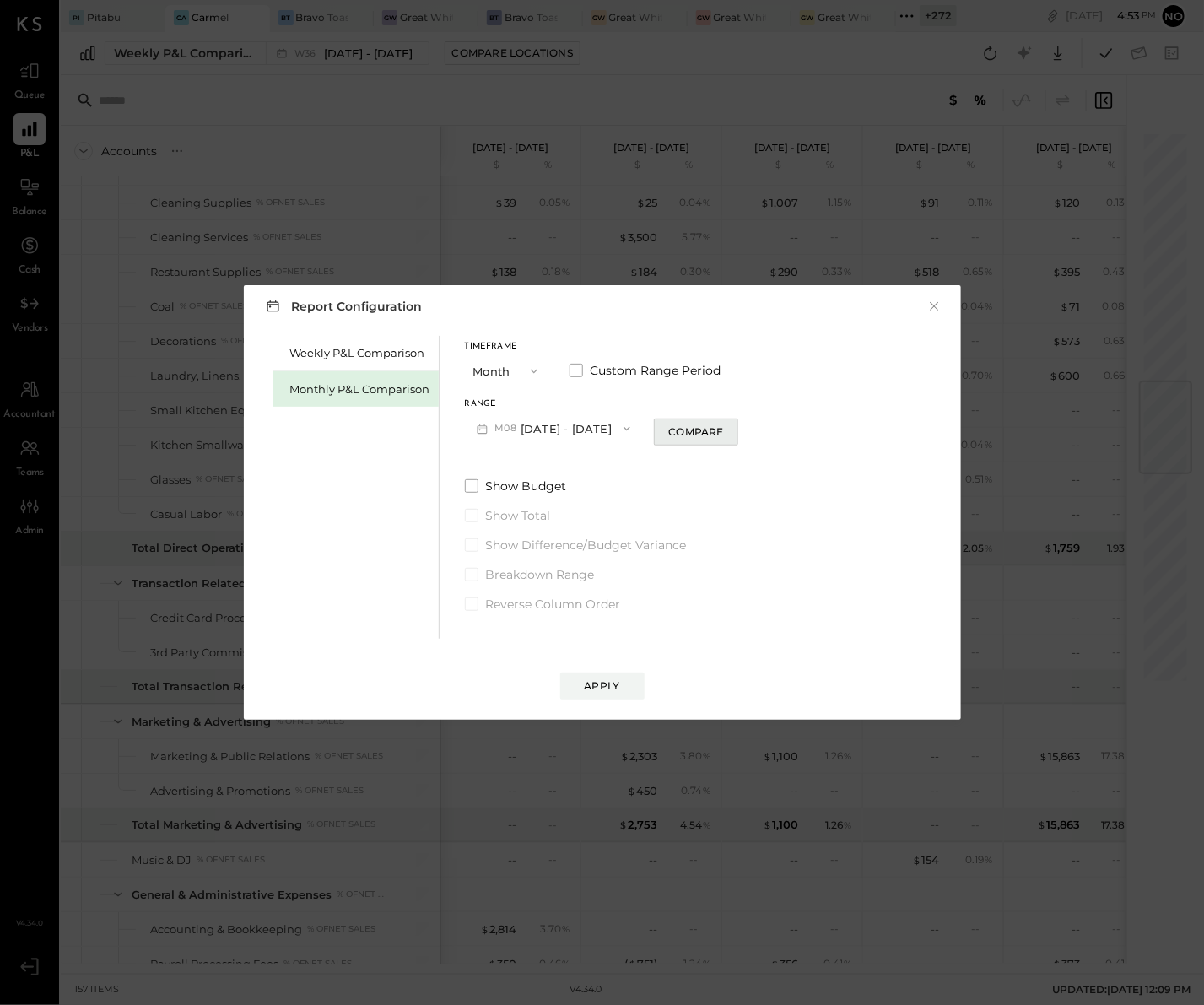
click at [709, 430] on div "Compare" at bounding box center [695, 431] width 55 height 14
click at [722, 431] on icon "button" at bounding box center [727, 428] width 10 height 10
type input "*"
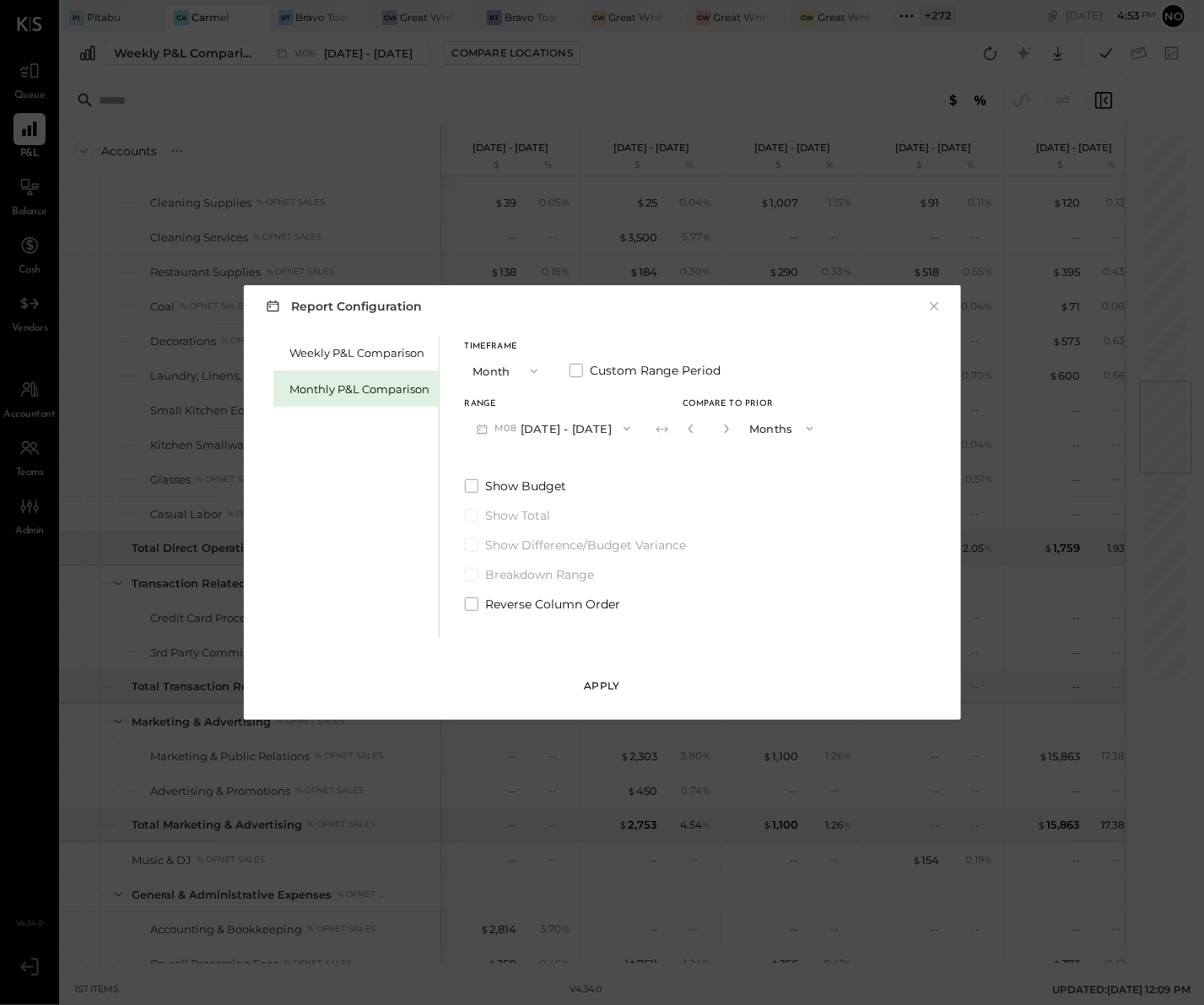
click at [598, 687] on div "Apply" at bounding box center [603, 685] width 36 height 14
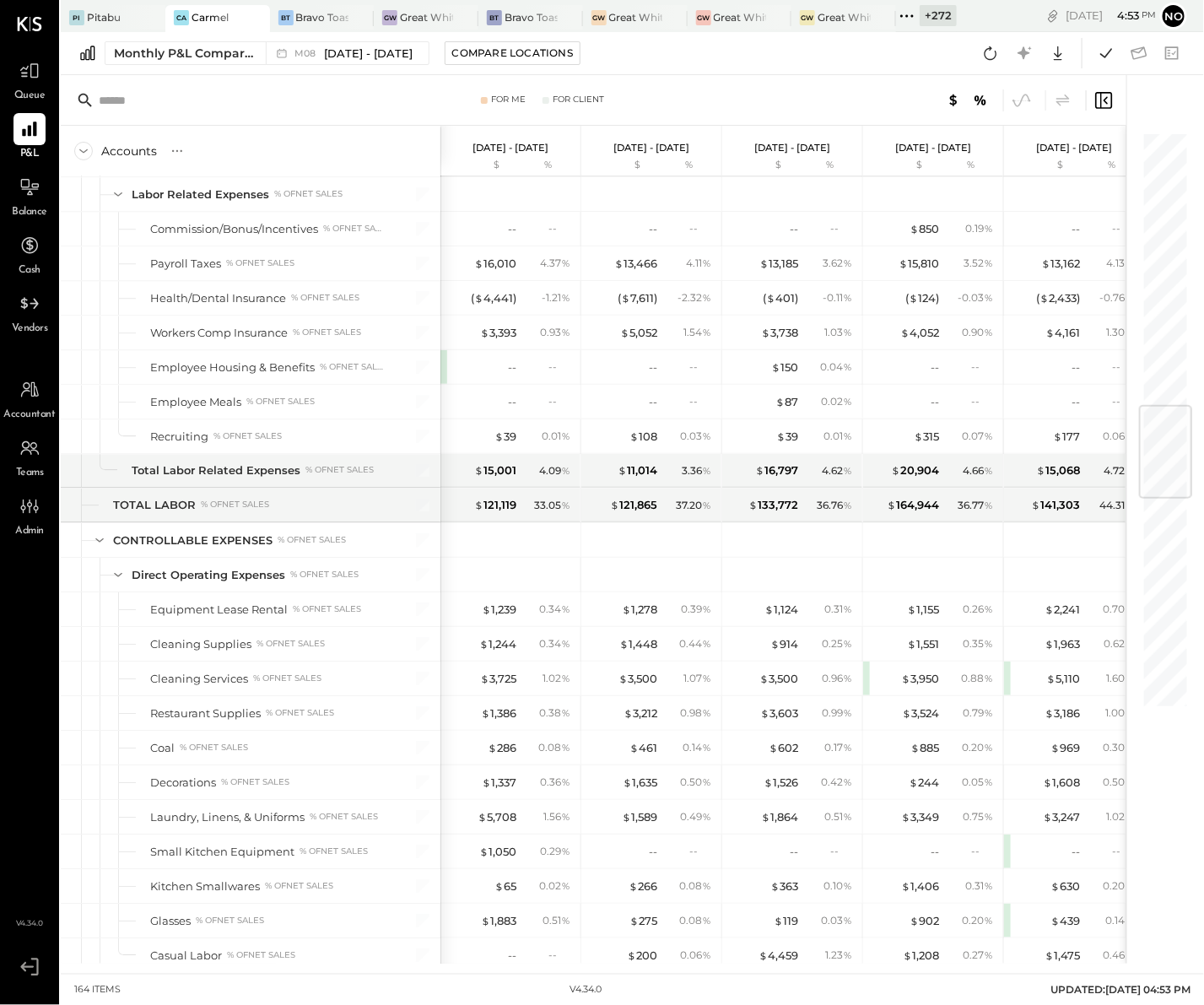
scroll to position [2304, 0]
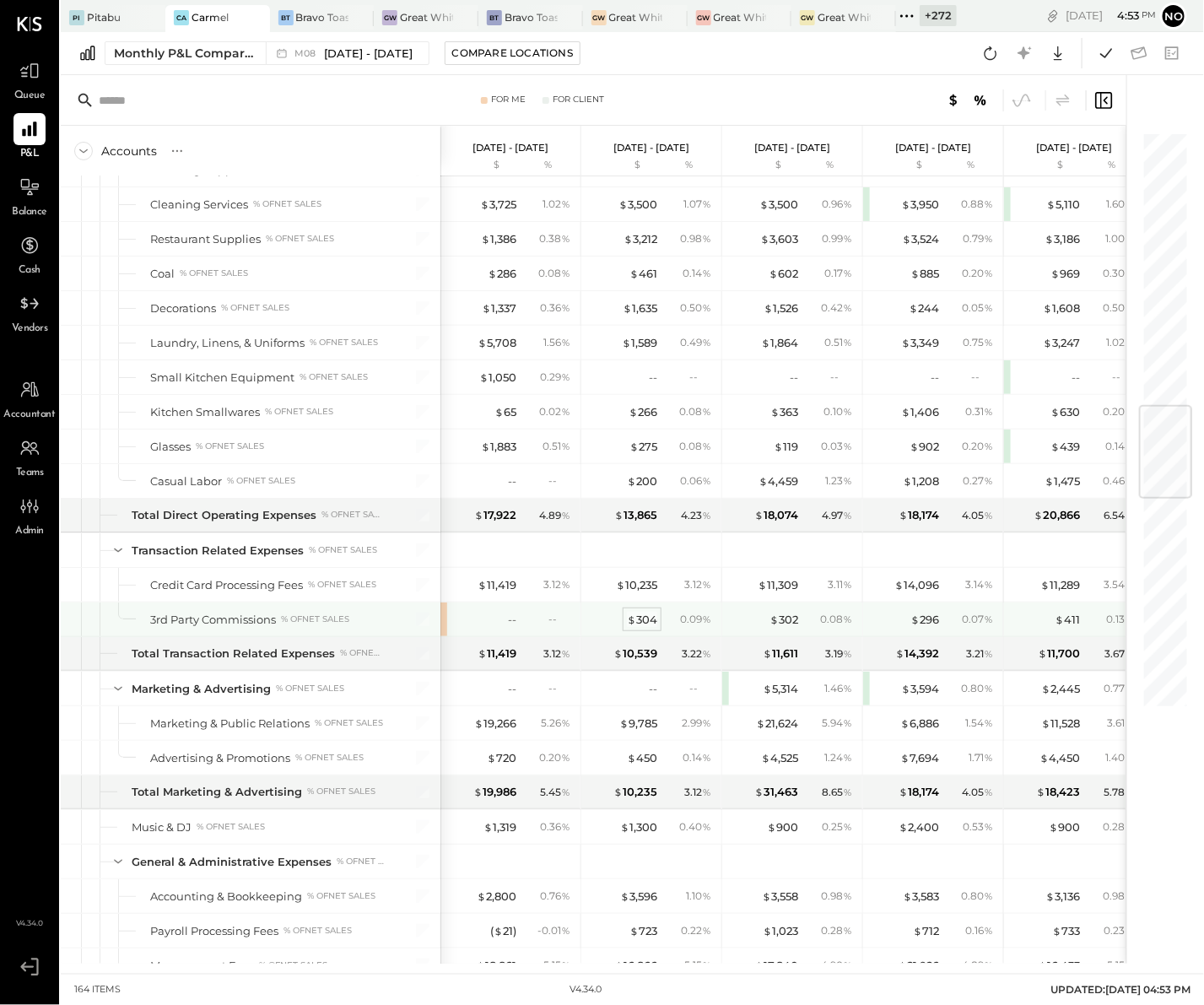
click at [640, 628] on div "$ 304" at bounding box center [643, 620] width 30 height 16
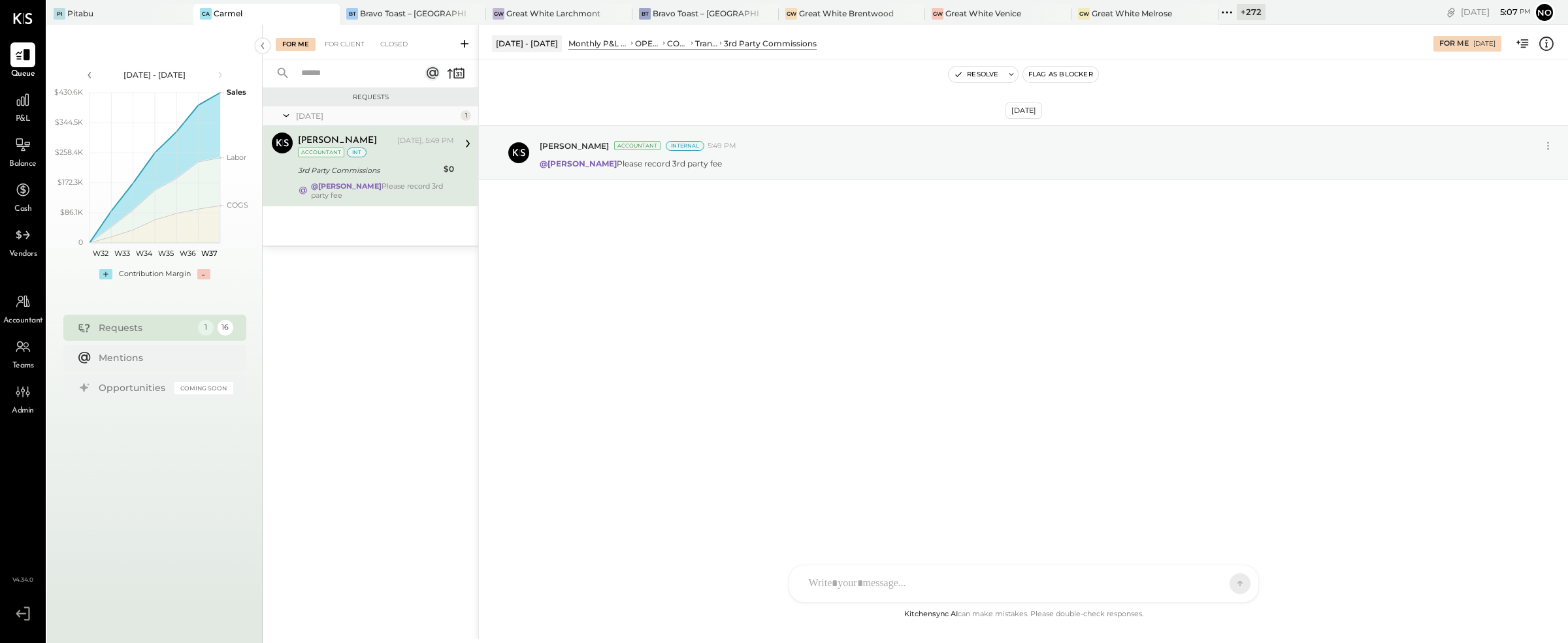
click at [932, 335] on div "[DATE] [PERSON_NAME] Accountant Internal 5:49 PM @[PERSON_NAME] Please record 3…" at bounding box center [1023, 333] width 1089 height 547
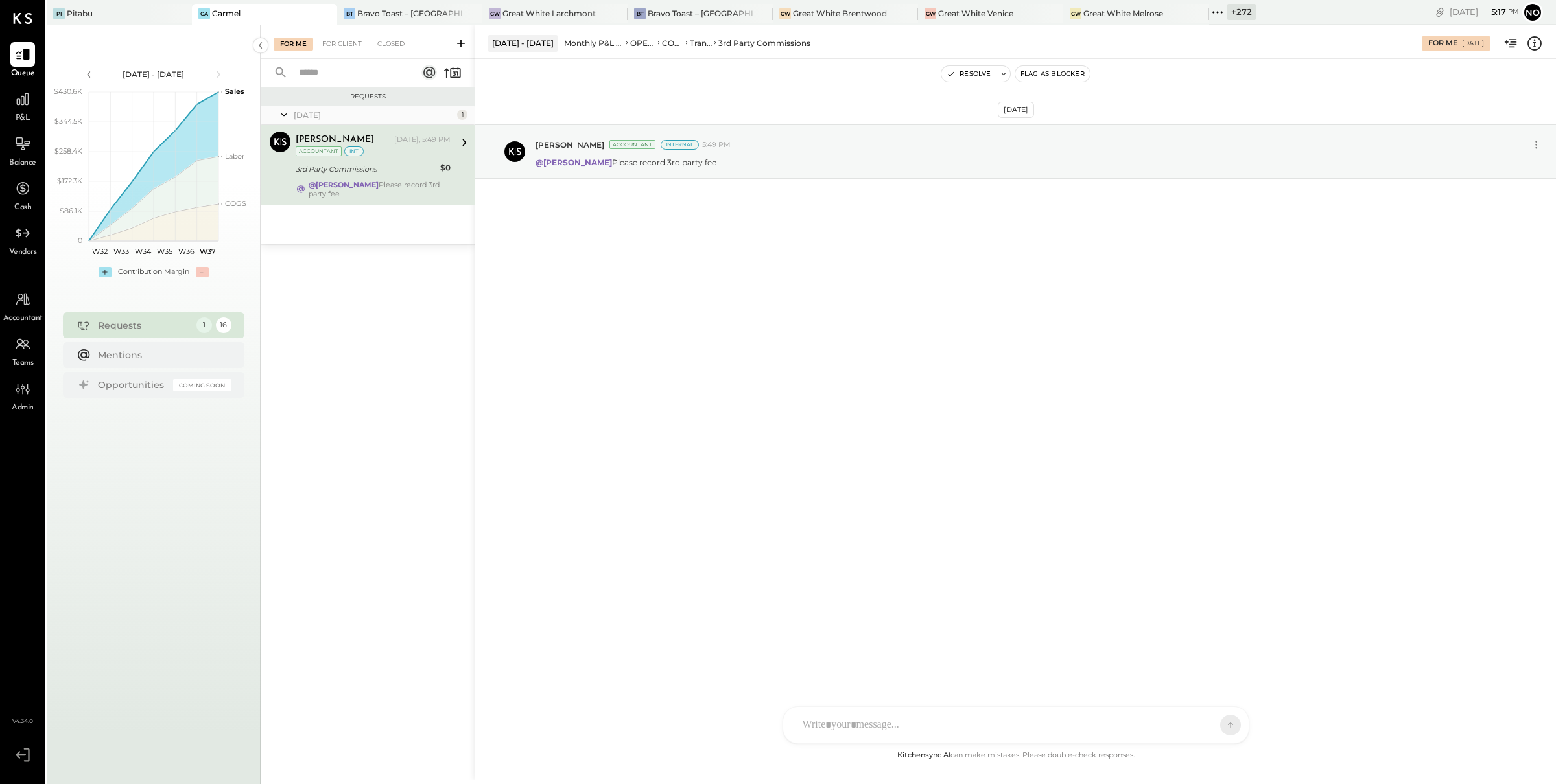
drag, startPoint x: 1445, startPoint y: 333, endPoint x: 141, endPoint y: -154, distance: 1392.0
click at [141, 0] on html "Queue P&L Balance Cash Vendors Accountant Teams Admin v 4.34.0 Pi Pitabu Ca Car…" at bounding box center [778, 392] width 1556 height 784
